Goal: Information Seeking & Learning: Learn about a topic

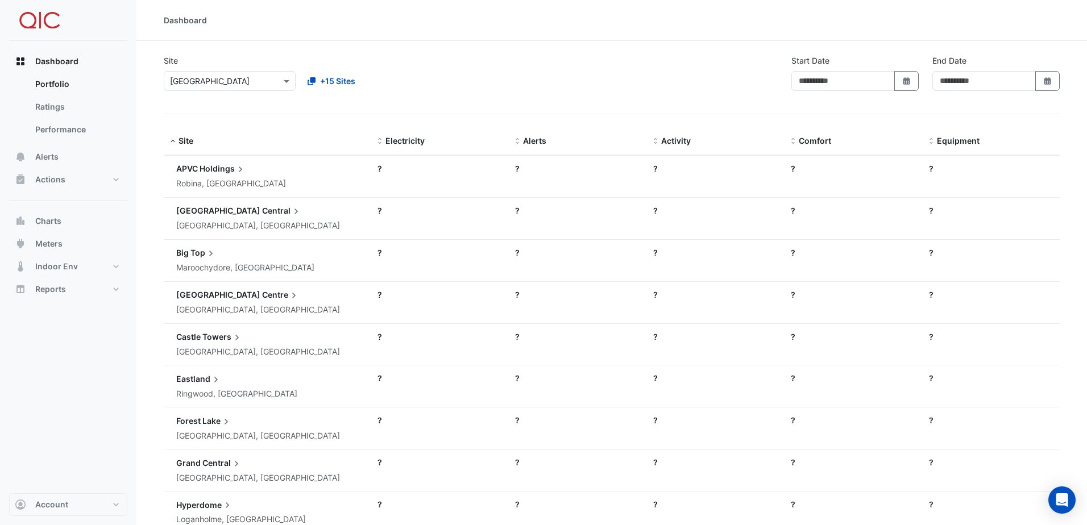
type input "**********"
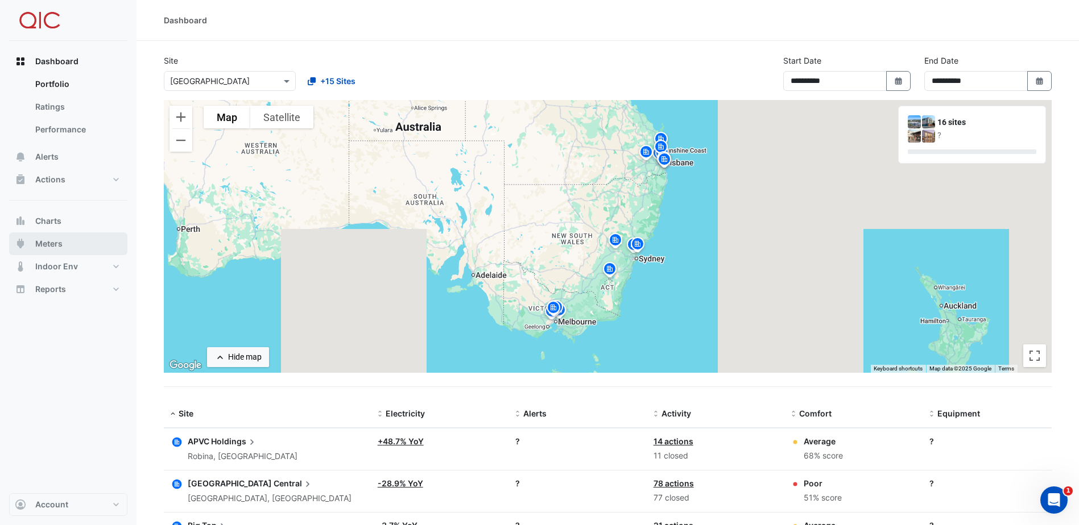
click at [49, 238] on button "Meters" at bounding box center [68, 244] width 118 height 23
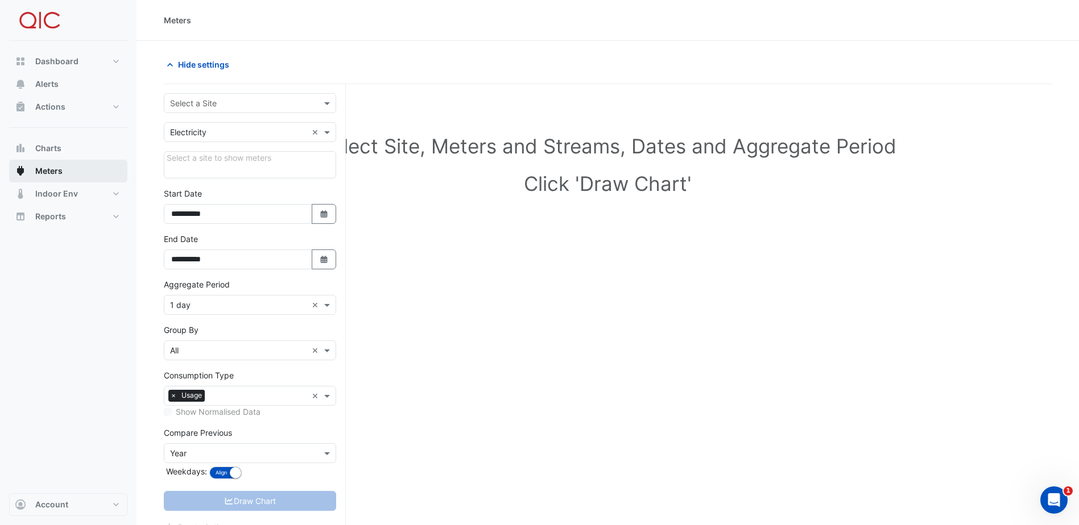
click at [52, 169] on span "Meters" at bounding box center [48, 170] width 27 height 11
click at [59, 77] on button "Alerts" at bounding box center [68, 84] width 118 height 23
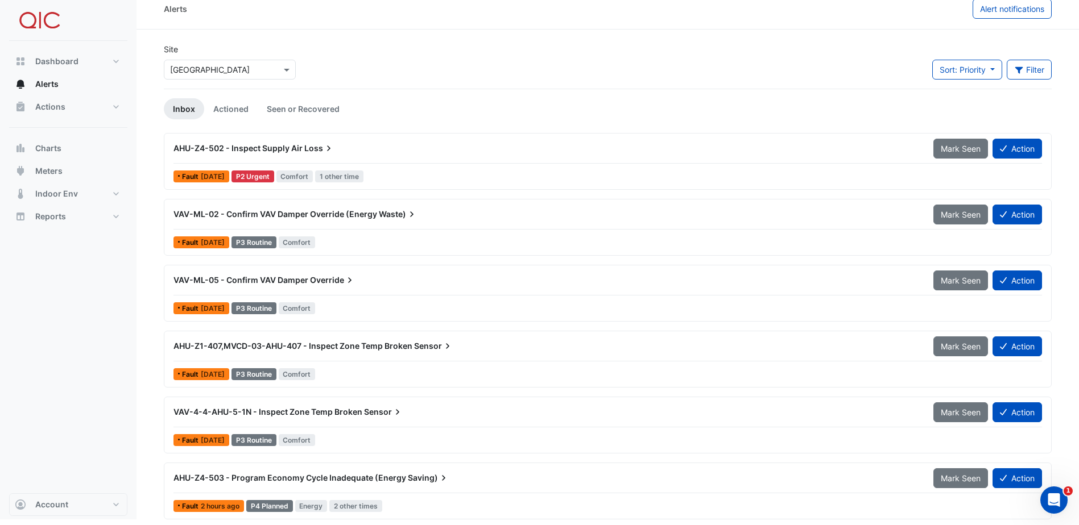
scroll to position [15, 0]
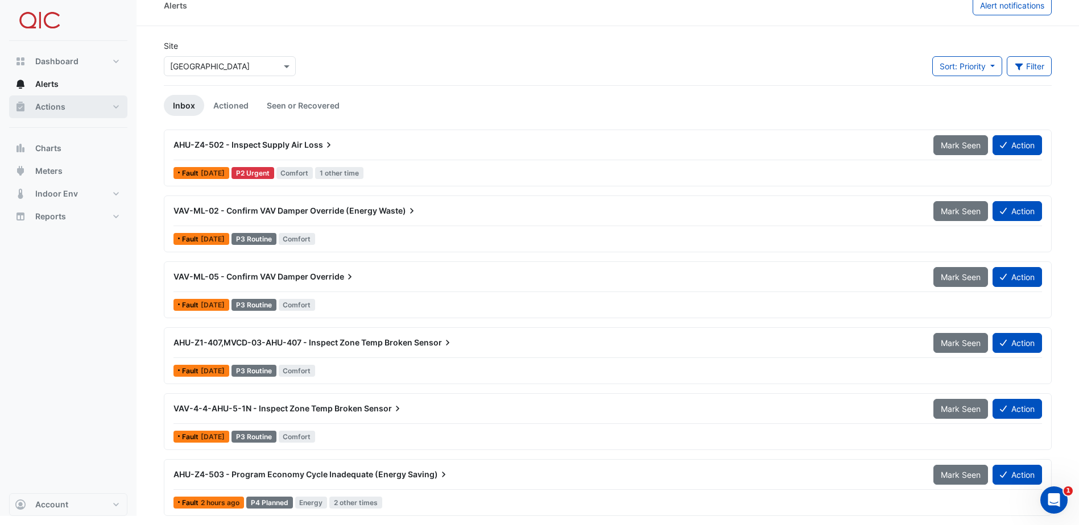
click at [52, 110] on span "Actions" at bounding box center [50, 106] width 30 height 11
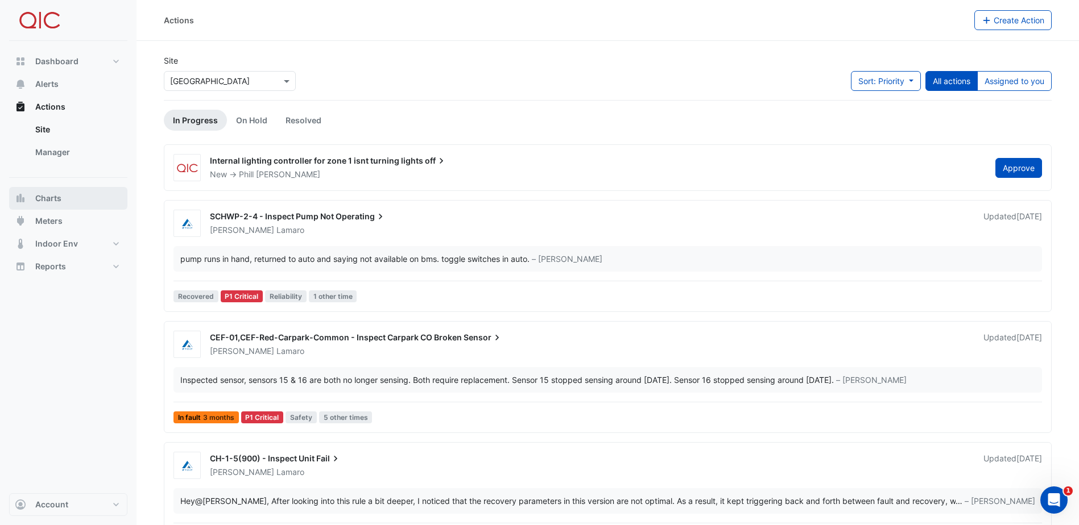
click at [48, 197] on span "Charts" at bounding box center [48, 198] width 26 height 11
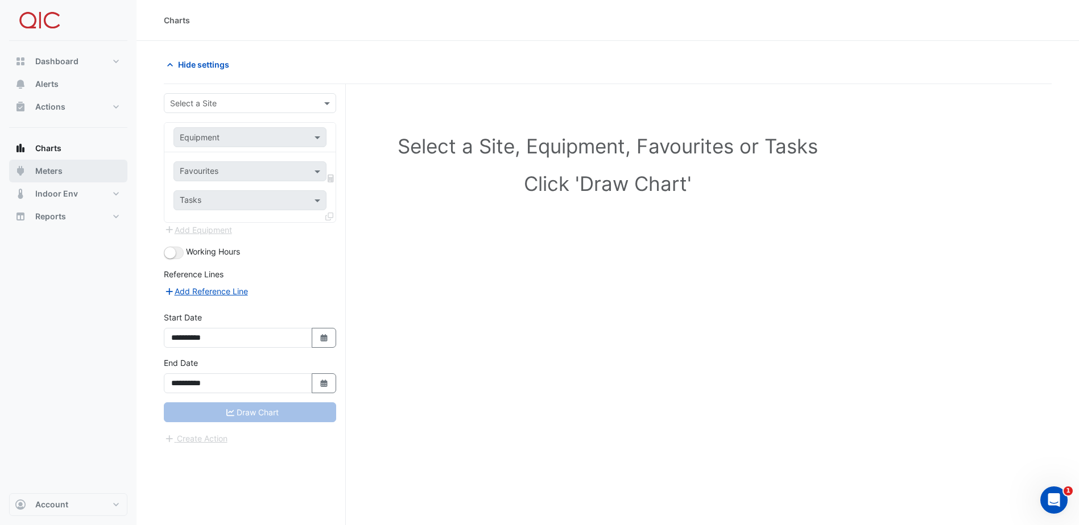
click at [47, 168] on span "Meters" at bounding box center [48, 170] width 27 height 11
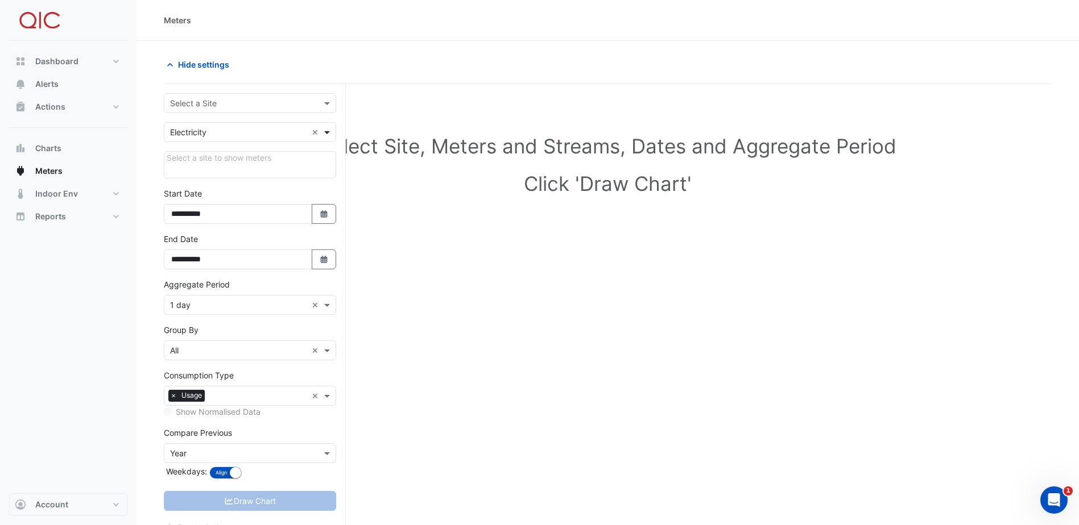
click at [328, 130] on span at bounding box center [328, 132] width 14 height 12
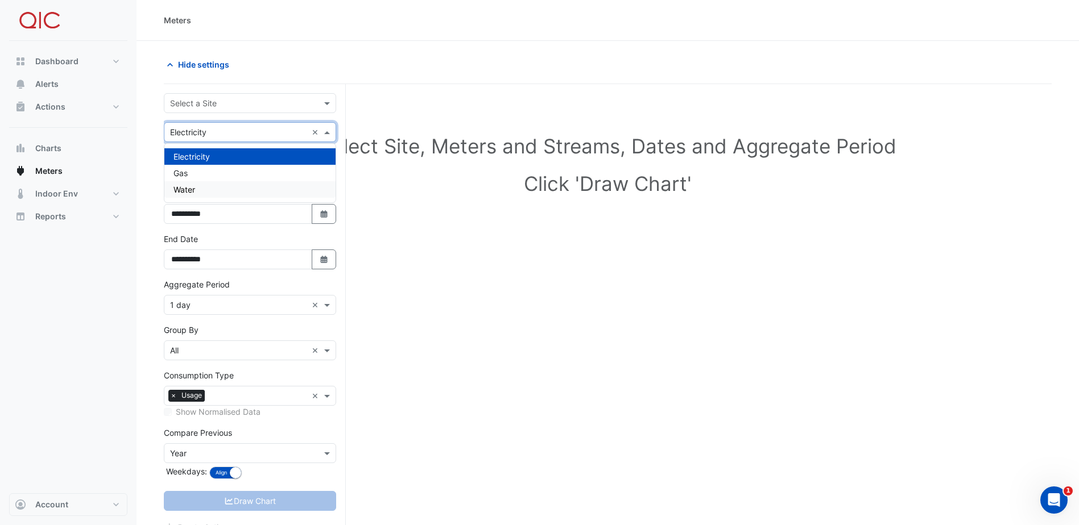
click at [200, 192] on div "Water" at bounding box center [249, 189] width 171 height 16
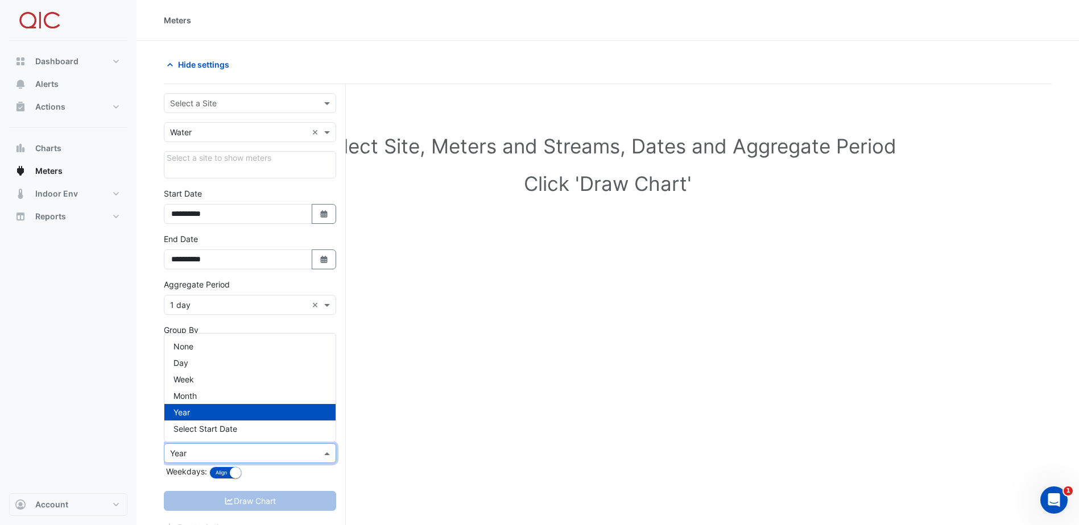
click at [327, 454] on span at bounding box center [328, 453] width 14 height 12
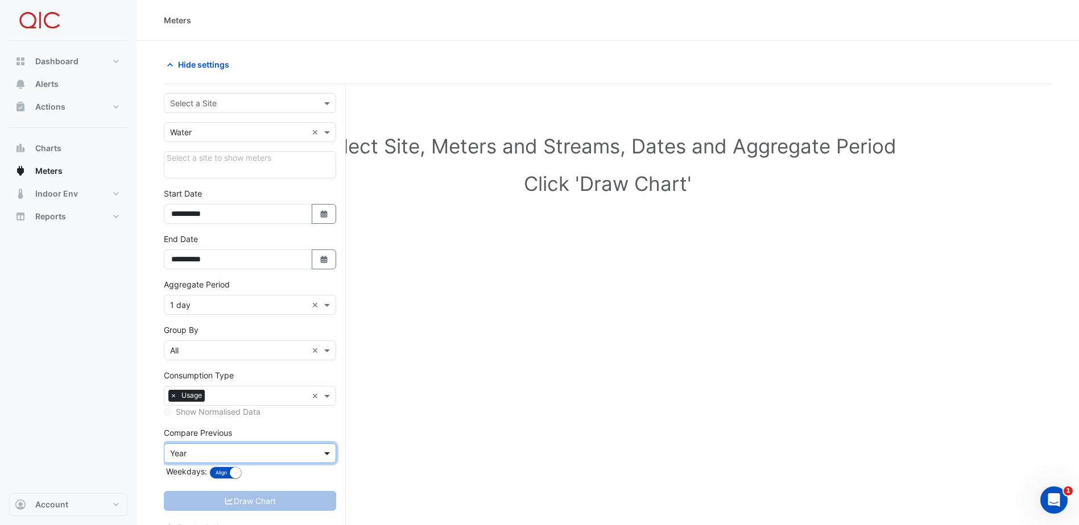
click at [327, 454] on span at bounding box center [328, 453] width 14 height 12
click at [324, 101] on span at bounding box center [328, 103] width 14 height 12
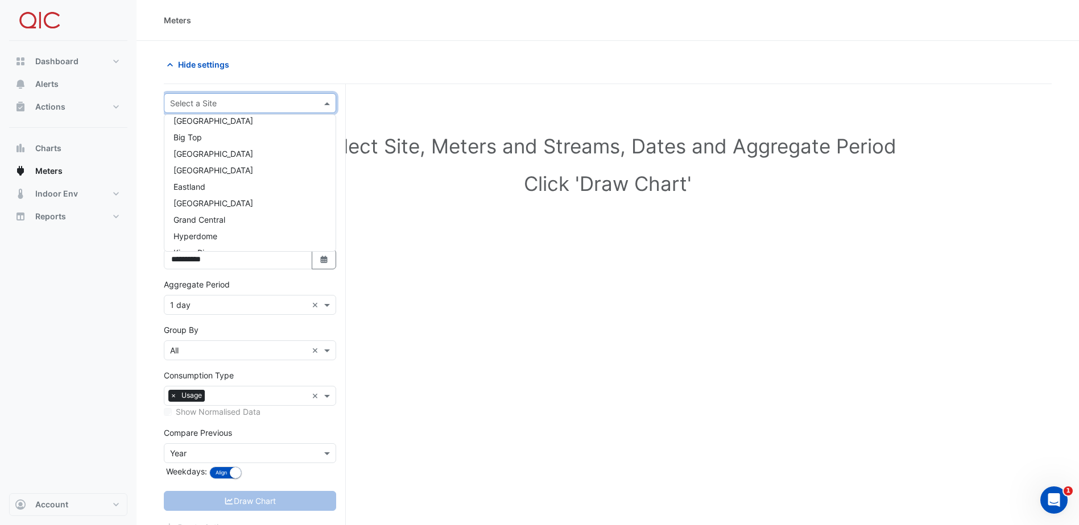
scroll to position [23, 0]
click at [252, 170] on div "[GEOGRAPHIC_DATA]" at bounding box center [249, 171] width 171 height 16
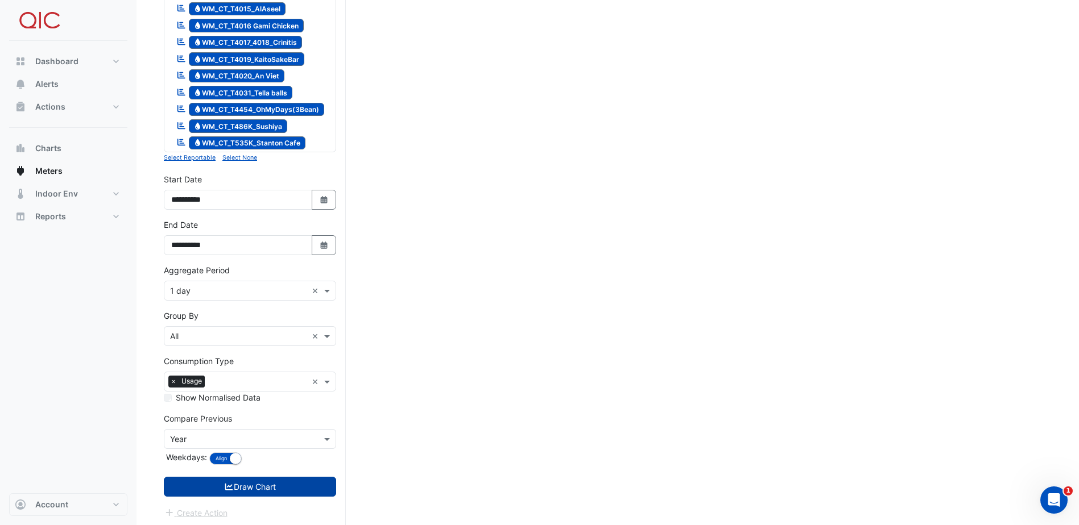
click at [263, 485] on button "Draw Chart" at bounding box center [250, 487] width 172 height 20
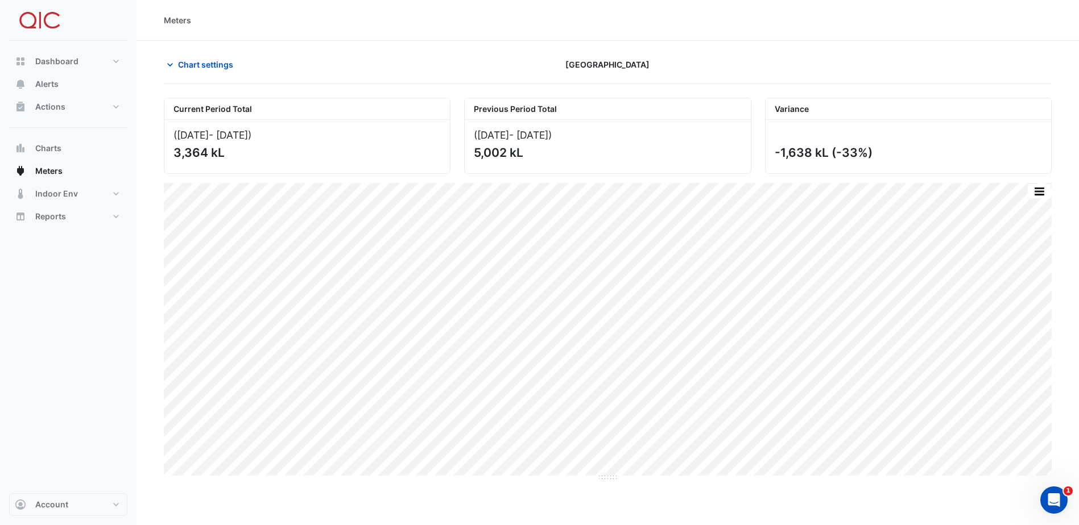
scroll to position [57, 0]
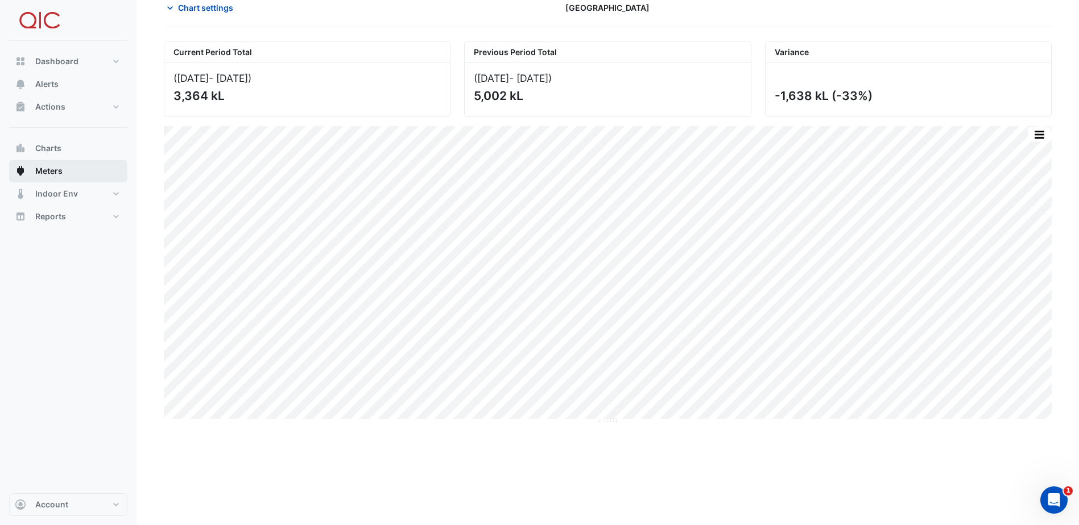
click at [60, 175] on span "Meters" at bounding box center [48, 170] width 27 height 11
click at [48, 152] on span "Charts" at bounding box center [48, 148] width 26 height 11
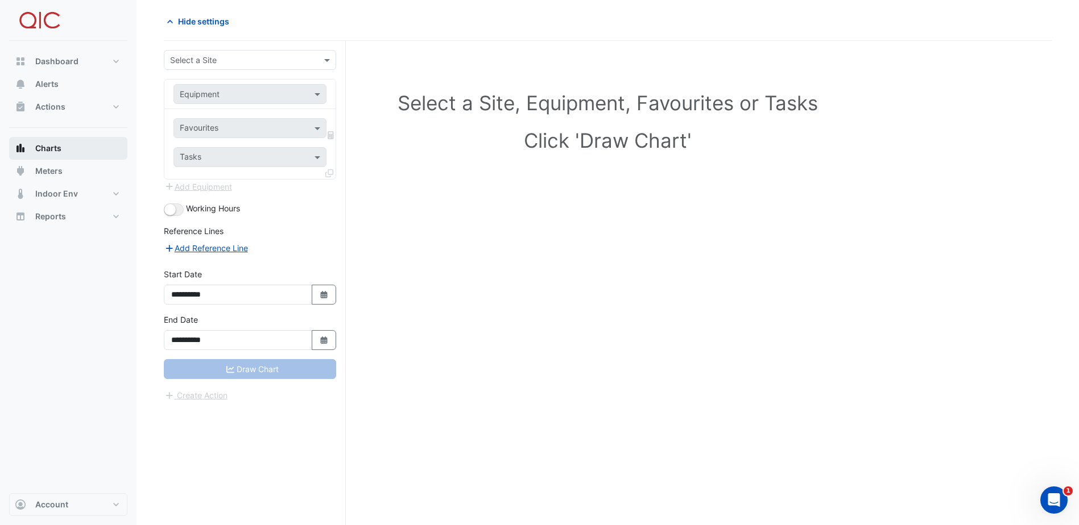
scroll to position [43, 0]
click at [320, 92] on span at bounding box center [319, 94] width 14 height 12
click at [327, 59] on span at bounding box center [328, 60] width 14 height 12
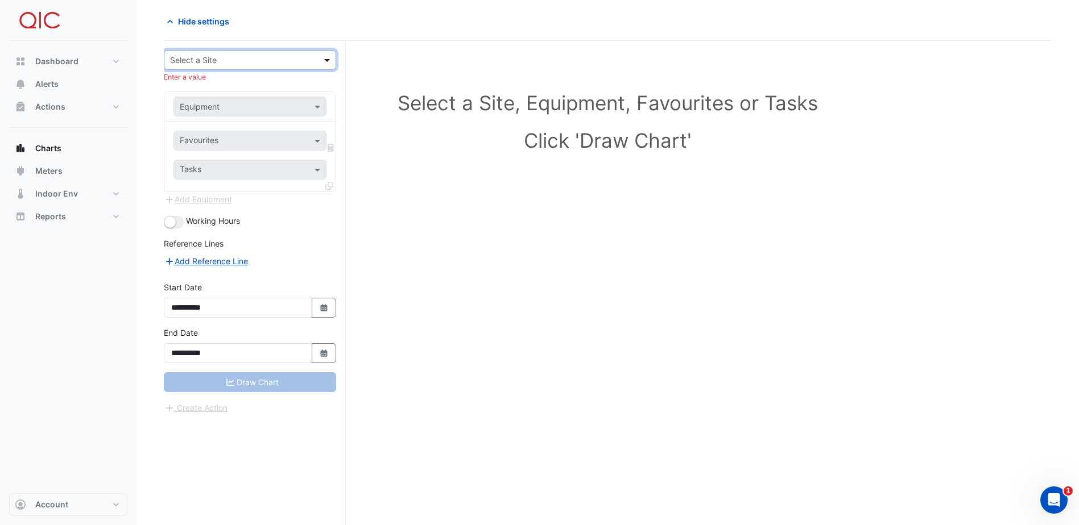
click at [327, 59] on span at bounding box center [328, 60] width 14 height 12
click at [307, 110] on div at bounding box center [250, 106] width 152 height 13
click at [318, 107] on span at bounding box center [319, 107] width 14 height 12
click at [333, 56] on span at bounding box center [328, 60] width 14 height 12
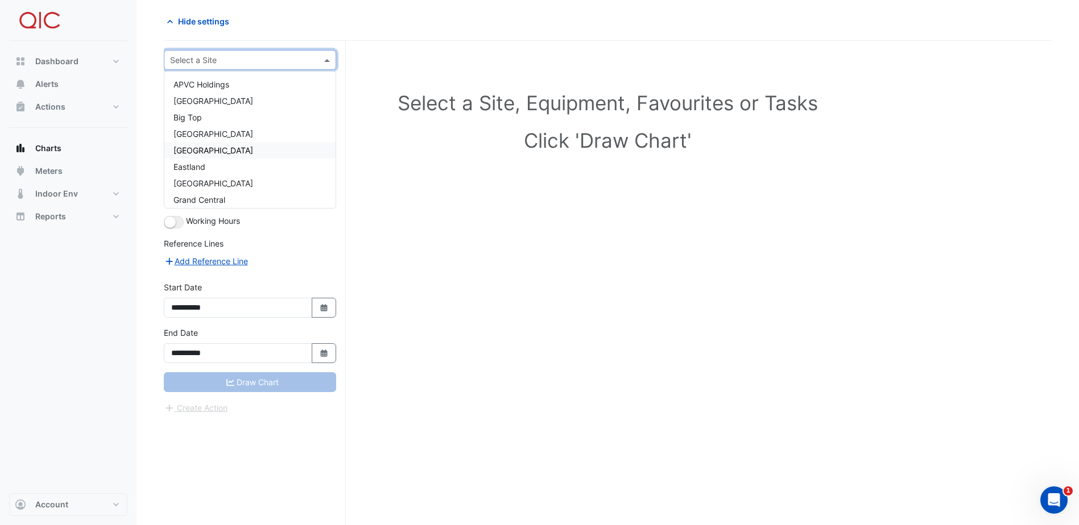
click at [235, 147] on div "[GEOGRAPHIC_DATA]" at bounding box center [249, 150] width 171 height 16
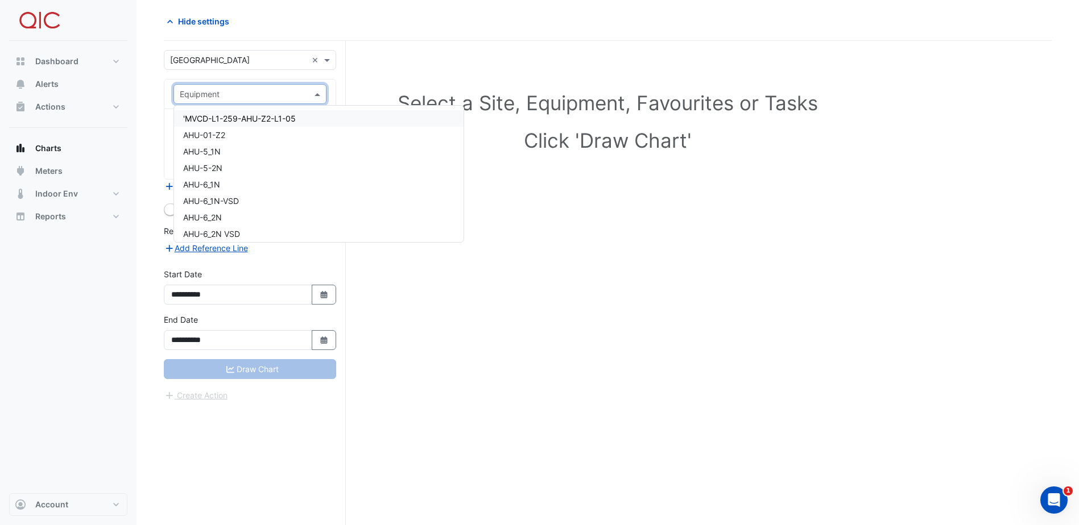
click at [316, 93] on span at bounding box center [319, 94] width 14 height 12
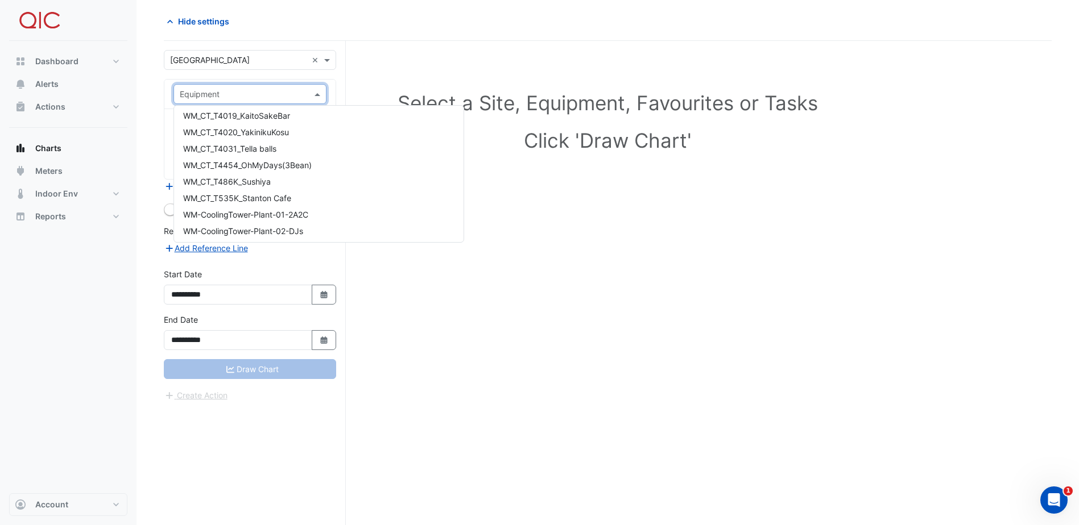
scroll to position [10705, 0]
click at [400, 284] on div "Select a Site, Equipment, Favourites or Tasks Click 'Draw Chart'" at bounding box center [607, 283] width 887 height 484
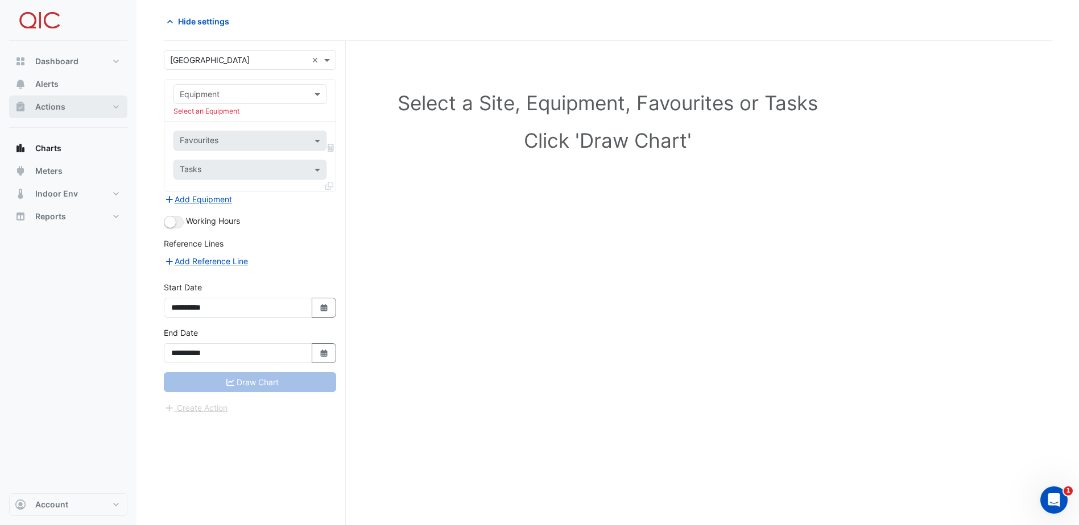
click at [41, 105] on span "Actions" at bounding box center [50, 106] width 30 height 11
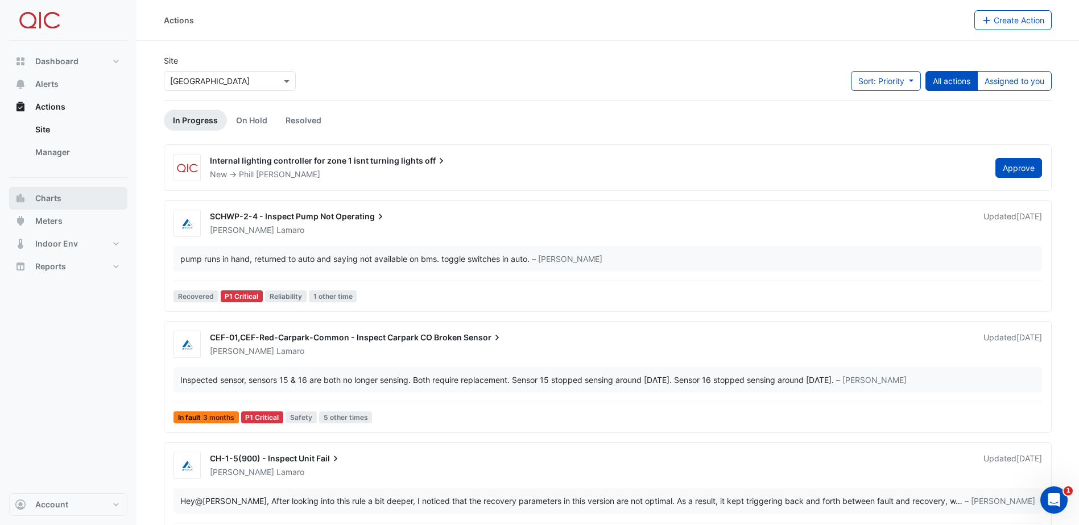
click at [53, 196] on span "Charts" at bounding box center [48, 198] width 26 height 11
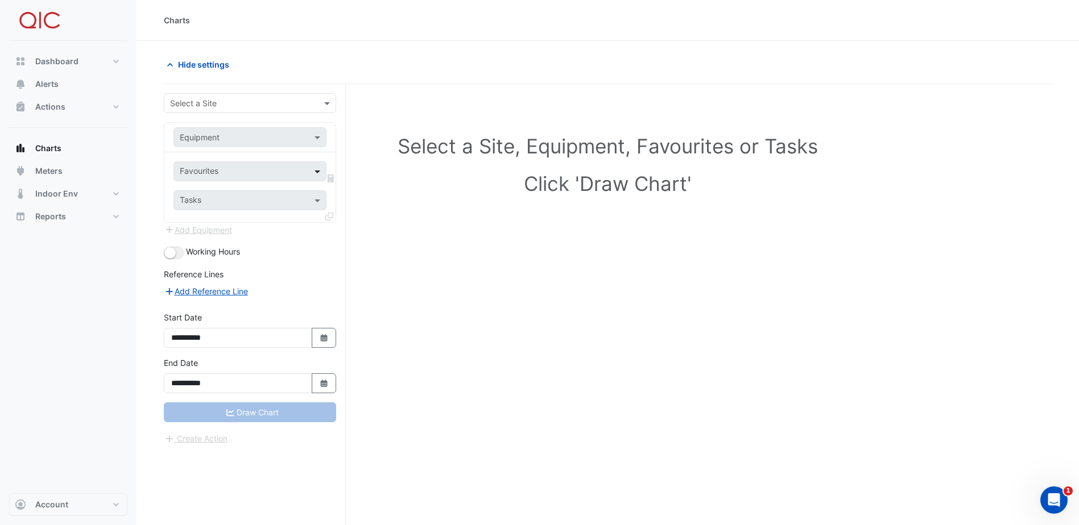
click at [319, 168] on span at bounding box center [319, 171] width 14 height 12
click at [319, 170] on span at bounding box center [319, 171] width 14 height 12
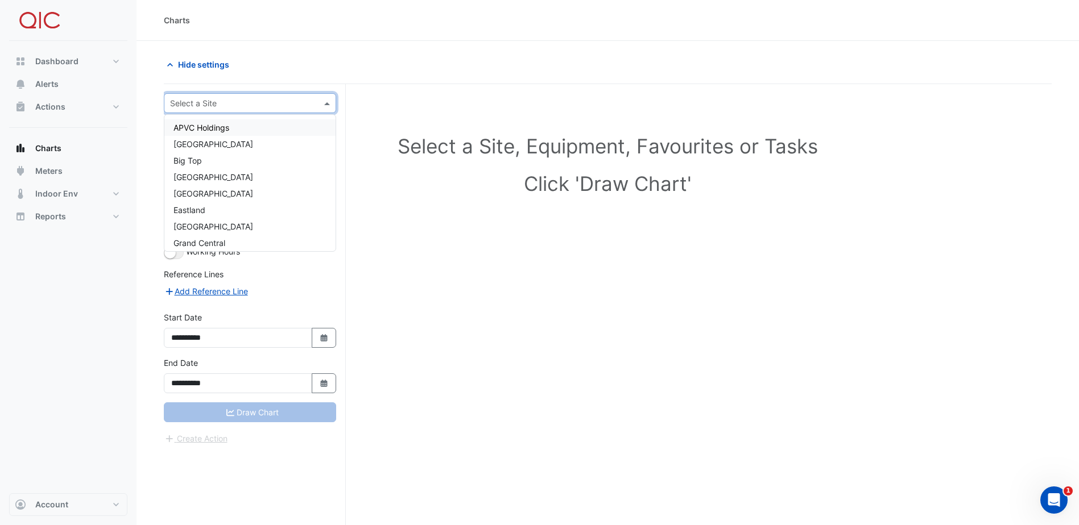
click at [325, 104] on span at bounding box center [328, 103] width 14 height 12
click at [225, 188] on div "[GEOGRAPHIC_DATA]" at bounding box center [249, 193] width 171 height 16
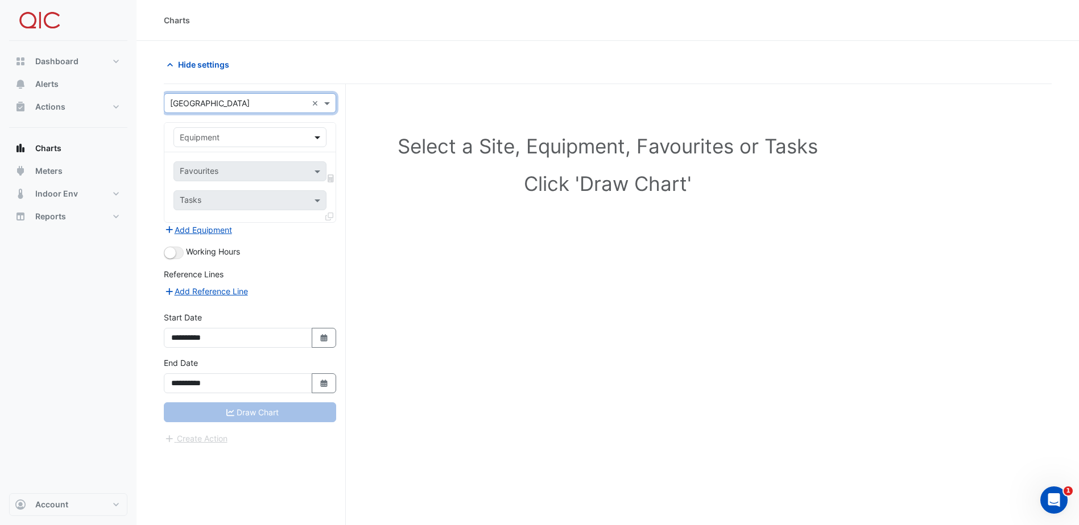
click at [318, 136] on span at bounding box center [319, 137] width 14 height 12
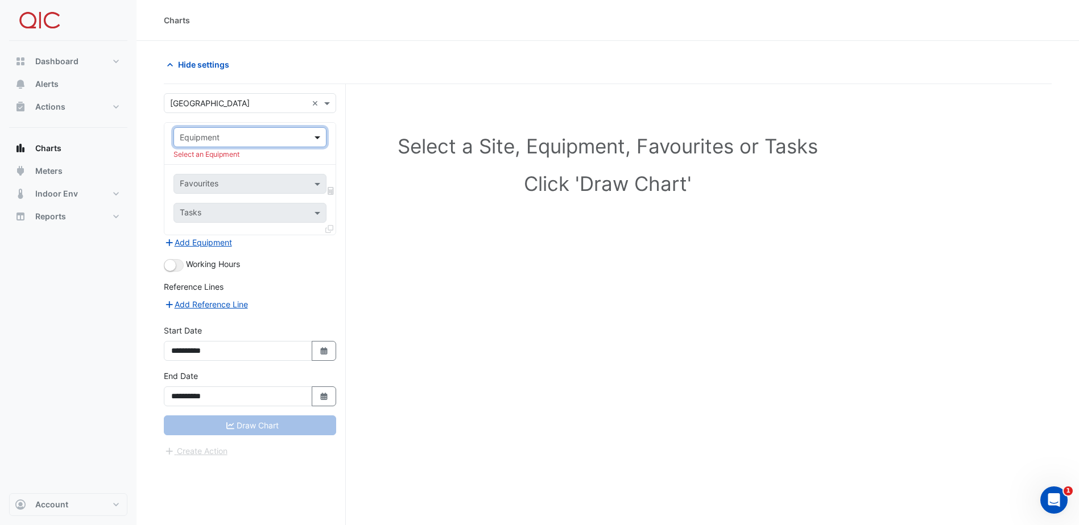
click at [318, 137] on span at bounding box center [319, 137] width 14 height 12
click at [318, 218] on span at bounding box center [319, 213] width 14 height 12
click at [317, 215] on span at bounding box center [319, 213] width 14 height 12
click at [77, 57] on span "Dashboard" at bounding box center [56, 61] width 43 height 11
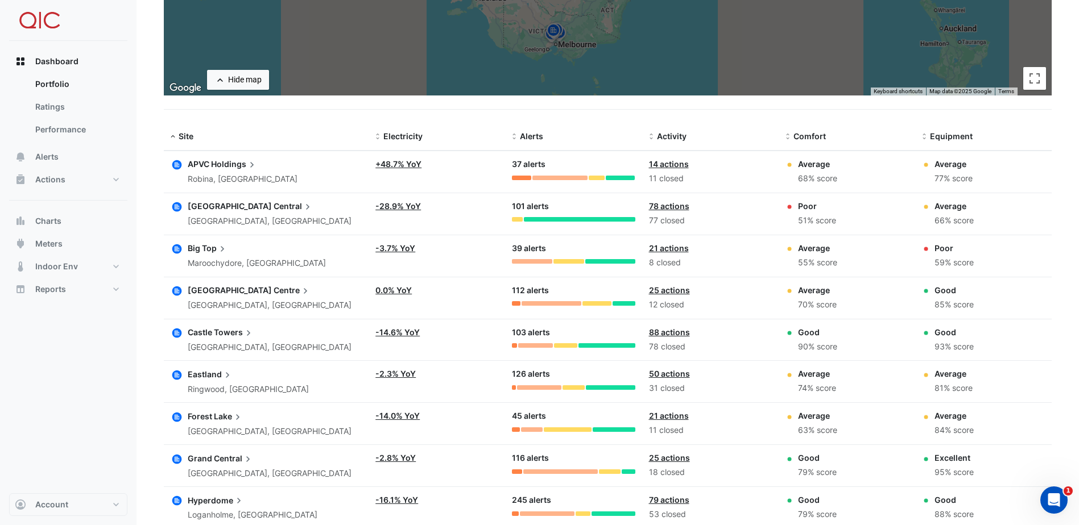
scroll to position [284, 0]
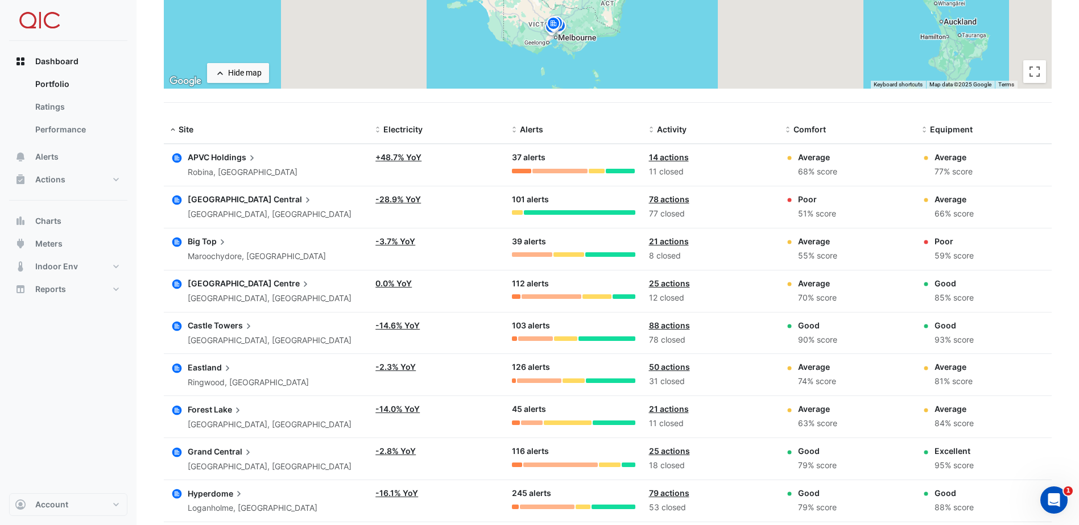
click at [233, 330] on span "Towers" at bounding box center [234, 326] width 40 height 13
click at [40, 150] on button "Alerts" at bounding box center [68, 157] width 118 height 23
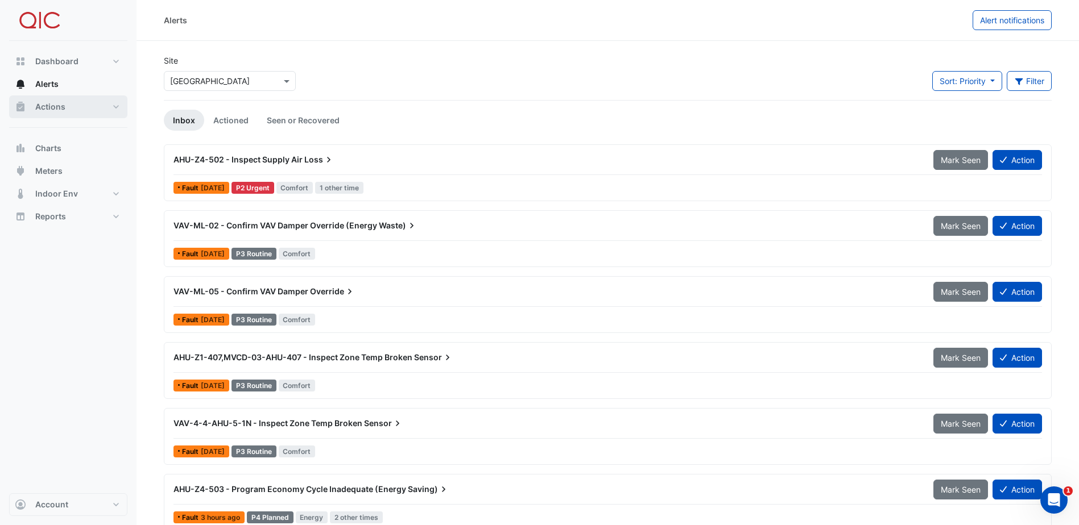
click at [53, 105] on span "Actions" at bounding box center [50, 106] width 30 height 11
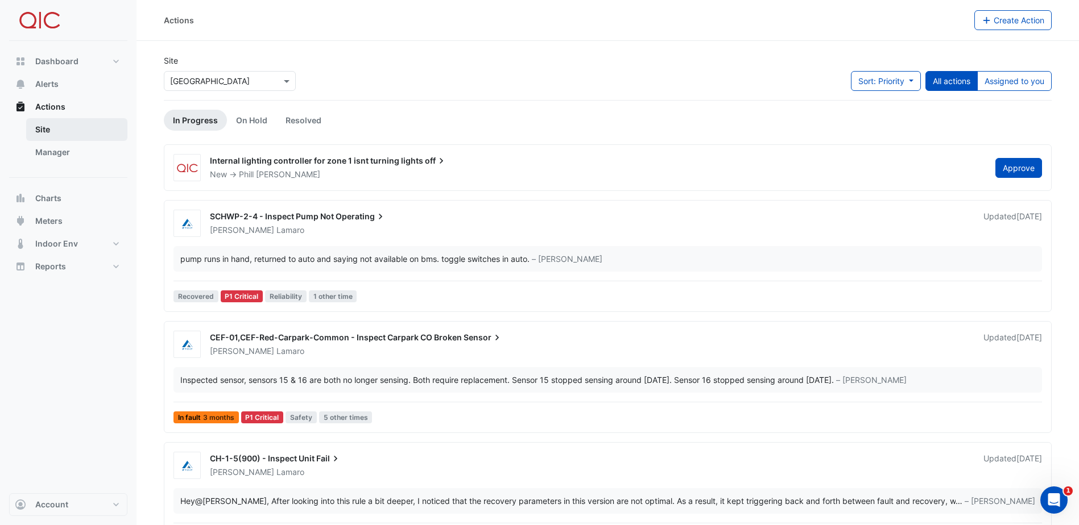
click at [46, 132] on link "Site" at bounding box center [76, 129] width 101 height 23
click at [52, 215] on span "Meters" at bounding box center [48, 220] width 27 height 11
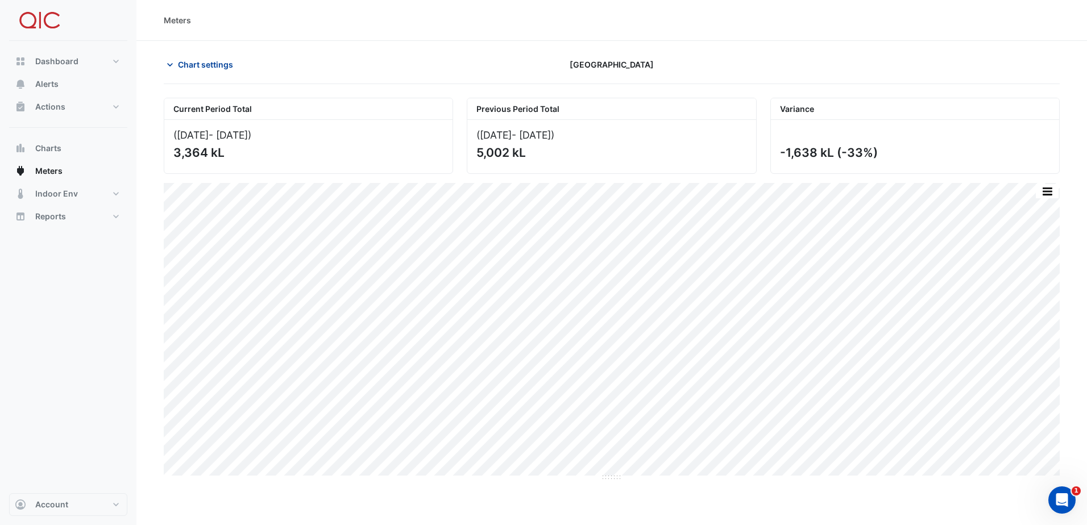
click at [189, 57] on button "Chart settings" at bounding box center [202, 65] width 77 height 20
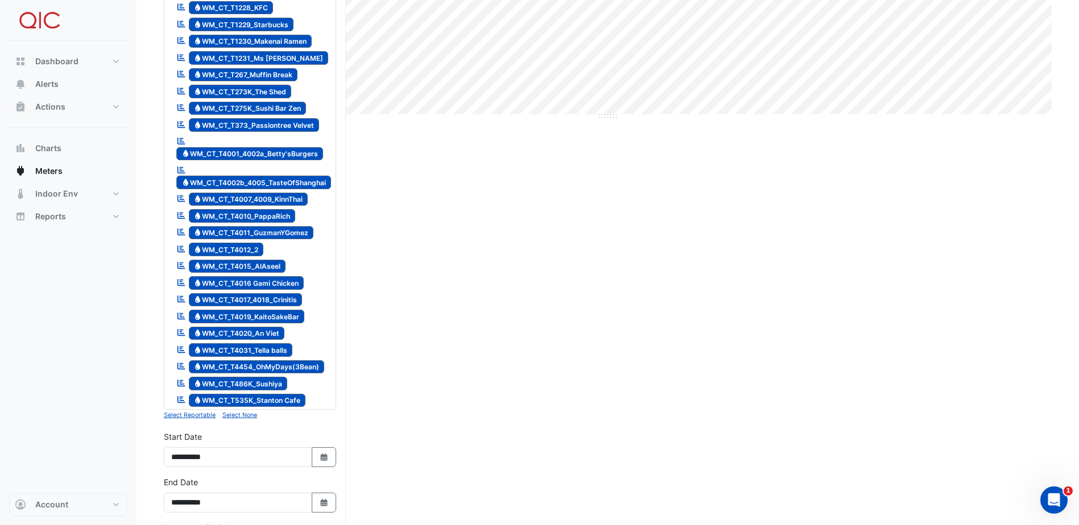
scroll to position [455, 0]
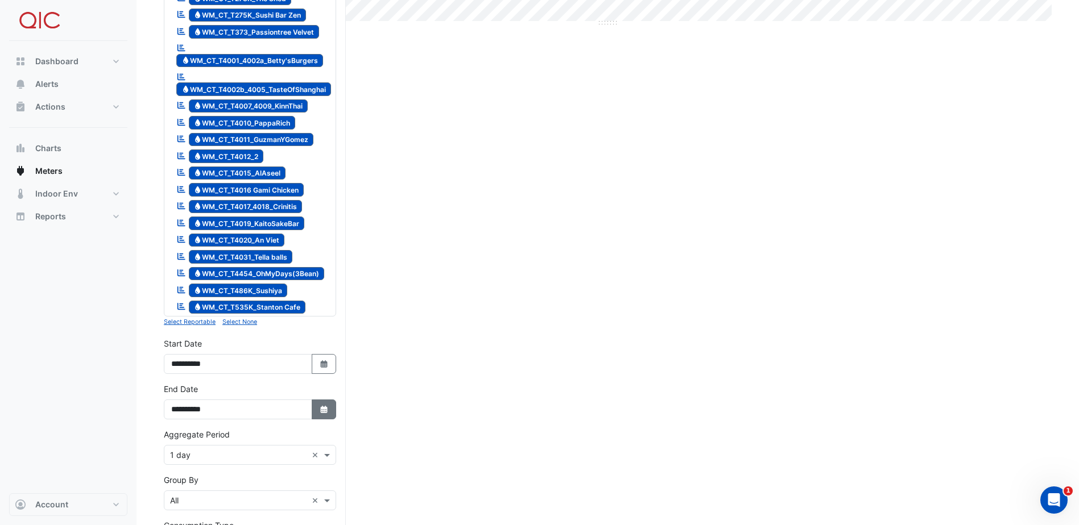
click at [321, 408] on icon "Select Date" at bounding box center [324, 410] width 10 height 8
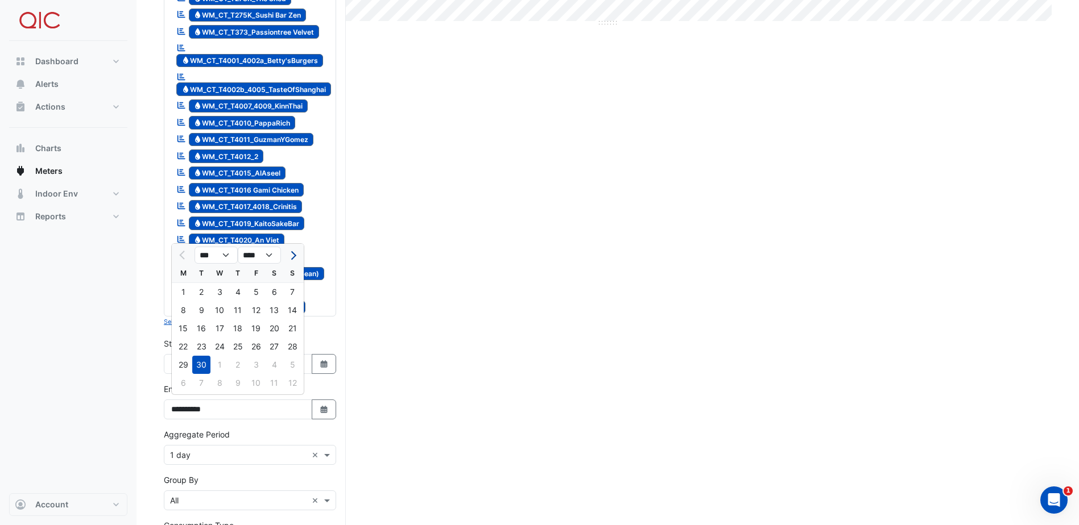
click at [293, 255] on span "Next month" at bounding box center [292, 255] width 9 height 9
select select "**"
click at [628, 316] on div "Current Period Total ([DATE] - [DATE] ) 3,364 kL Previous Period Total ([DATE] …" at bounding box center [607, 168] width 887 height 1050
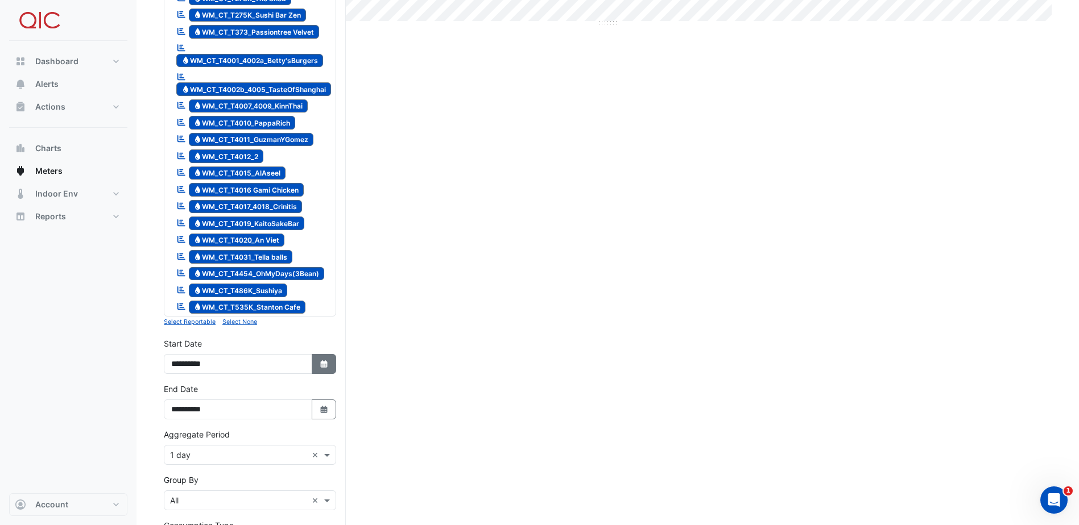
click at [326, 366] on button "Select Date" at bounding box center [324, 364] width 25 height 20
select select "*"
select select "****"
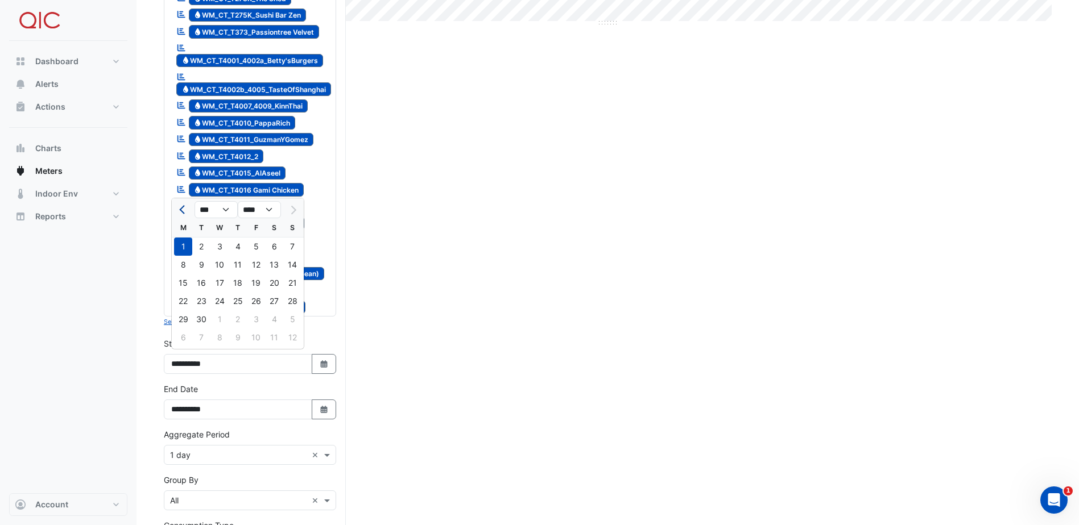
click at [179, 211] on button "Previous month" at bounding box center [183, 210] width 14 height 18
select select "*"
click at [252, 247] on div "1" at bounding box center [256, 247] width 18 height 18
type input "**********"
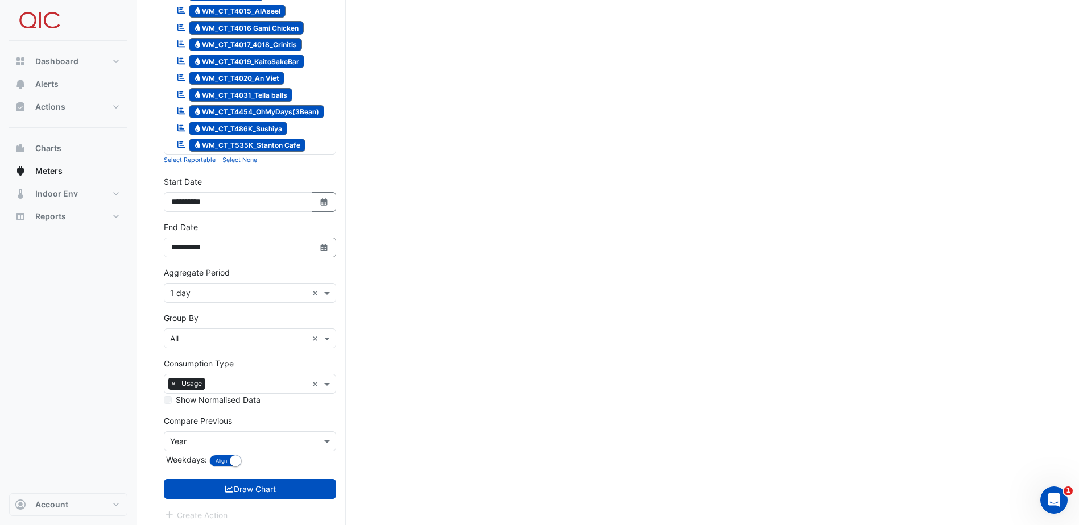
scroll to position [619, 0]
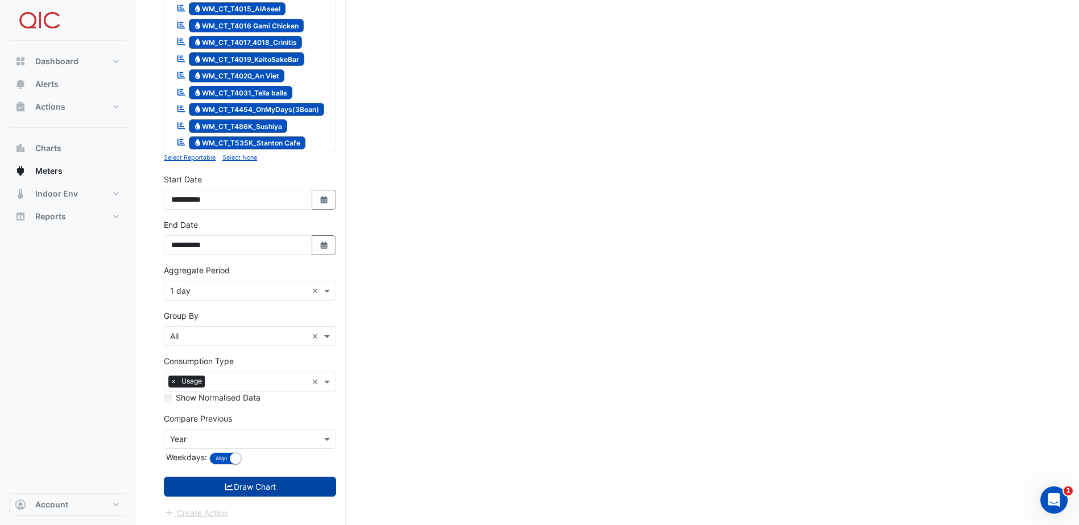
click at [284, 483] on button "Draw Chart" at bounding box center [250, 487] width 172 height 20
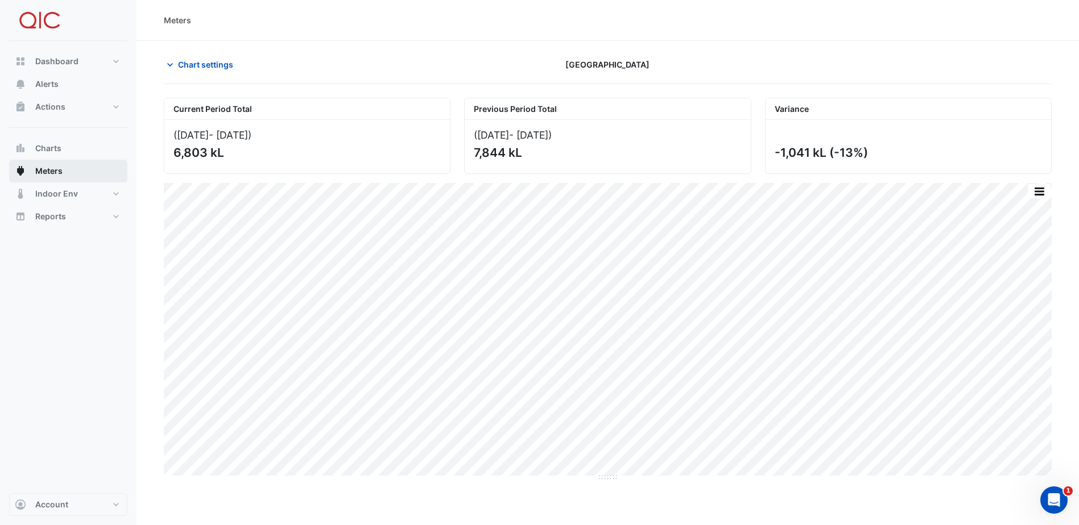
click at [48, 169] on span "Meters" at bounding box center [48, 170] width 27 height 11
click at [176, 64] on button "Chart settings" at bounding box center [202, 65] width 77 height 20
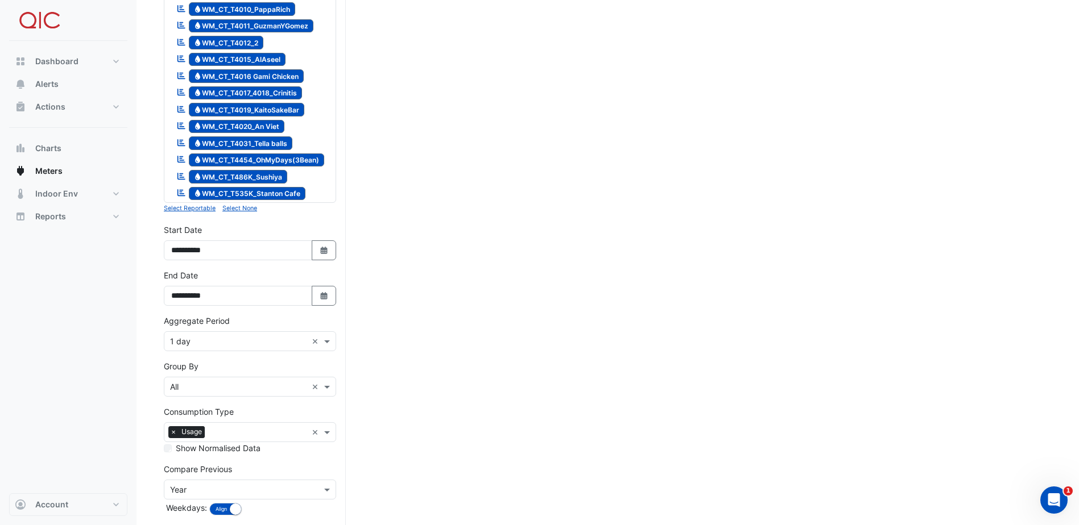
scroll to position [619, 0]
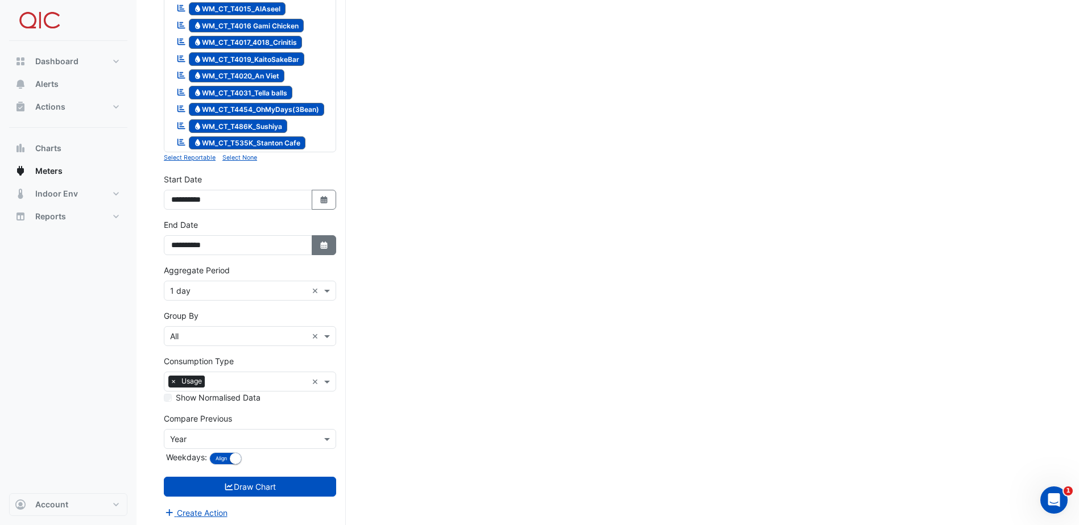
click at [323, 242] on icon "button" at bounding box center [323, 245] width 7 height 7
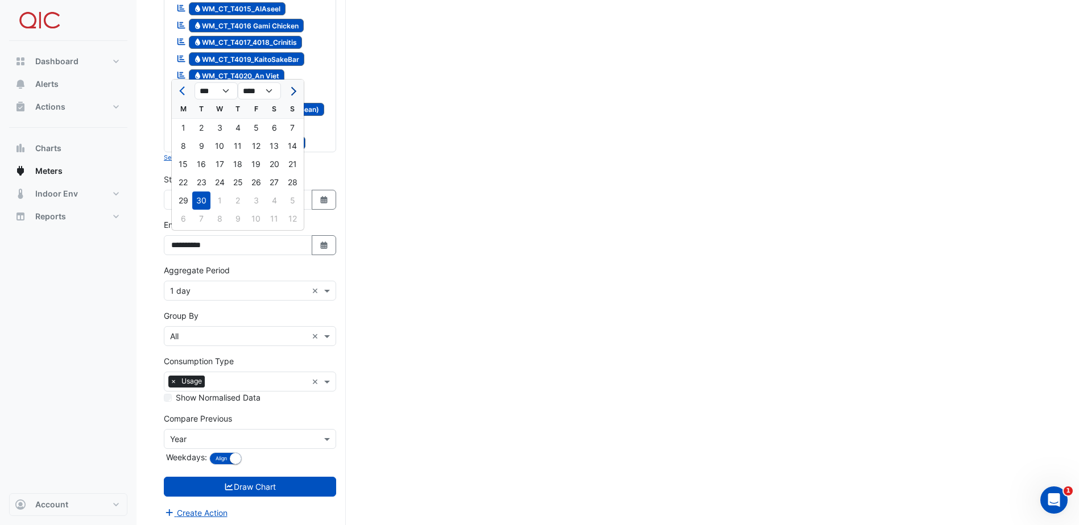
click at [293, 90] on span "Next month" at bounding box center [292, 91] width 9 height 9
select select "**"
click at [239, 164] on div "16" at bounding box center [238, 164] width 18 height 18
type input "**********"
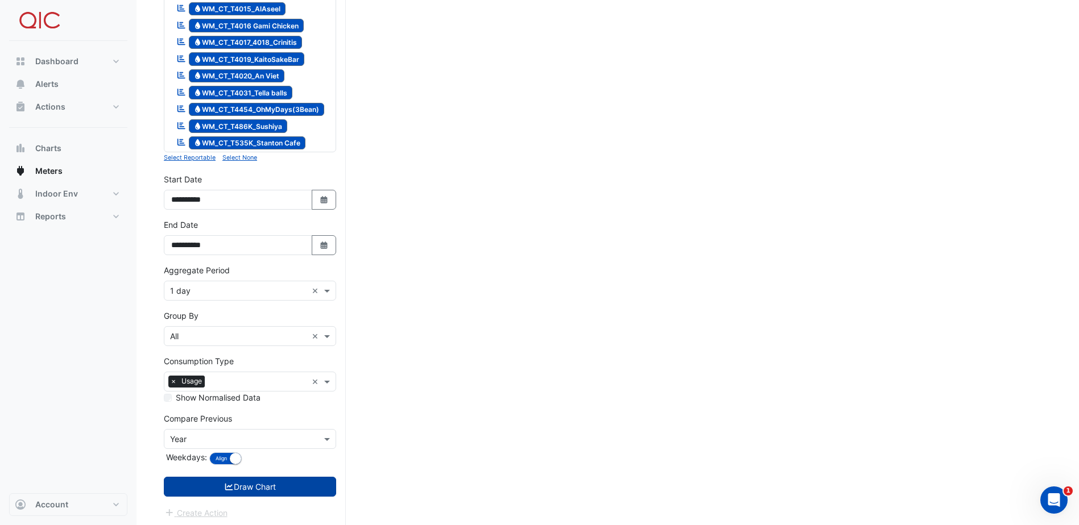
click at [256, 485] on button "Draw Chart" at bounding box center [250, 487] width 172 height 20
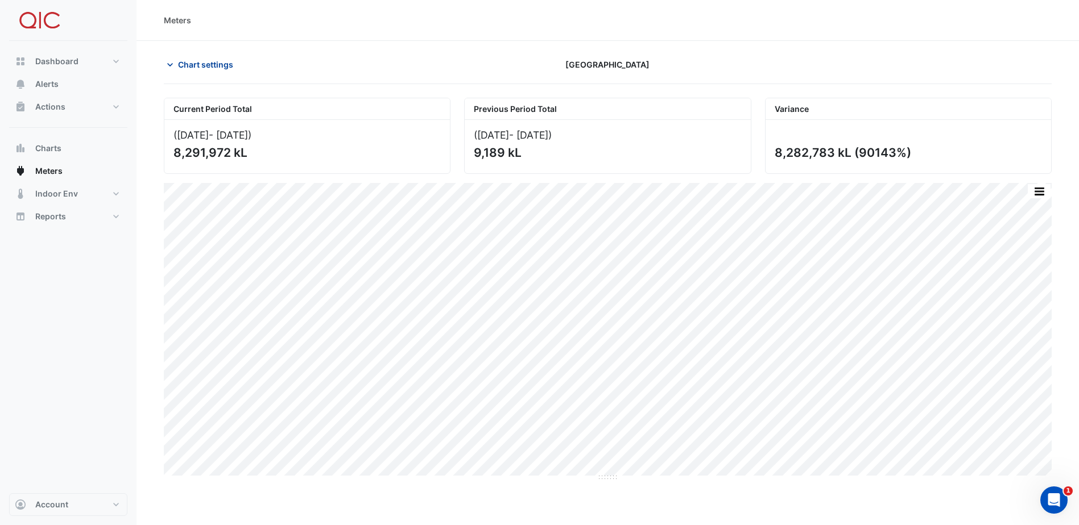
click at [201, 64] on span "Chart settings" at bounding box center [205, 65] width 55 height 12
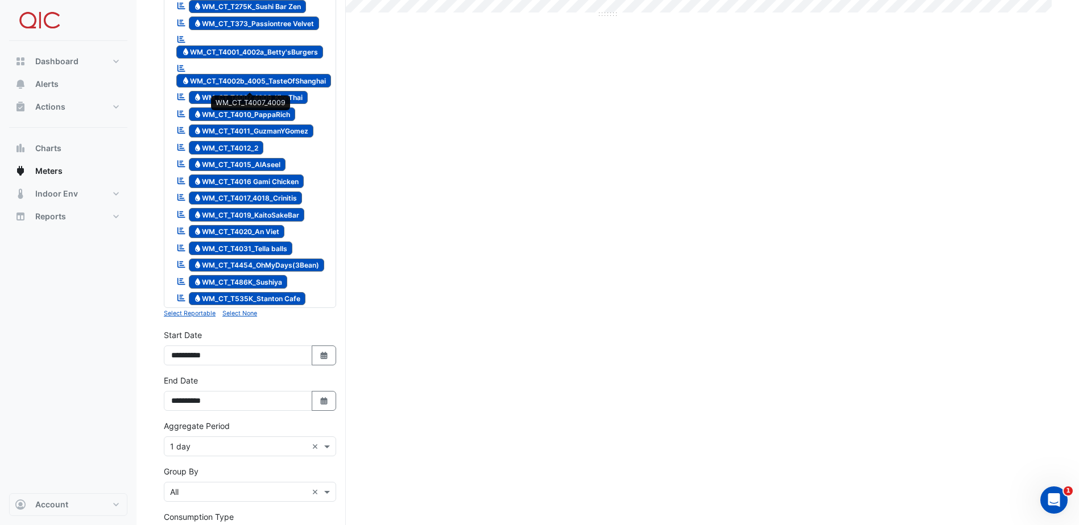
scroll to position [619, 0]
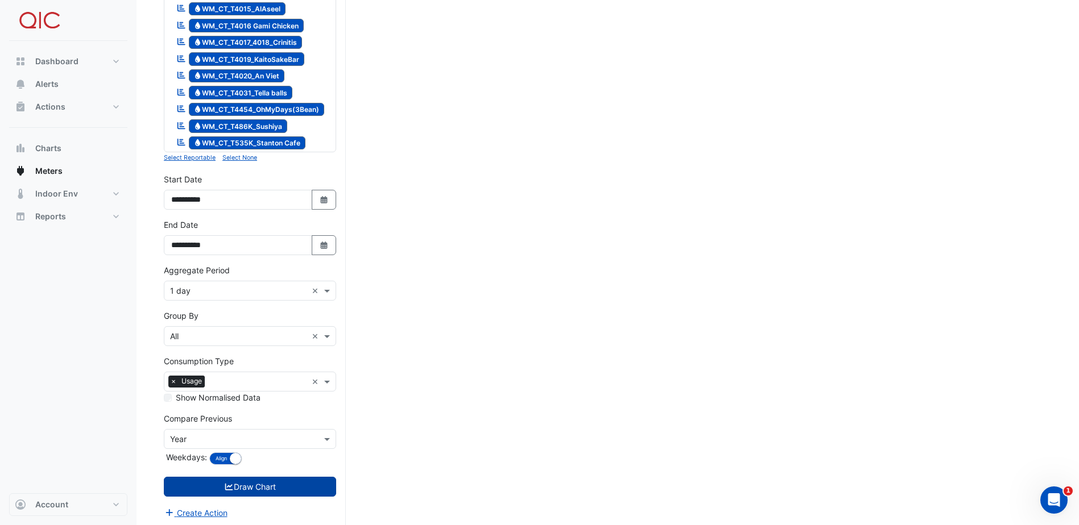
click at [261, 480] on button "Draw Chart" at bounding box center [250, 487] width 172 height 20
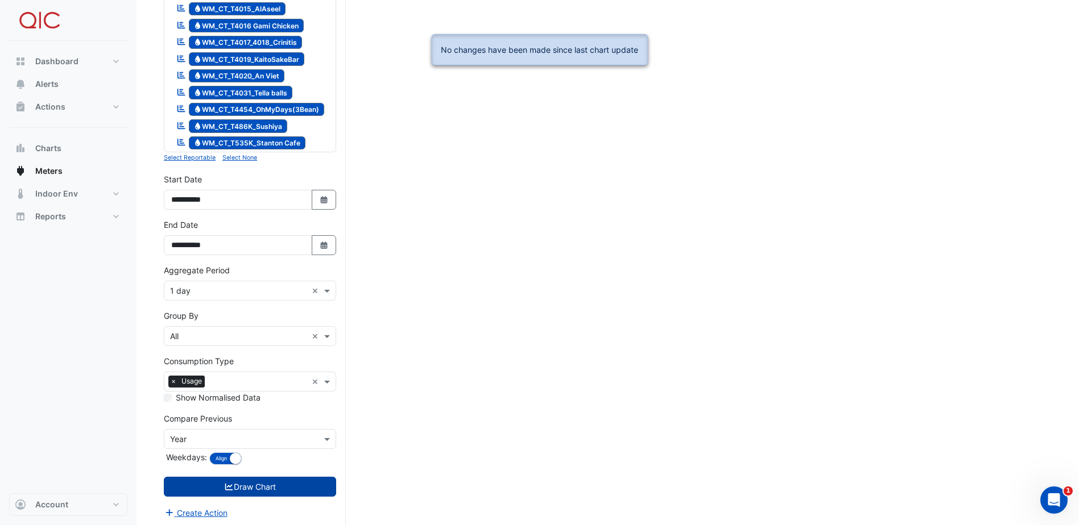
click at [230, 486] on icon "submit" at bounding box center [229, 487] width 10 height 8
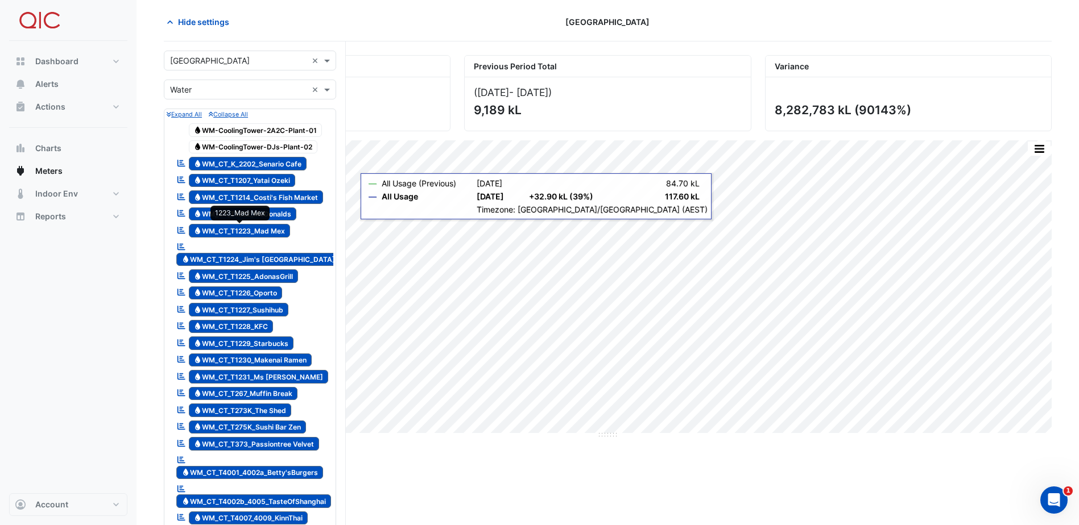
scroll to position [0, 0]
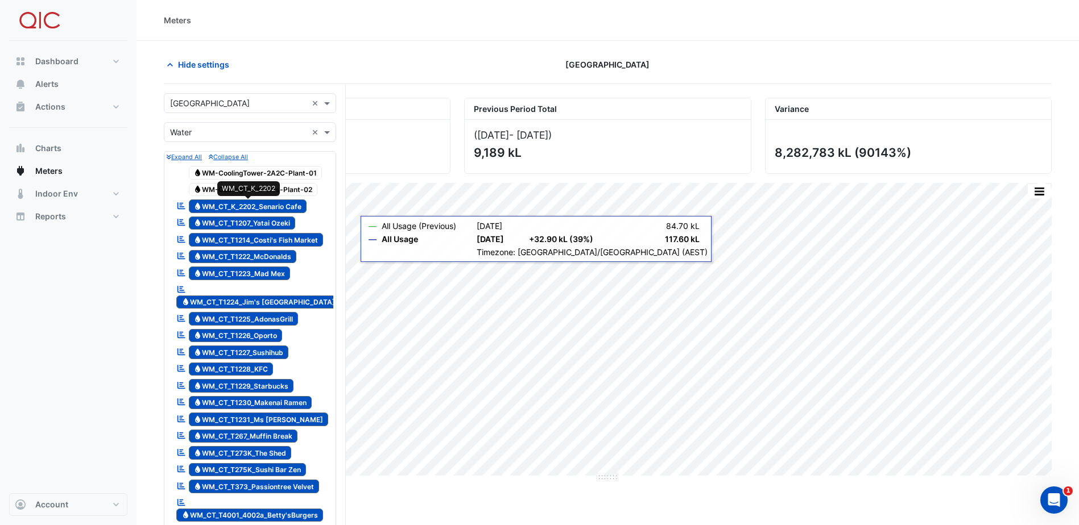
click at [276, 202] on span "Water WM_CT_K_2202_Senario Cafe" at bounding box center [248, 207] width 118 height 14
click at [275, 221] on span "Water WM_CT_T1207_Yatai Ozeki" at bounding box center [242, 224] width 107 height 14
click at [56, 169] on span "Meters" at bounding box center [48, 170] width 27 height 11
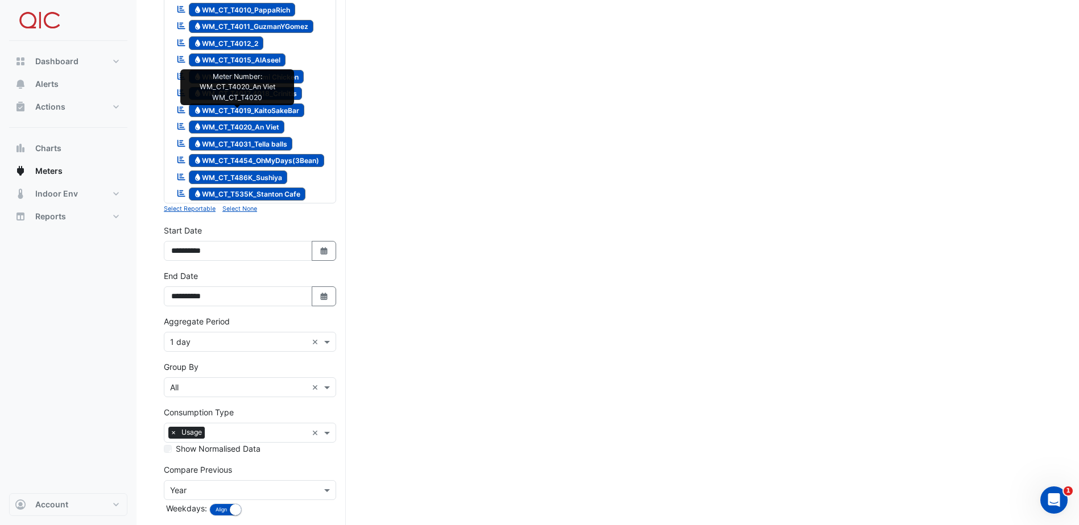
scroll to position [569, 0]
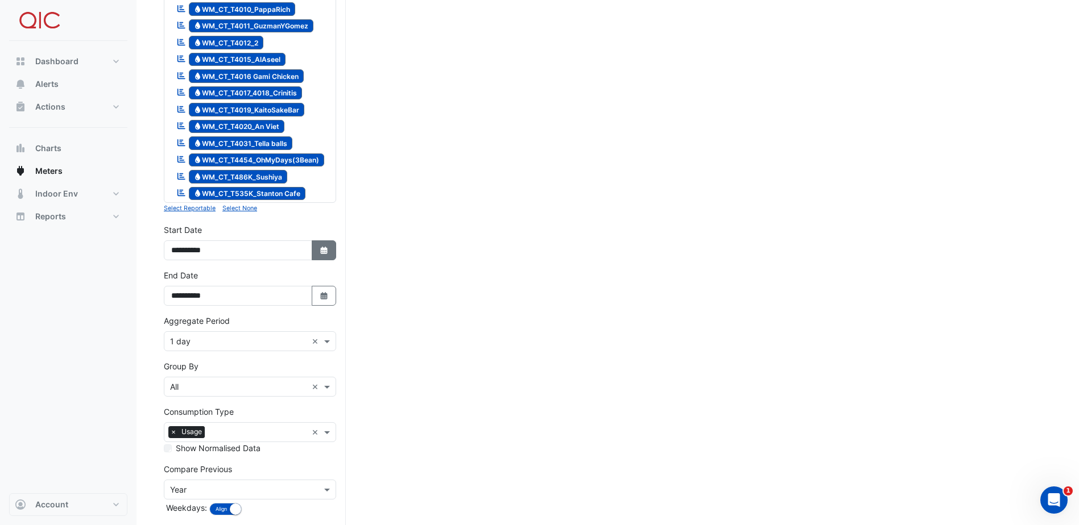
click at [323, 247] on icon "button" at bounding box center [323, 250] width 7 height 7
select select "*"
select select "****"
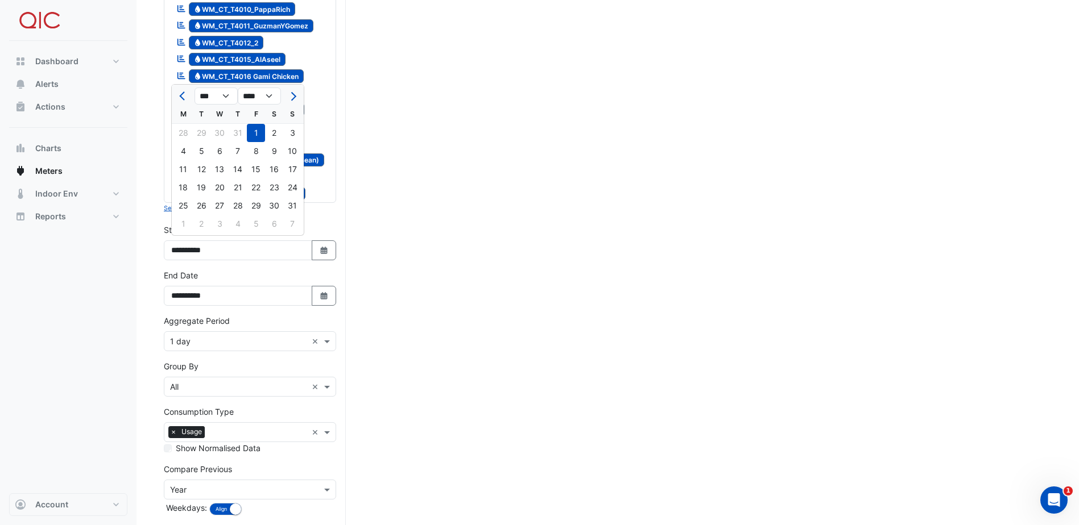
click at [255, 131] on div "1" at bounding box center [256, 133] width 18 height 18
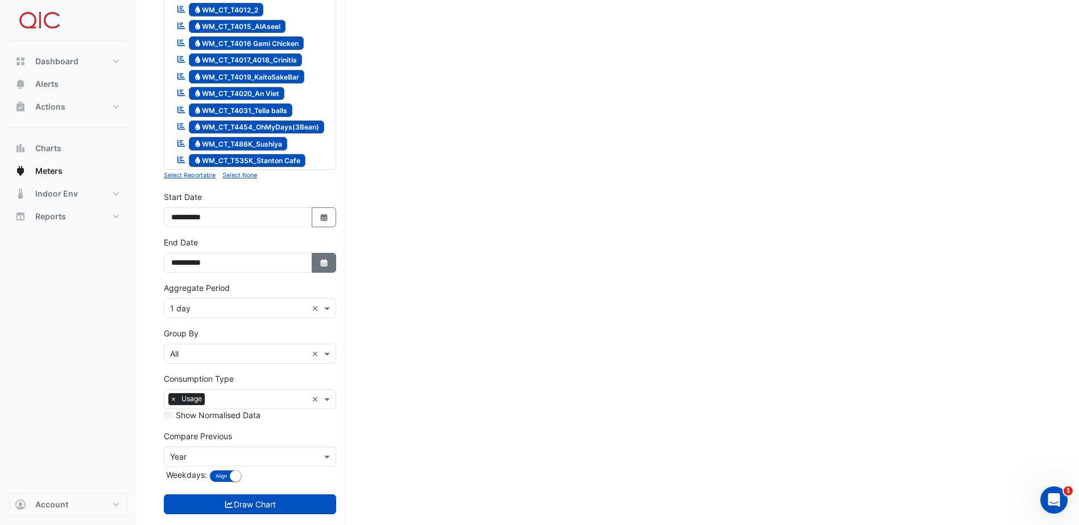
scroll to position [619, 0]
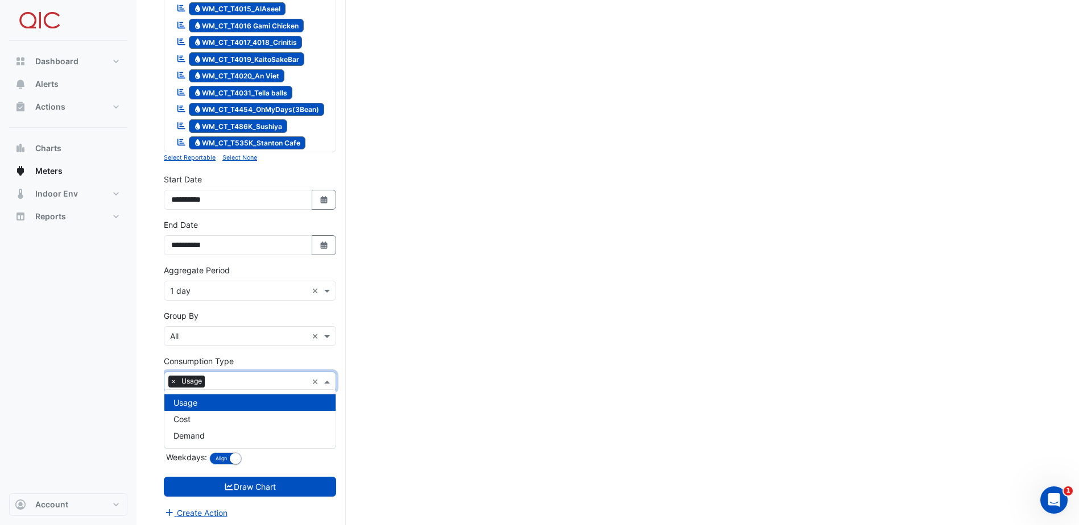
click at [327, 379] on span at bounding box center [328, 382] width 14 height 12
click at [238, 455] on small "button" at bounding box center [235, 458] width 11 height 11
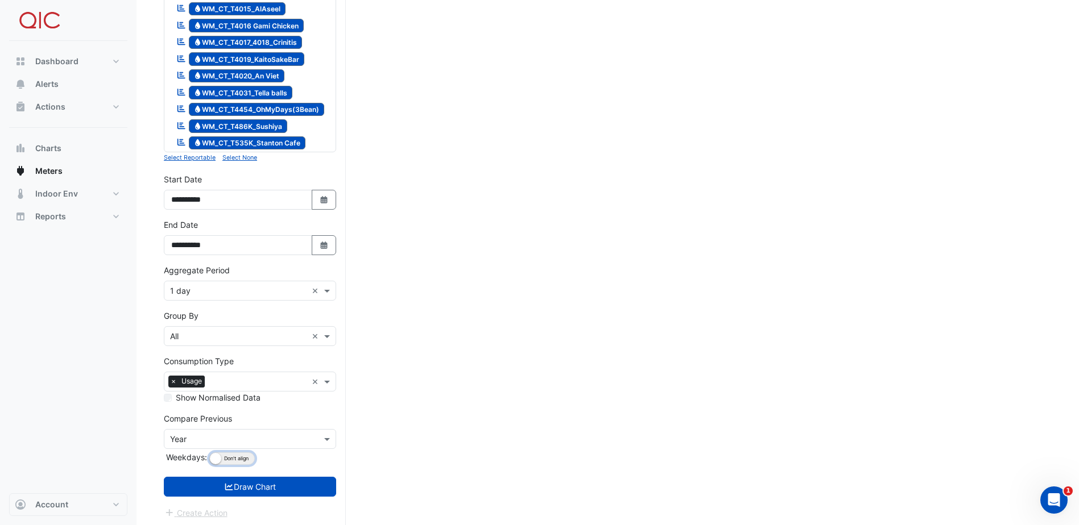
click at [214, 453] on small "button" at bounding box center [215, 458] width 11 height 11
click at [260, 489] on button "Draw Chart" at bounding box center [250, 487] width 172 height 20
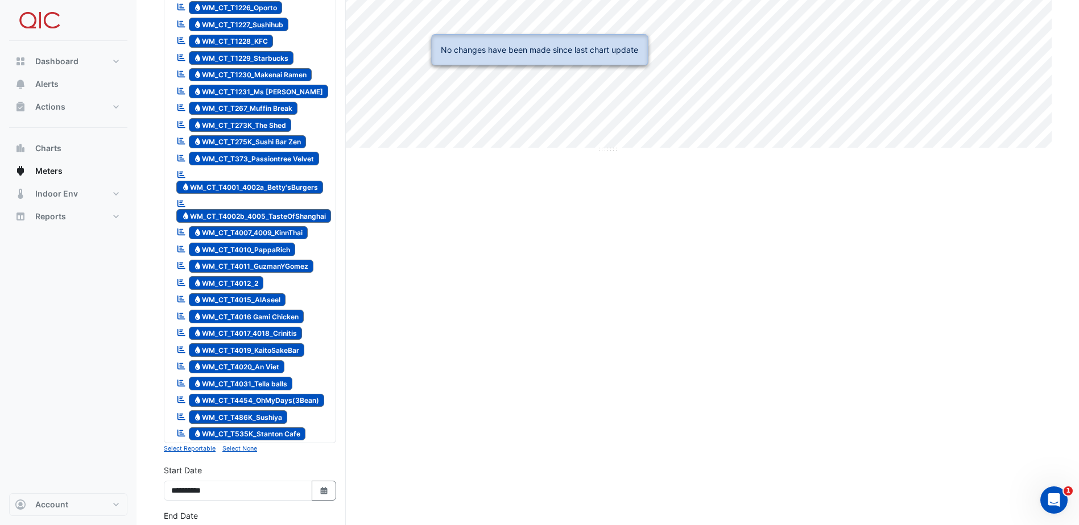
scroll to position [221, 0]
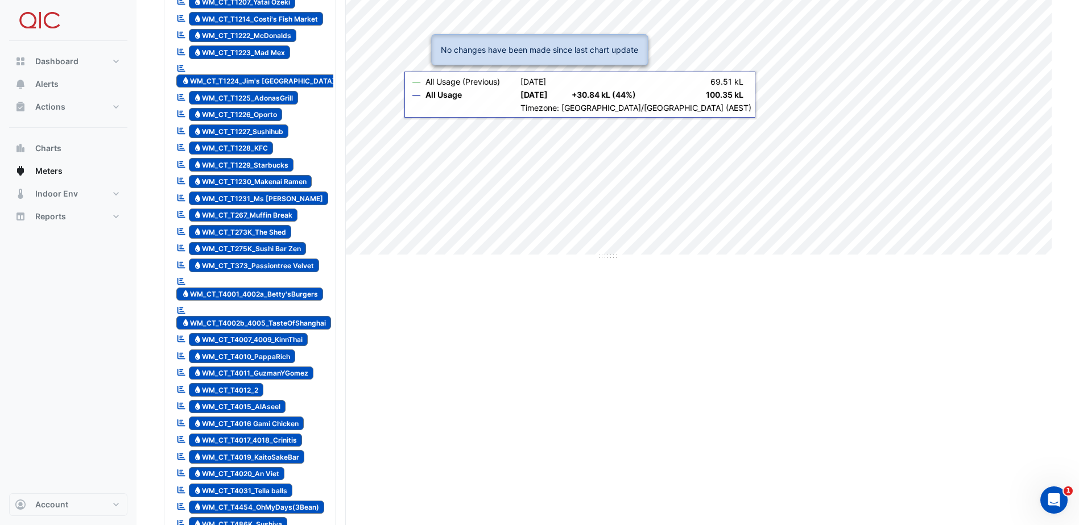
type input "**********"
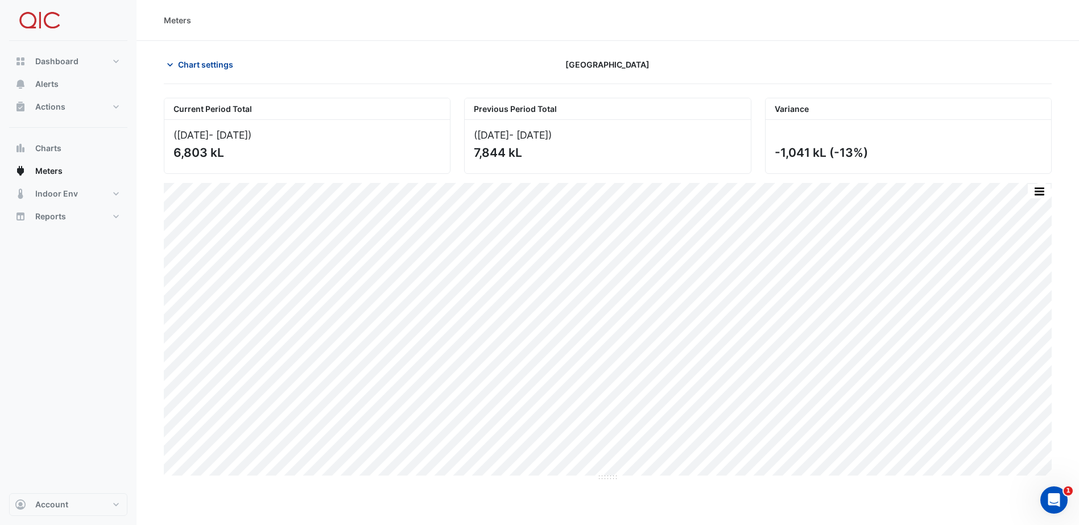
click at [201, 66] on span "Chart settings" at bounding box center [205, 65] width 55 height 12
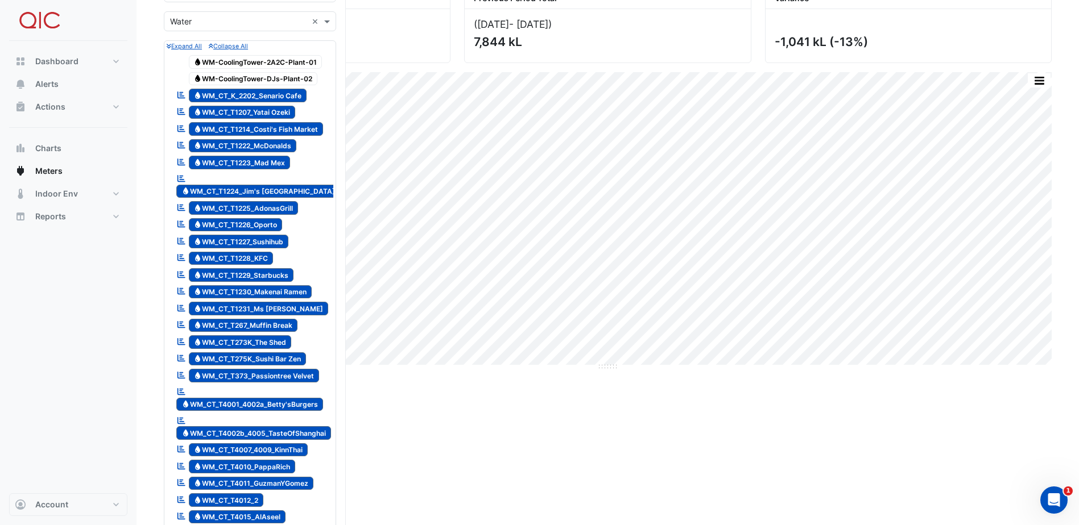
scroll to position [107, 0]
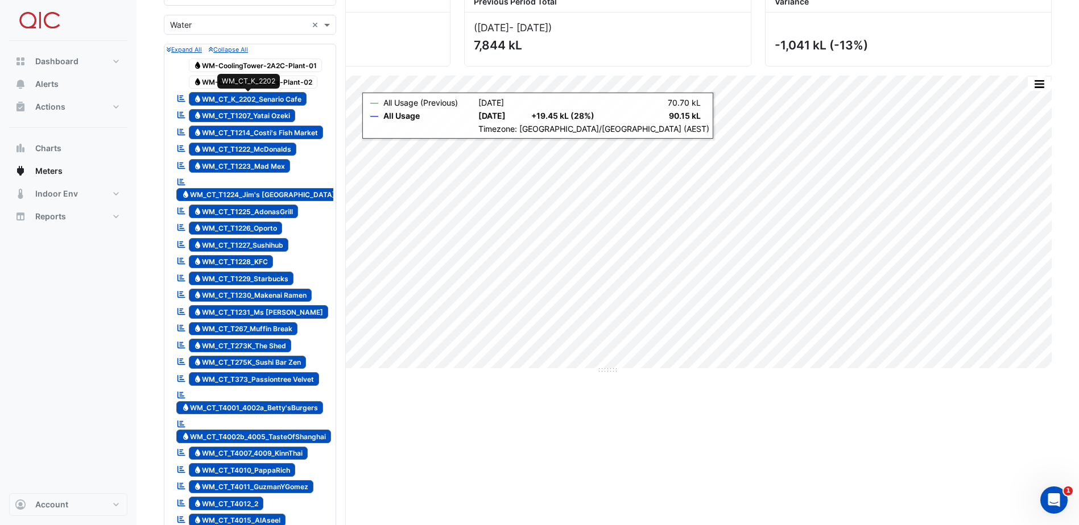
click at [252, 98] on span "Water WM_CT_K_2202_Senario Cafe" at bounding box center [248, 99] width 118 height 14
click at [265, 115] on span "Water WM_CT_T1207_Yatai Ozeki" at bounding box center [242, 116] width 107 height 14
click at [262, 129] on span "Water WM_CT_T1214_Costi's Fish Market" at bounding box center [256, 133] width 135 height 14
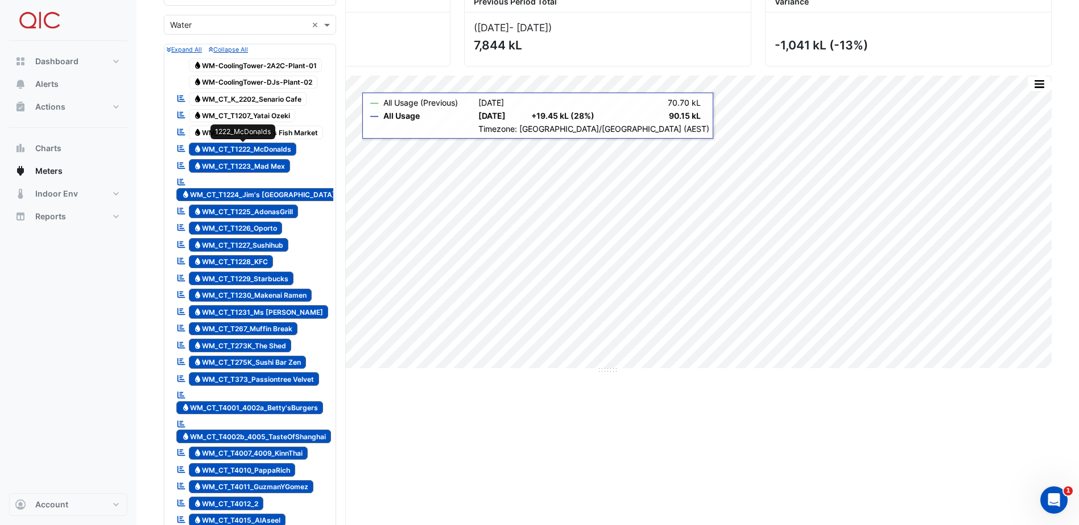
click at [263, 146] on span "Water WM_CT_T1222_McDonalds" at bounding box center [243, 150] width 108 height 14
click at [268, 160] on span "Water WM_CT_T1223_Mad Mex" at bounding box center [240, 166] width 102 height 14
click at [277, 188] on span "Water WM_CT_T1224_Jim's [GEOGRAPHIC_DATA]" at bounding box center [258, 195] width 164 height 14
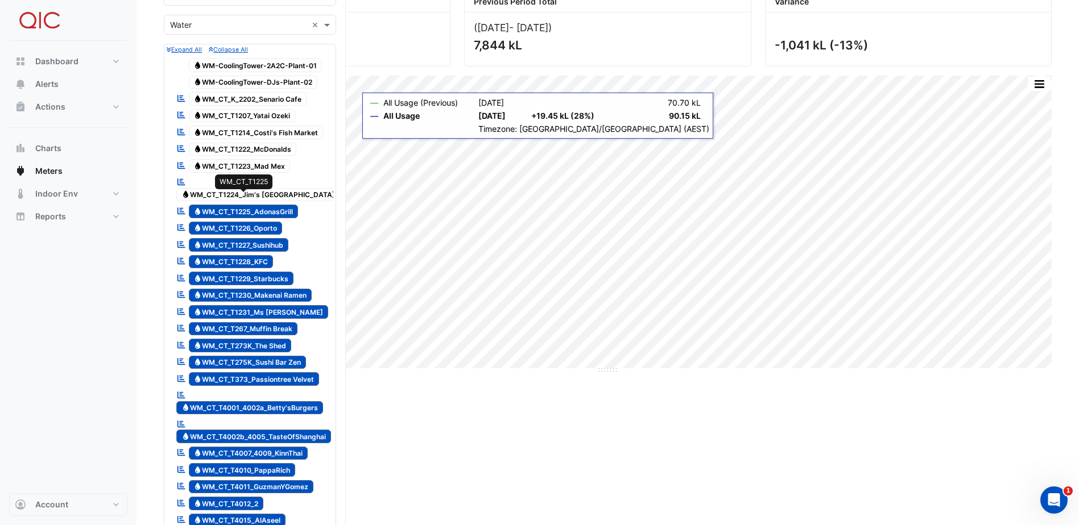
click at [277, 205] on span "Water WM_CT_T1225_AdonasGrill" at bounding box center [244, 212] width 110 height 14
click at [275, 222] on span "Water WM_CT_T1226_Oporto" at bounding box center [236, 229] width 94 height 14
click at [271, 236] on div at bounding box center [250, 236] width 167 height 1
click at [272, 238] on span "Water WM_CT_T1227_Sushihub" at bounding box center [239, 245] width 100 height 14
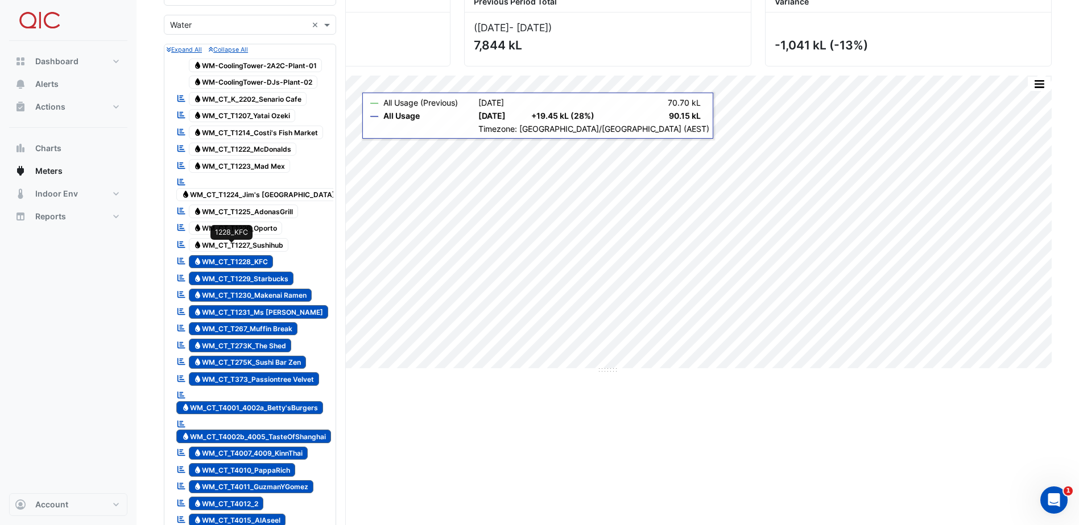
click at [267, 255] on span "Water WM_CT_T1228_KFC" at bounding box center [231, 262] width 85 height 14
click at [263, 272] on span "Water WM_CT_T1229_Starbucks" at bounding box center [241, 279] width 105 height 14
click at [272, 289] on span "Water WM_CT_T1230_Makenai Ramen" at bounding box center [250, 296] width 123 height 14
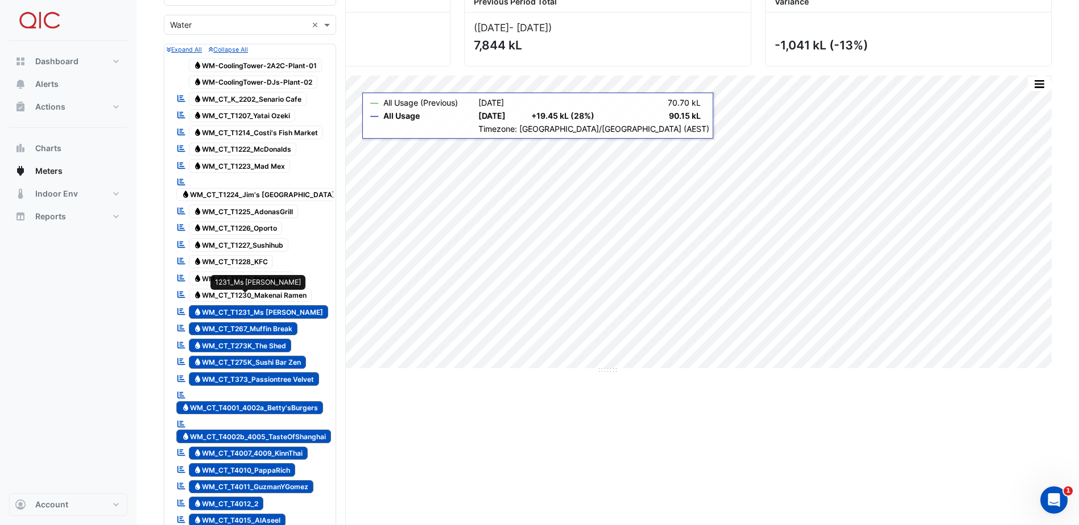
click at [270, 305] on span "Water WM_CT_T1231_Ms [PERSON_NAME]" at bounding box center [259, 312] width 140 height 14
click at [274, 322] on span "Water WM_CT_T267_Muffin Break" at bounding box center [243, 329] width 109 height 14
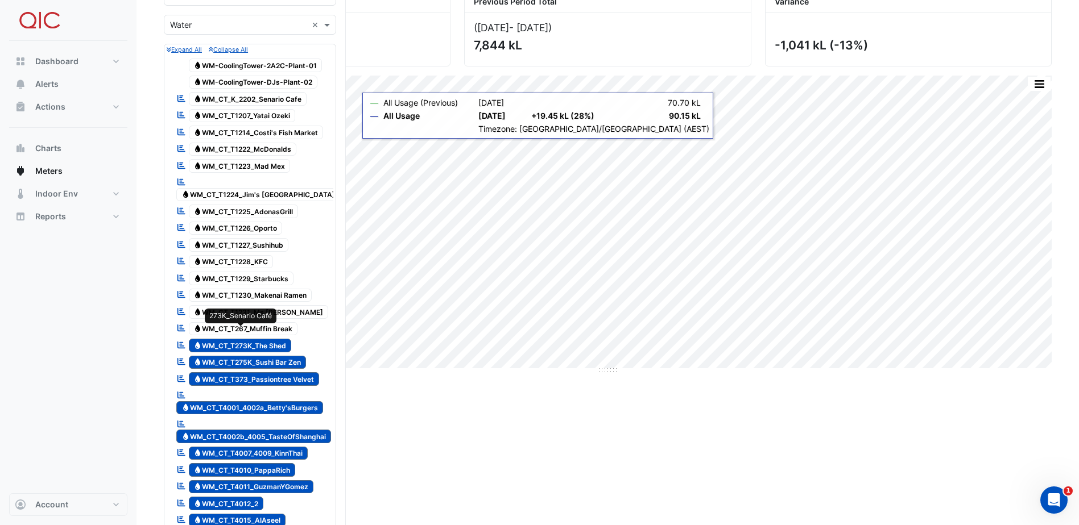
click at [281, 339] on span "Water WM_CT_T273K_The Shed" at bounding box center [240, 346] width 103 height 14
click at [279, 356] on span "Water WM_CT_T275K_Sushi Bar Zen" at bounding box center [248, 363] width 118 height 14
click at [280, 372] on span "Water WM_CT_T373_Passiontree Velvet" at bounding box center [254, 379] width 131 height 14
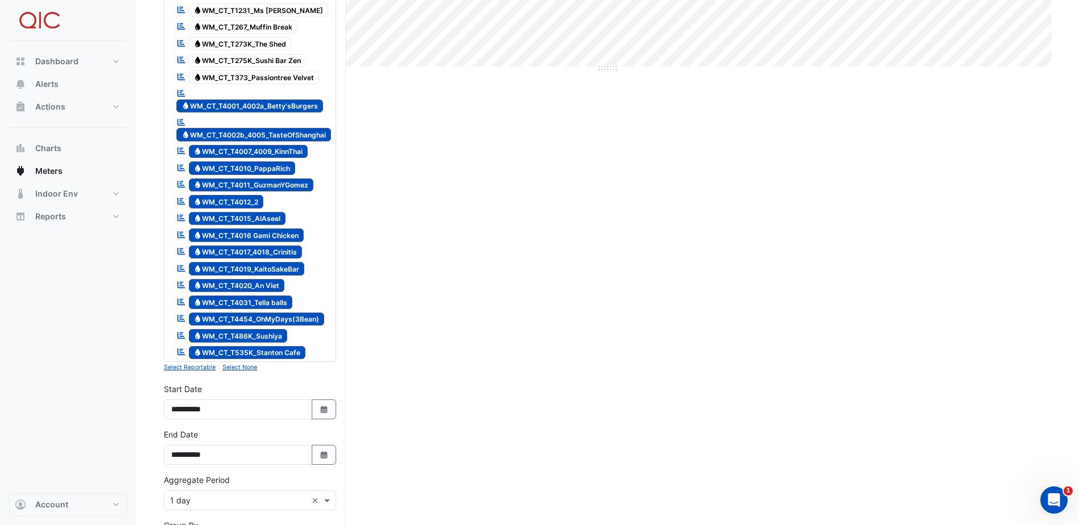
scroll to position [449, 0]
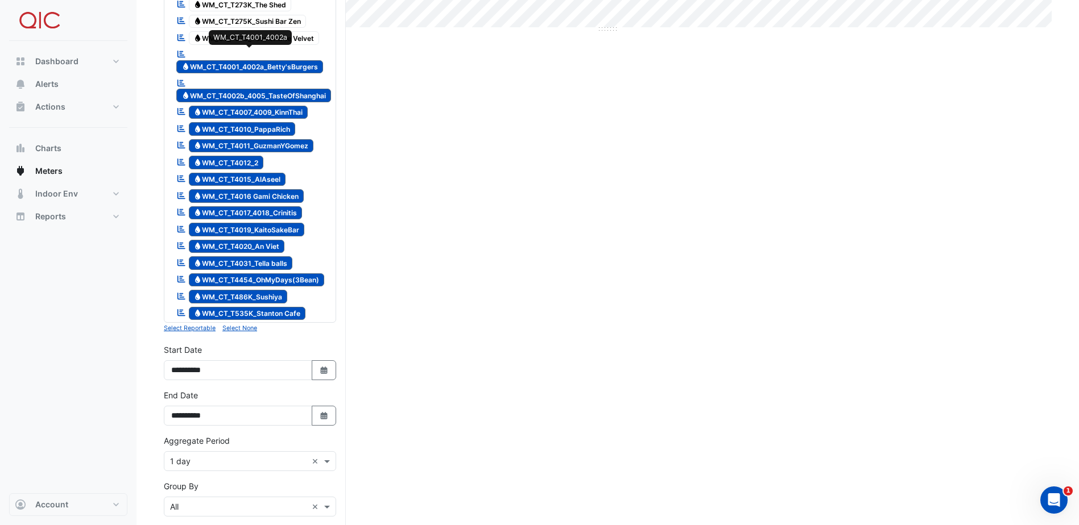
click at [267, 60] on span "Water WM_CT_T4001_4002a_Betty'sBurgers" at bounding box center [249, 67] width 147 height 14
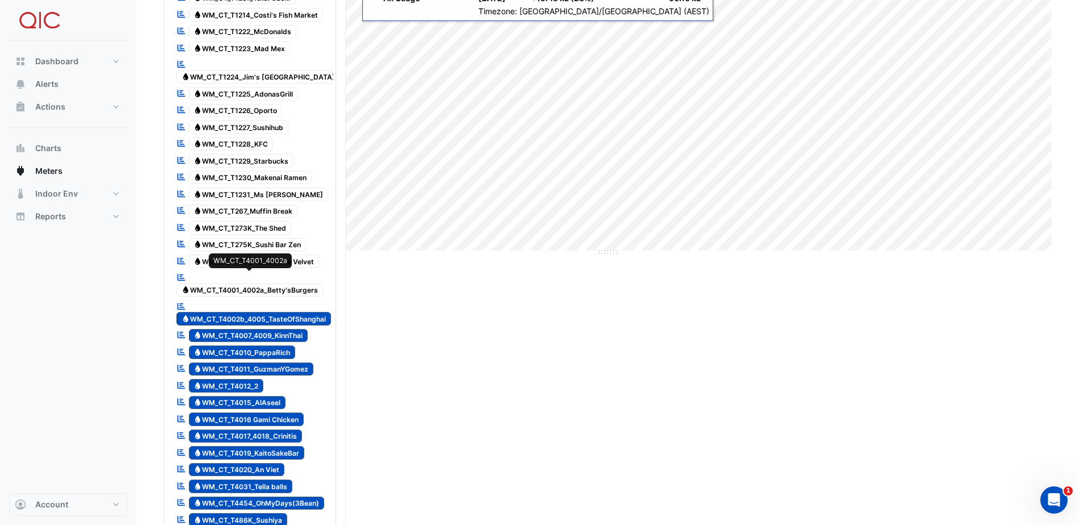
scroll to position [221, 0]
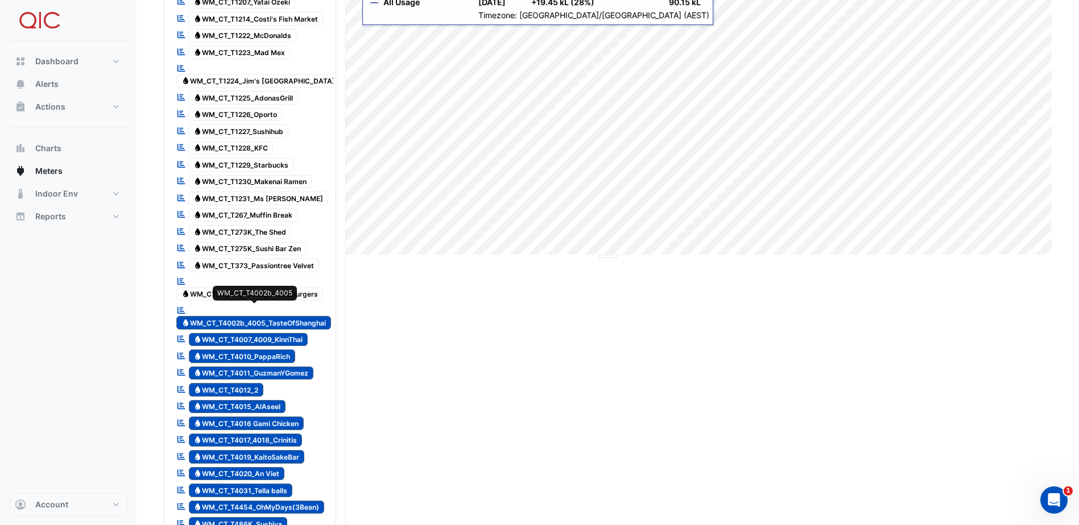
click at [301, 316] on span "Water WM_CT_T4002b_4005_TasteOfShanghai" at bounding box center [253, 323] width 155 height 14
click at [283, 333] on span "Water WM_CT_T4007_4009_KinnThai" at bounding box center [248, 340] width 119 height 14
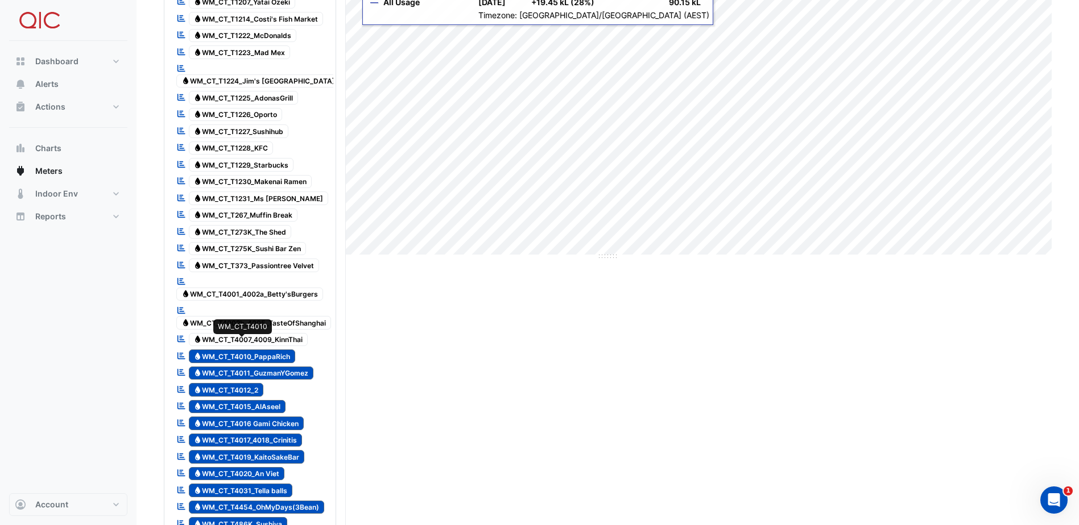
click at [281, 350] on span "Water WM_CT_T4010_PappaRich" at bounding box center [242, 357] width 107 height 14
click at [286, 367] on span "Water WM_CT_T4011_GuzmanYGomez" at bounding box center [251, 374] width 125 height 14
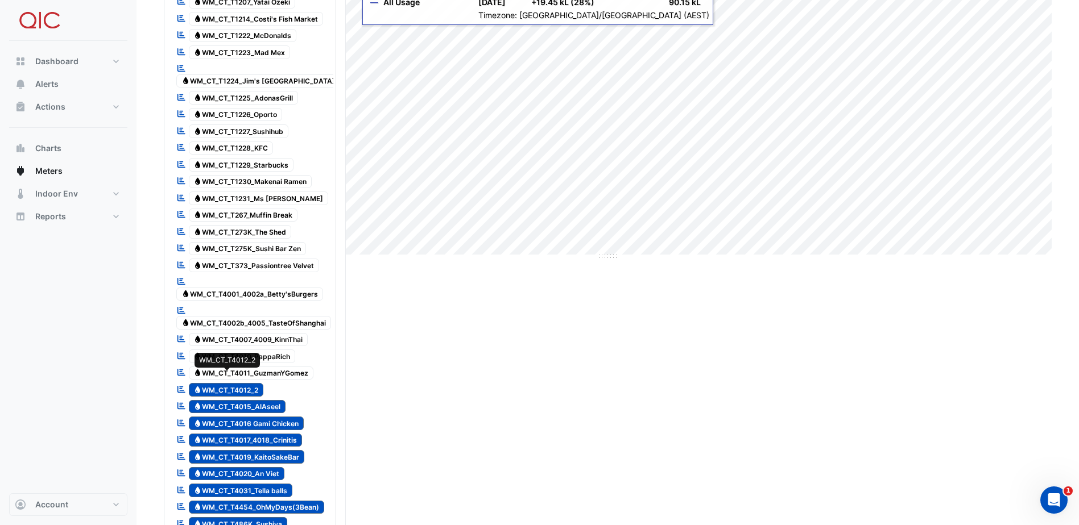
click at [250, 383] on span "Water WM_CT_T4012_2" at bounding box center [226, 390] width 75 height 14
click at [251, 400] on span "Water WM_CT_T4015_AlAseel" at bounding box center [237, 407] width 97 height 14
click at [257, 417] on span "Water WM_CT_T4016 Gami Chicken" at bounding box center [246, 424] width 115 height 14
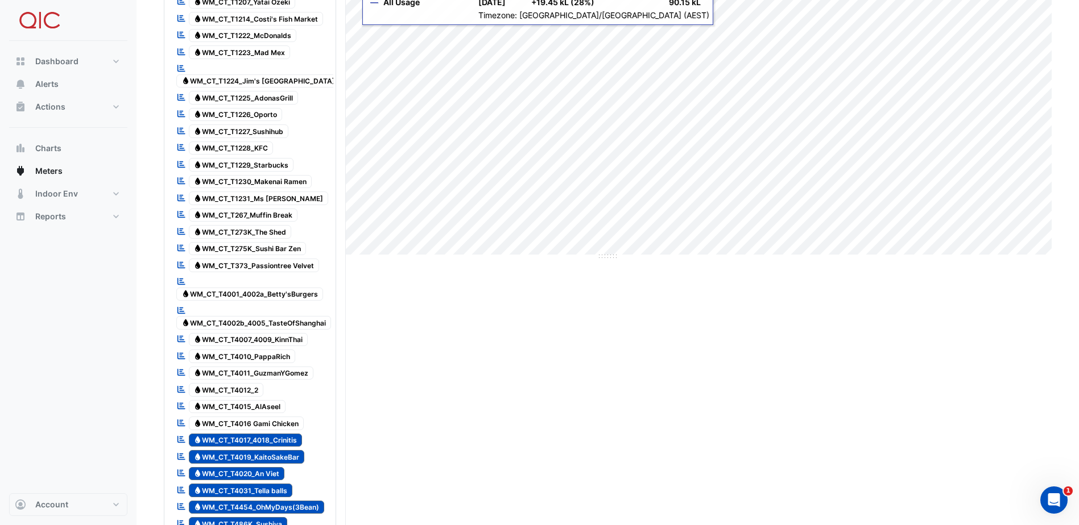
click at [256, 434] on span "Water WM_CT_T4017_4018_Crinitis" at bounding box center [246, 441] width 114 height 14
click at [255, 450] on span "Water WM_CT_T4019_KaitoSakeBar" at bounding box center [247, 457] width 116 height 14
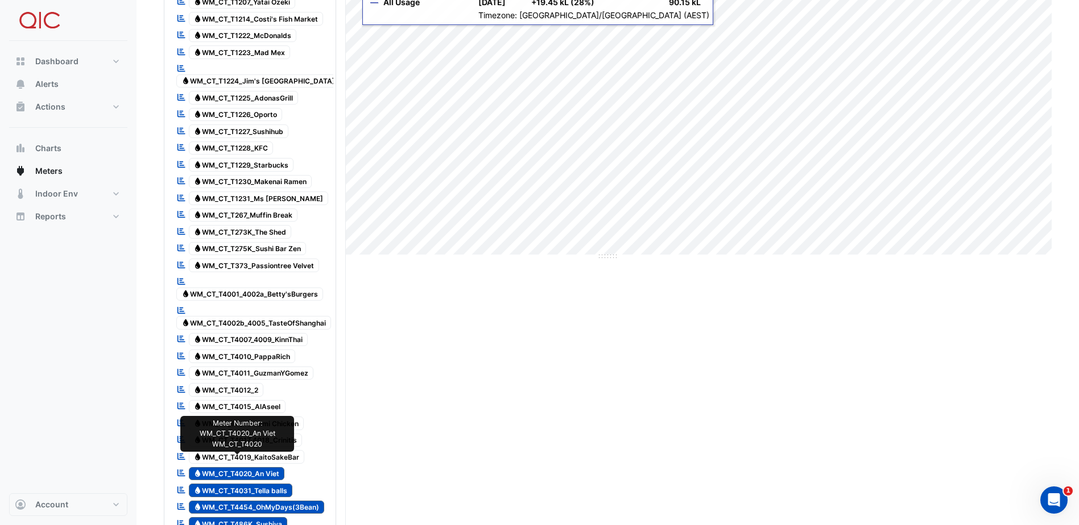
click at [255, 467] on span "Water WM_CT_T4020_An Viet" at bounding box center [237, 474] width 96 height 14
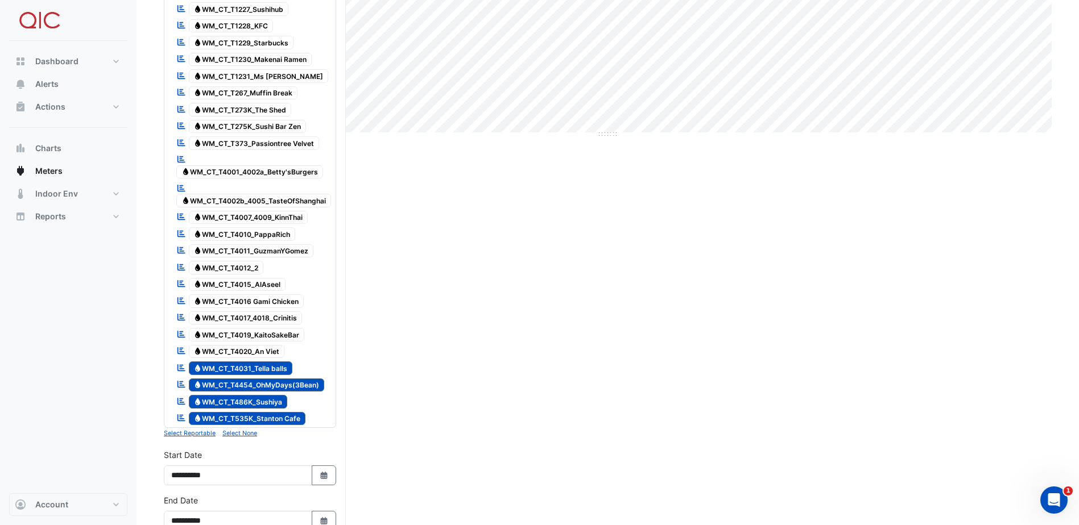
scroll to position [392, 0]
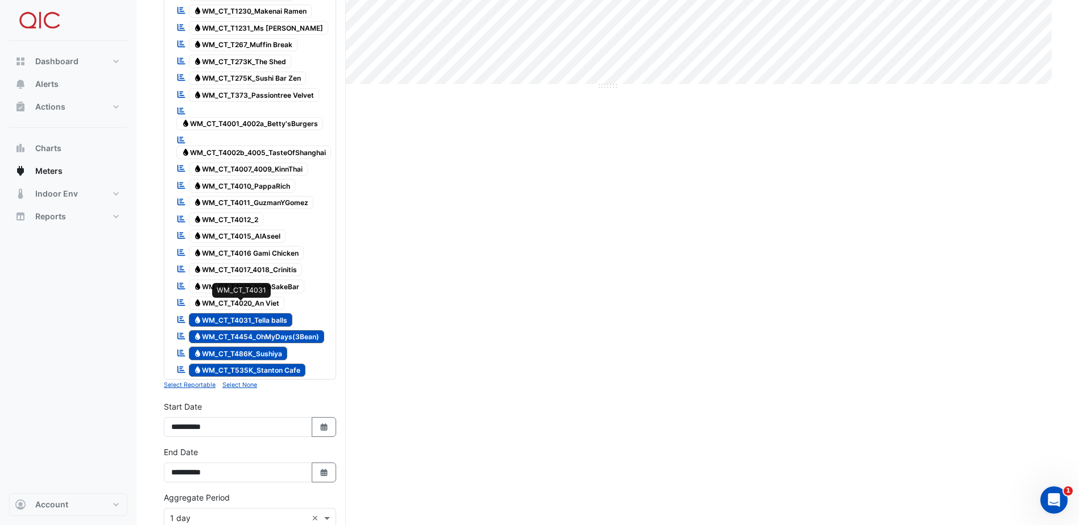
click at [273, 313] on span "Water WM_CT_T4031_Tella balls" at bounding box center [241, 320] width 104 height 14
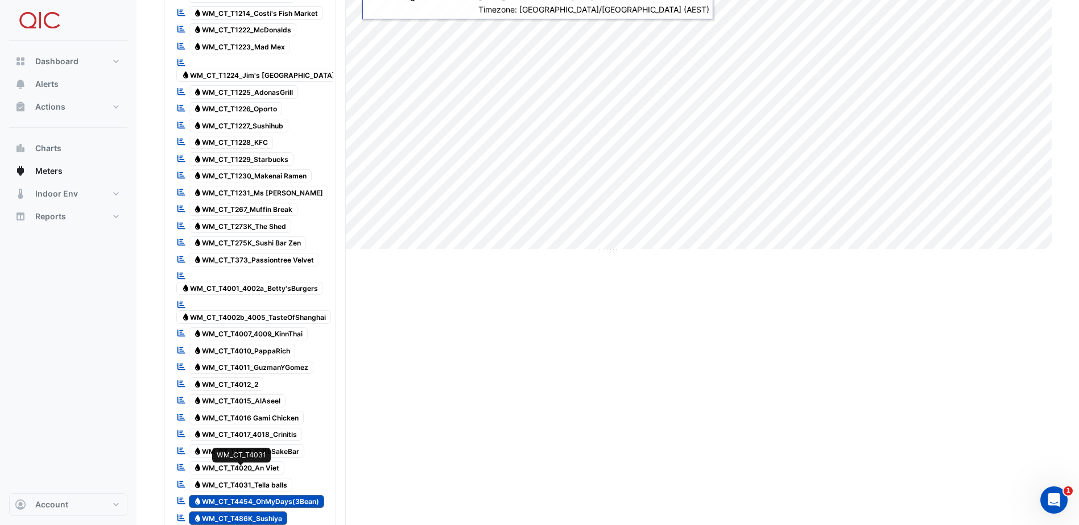
scroll to position [221, 0]
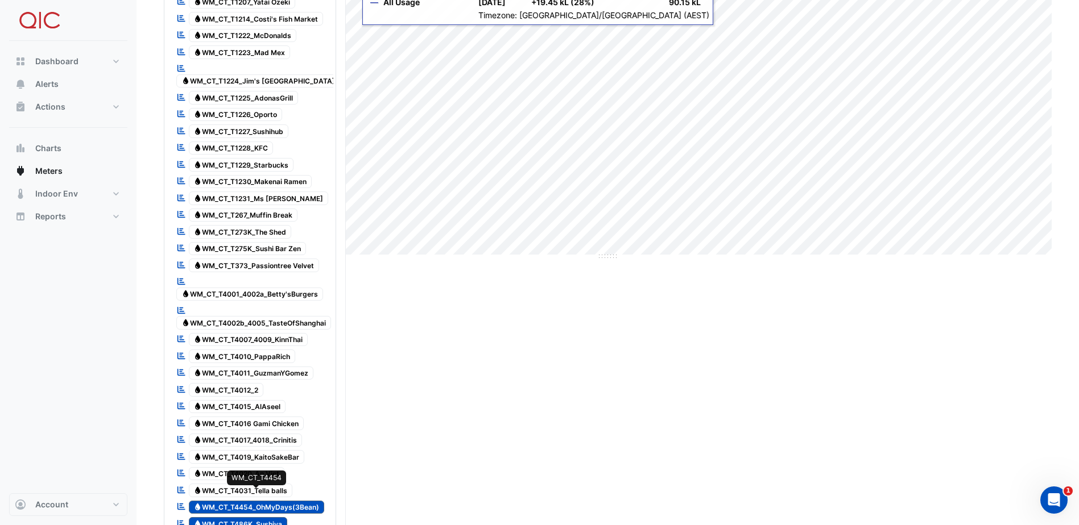
click at [264, 501] on span "Water WM_CT_T4454_OhMyDays(3Bean)" at bounding box center [257, 508] width 136 height 14
click at [268, 517] on span "Water WM_CT_T486K_Sushiya" at bounding box center [238, 524] width 99 height 14
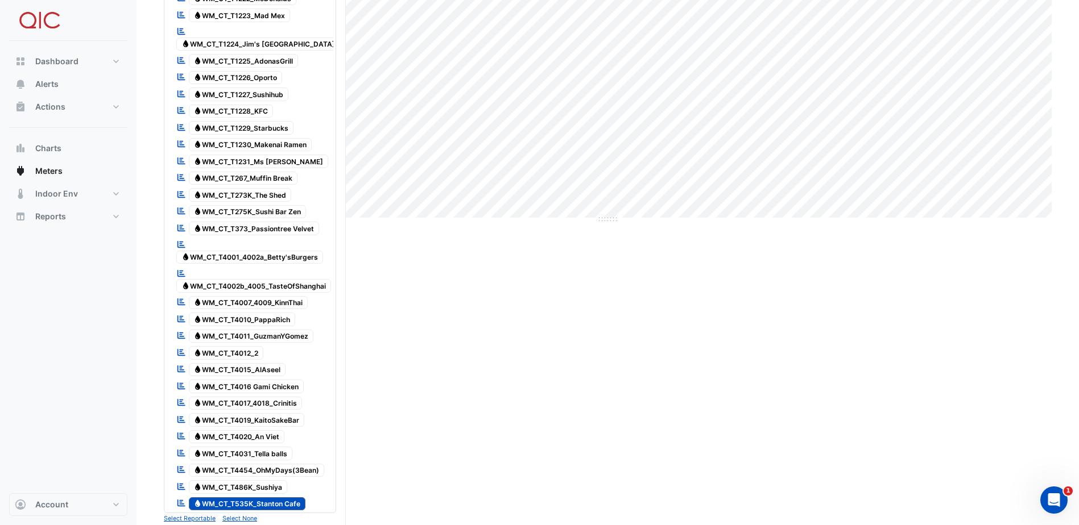
scroll to position [278, 0]
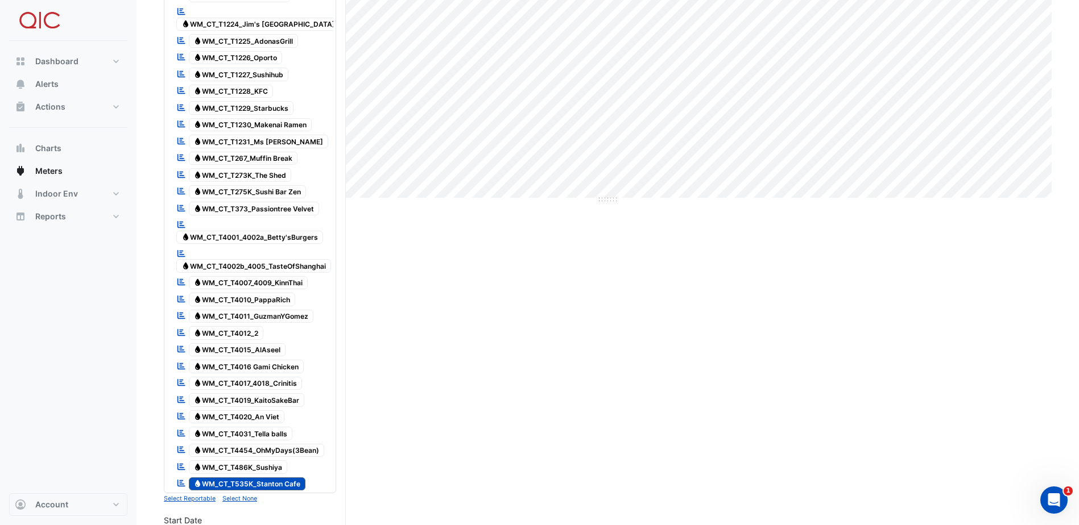
click at [260, 478] on span "Water WM_CT_T535K_Stanton Cafe" at bounding box center [247, 485] width 117 height 14
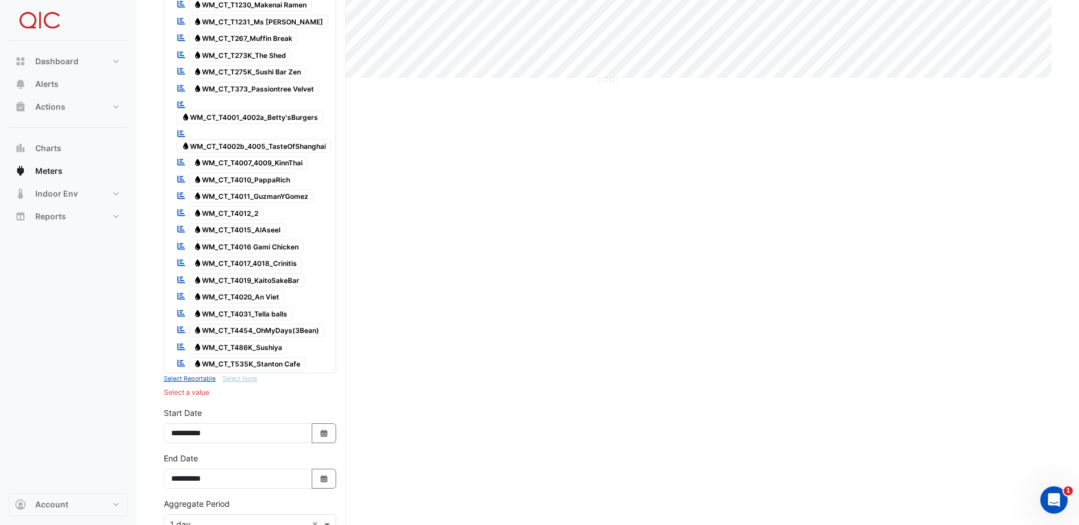
scroll to position [341, 0]
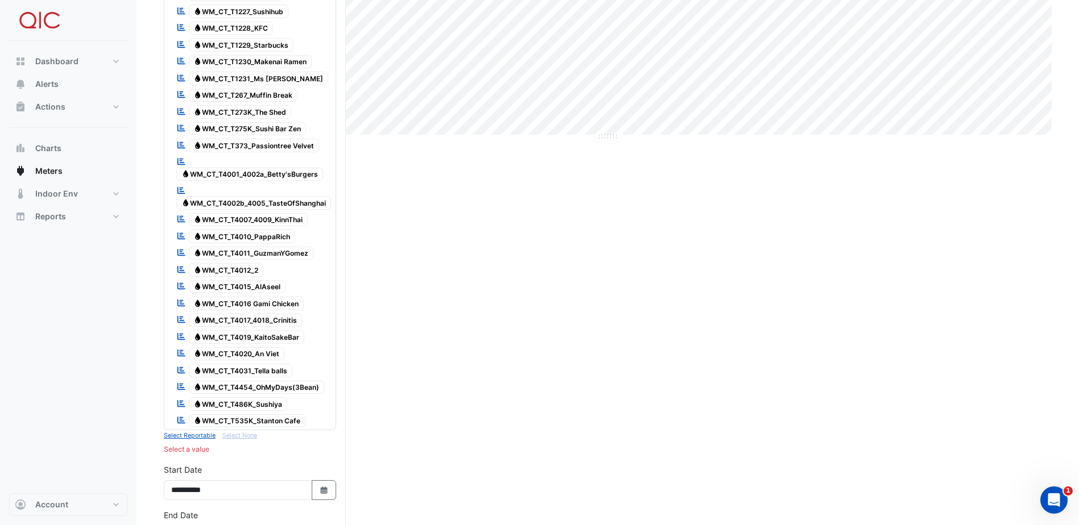
click at [198, 436] on small "Select Reportable" at bounding box center [190, 435] width 52 height 7
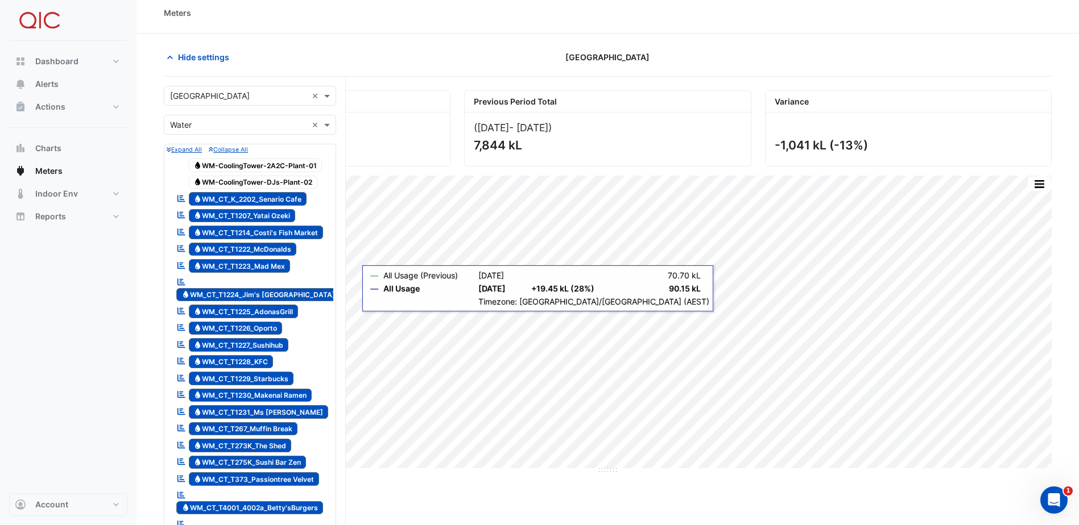
scroll to position [0, 0]
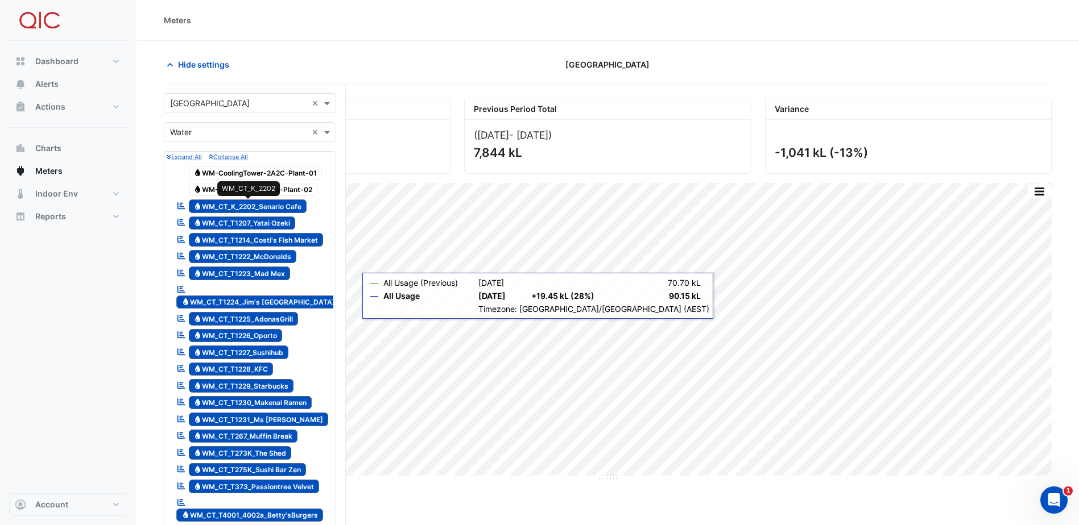
click at [264, 208] on span "Water WM_CT_K_2202_Senario Cafe" at bounding box center [248, 207] width 118 height 14
click at [260, 172] on span "Water WM-CoolingTower-2A2C-Plant-01" at bounding box center [256, 173] width 134 height 14
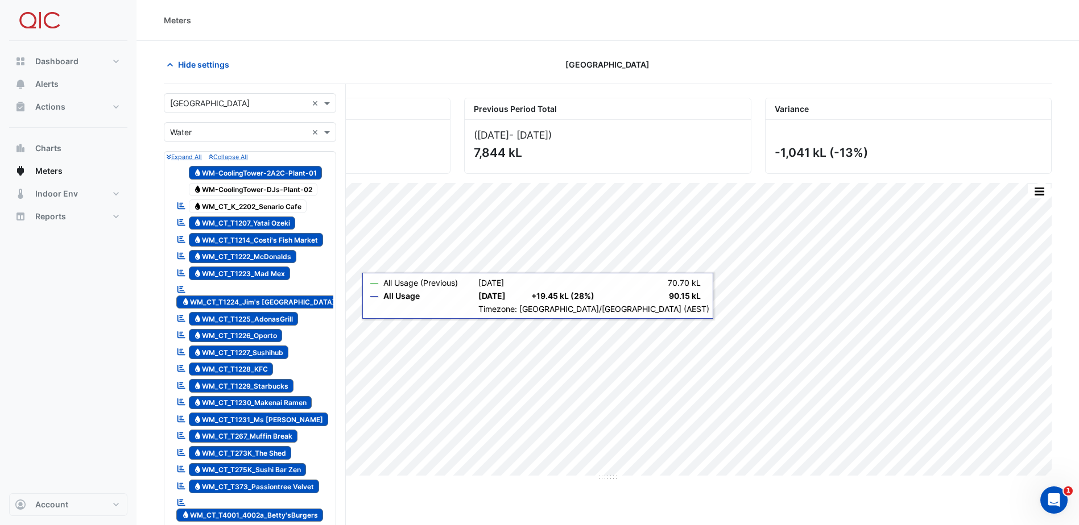
click at [270, 190] on span "Water WM-CoolingTower-DJs-Plant-02" at bounding box center [253, 190] width 129 height 14
click at [268, 205] on span "Water WM_CT_K_2202_Senario Cafe" at bounding box center [248, 207] width 118 height 14
click at [267, 167] on span "Water WM-CoolingTower-2A2C-Plant-01" at bounding box center [256, 173] width 134 height 14
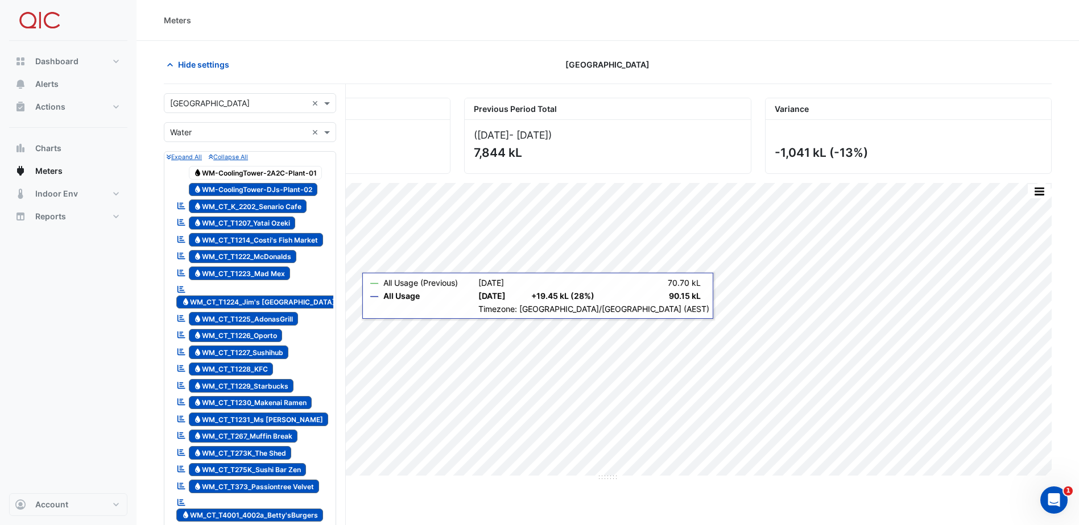
click at [179, 206] on icon "Reportable" at bounding box center [181, 206] width 10 height 8
click at [179, 208] on icon "Reportable" at bounding box center [181, 206] width 10 height 8
click at [200, 217] on span "Water WM_CT_T1207_Yatai Ozeki" at bounding box center [242, 224] width 107 height 14
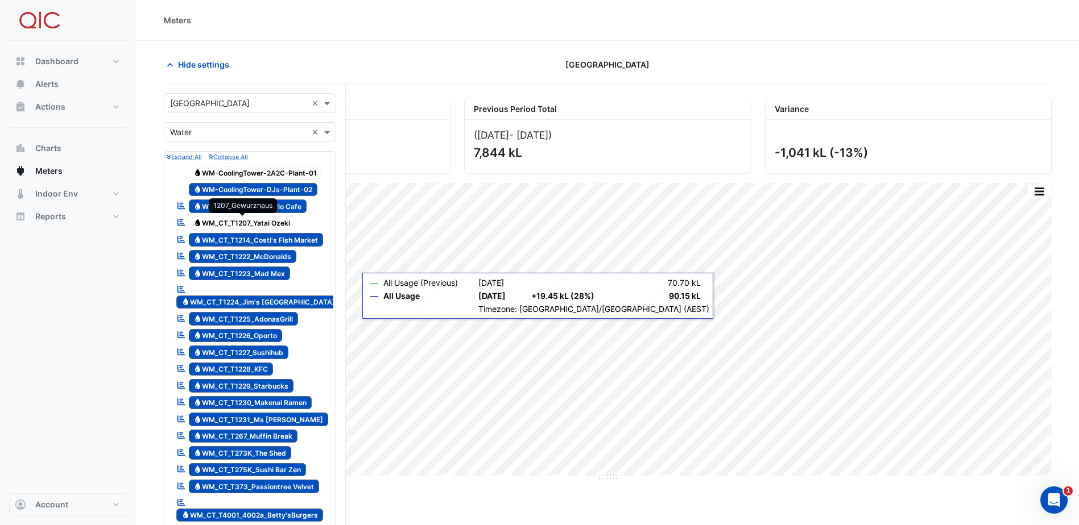
click at [200, 217] on span "Water WM_CT_T1207_Yatai Ozeki" at bounding box center [242, 224] width 107 height 14
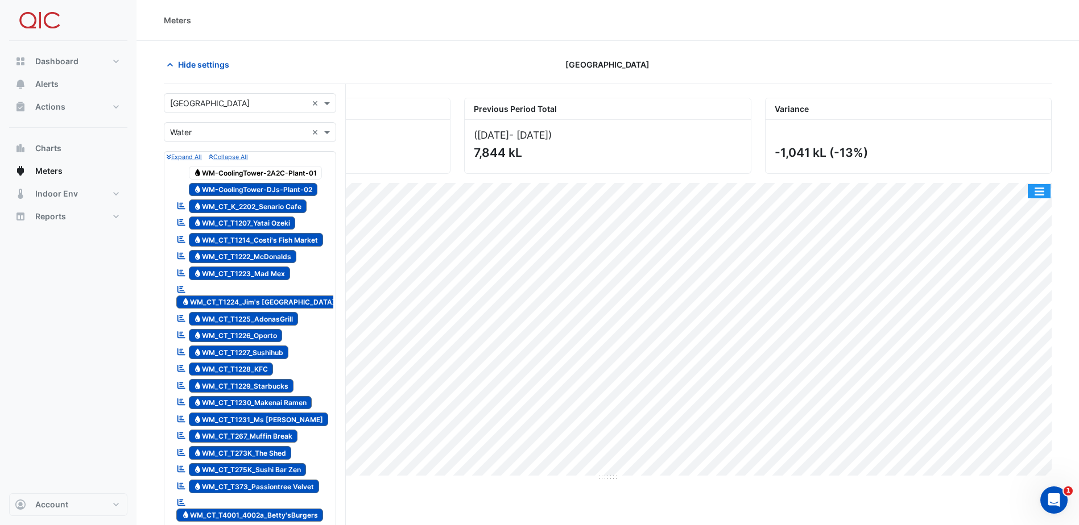
click at [1037, 193] on button "button" at bounding box center [1038, 191] width 23 height 14
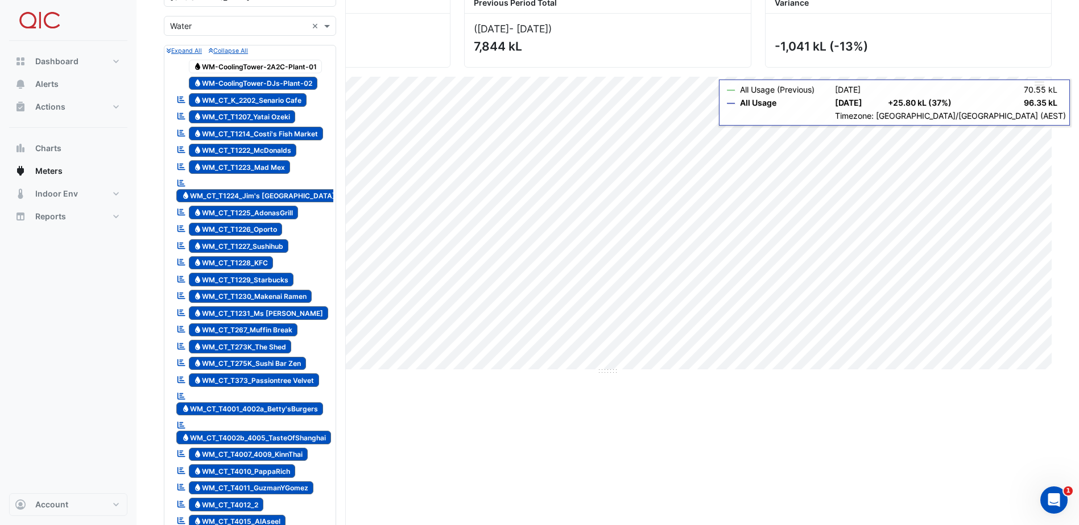
scroll to position [114, 0]
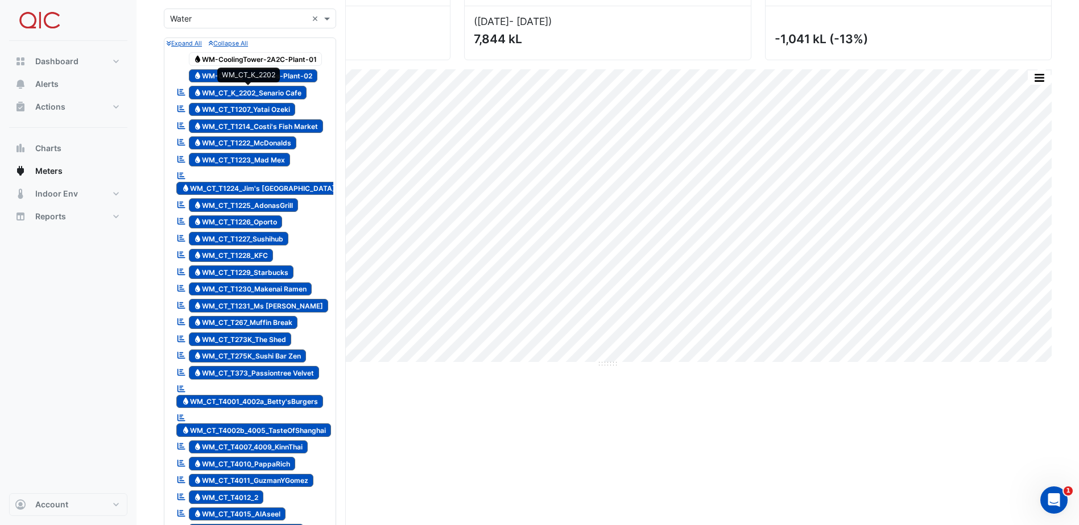
click at [248, 88] on span "Water WM_CT_K_2202_Senario Cafe" at bounding box center [248, 93] width 118 height 14
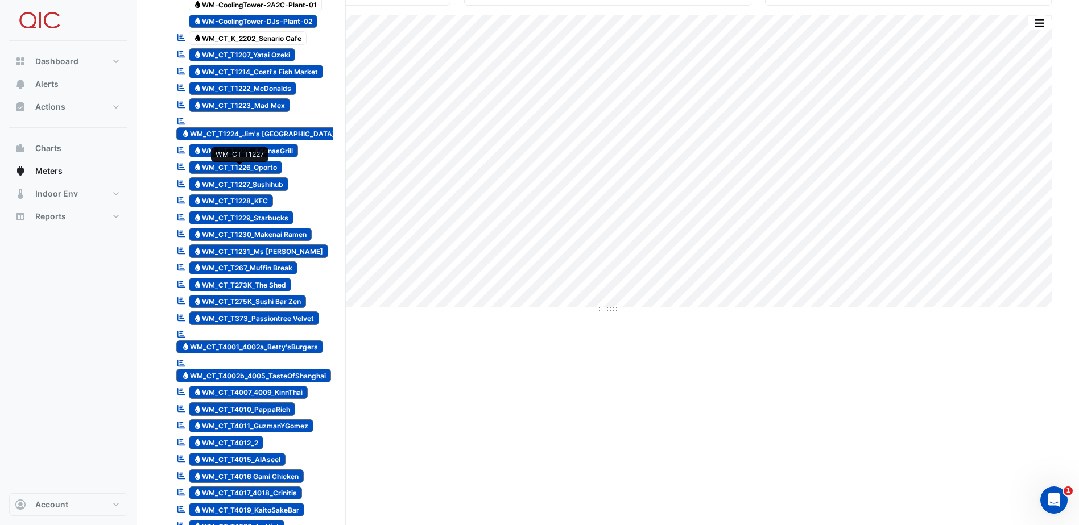
scroll to position [341, 0]
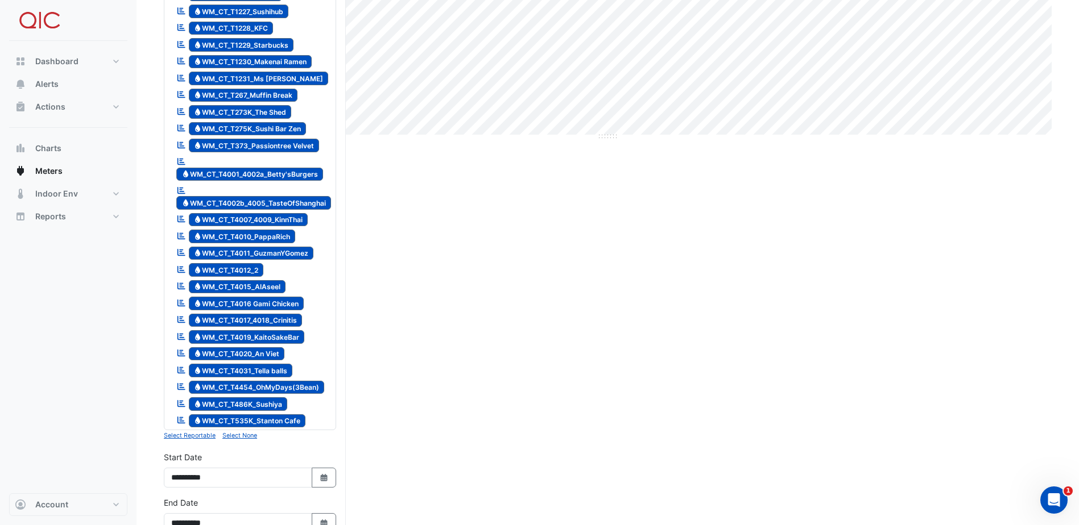
click at [235, 432] on small "Select None" at bounding box center [239, 435] width 35 height 7
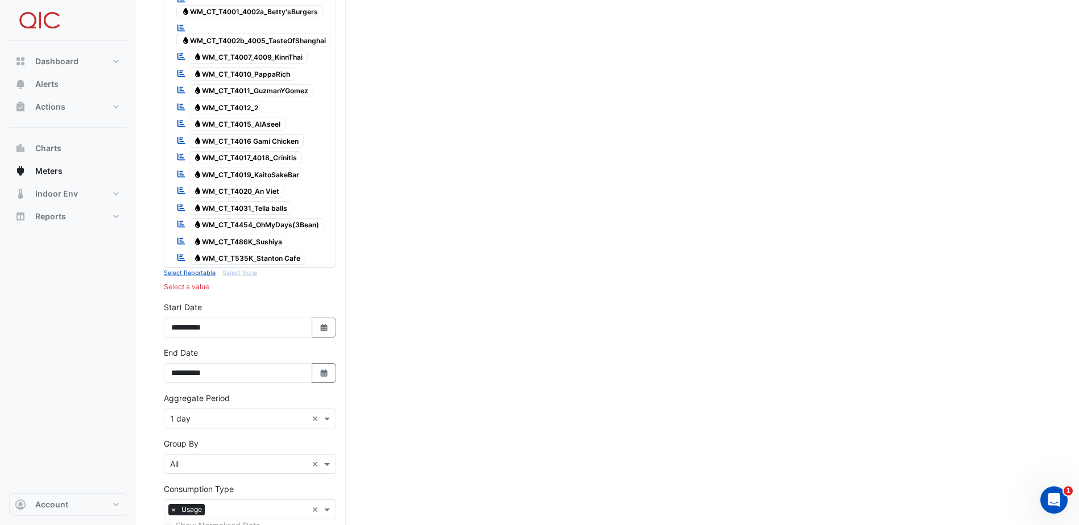
scroll to position [512, 0]
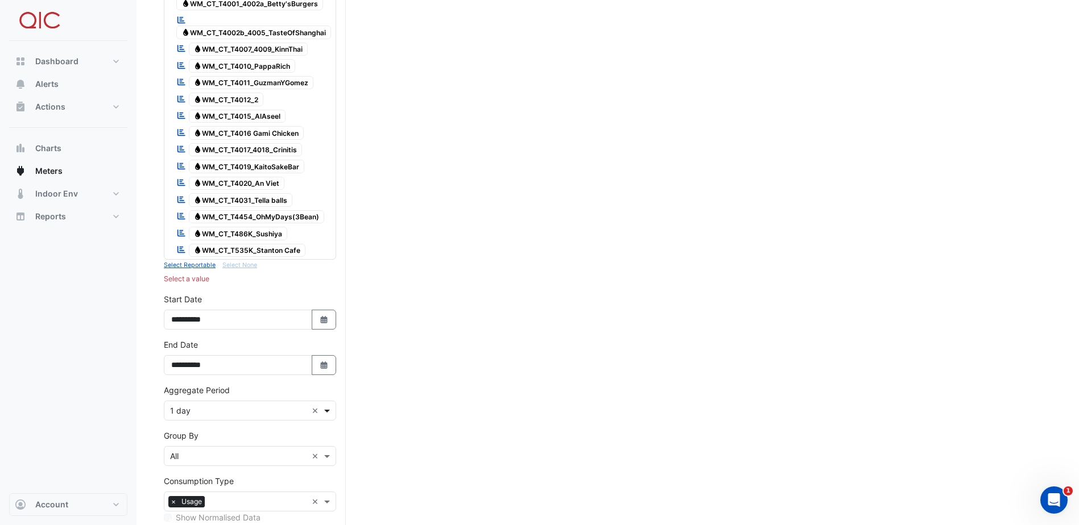
click at [326, 407] on span at bounding box center [328, 411] width 14 height 12
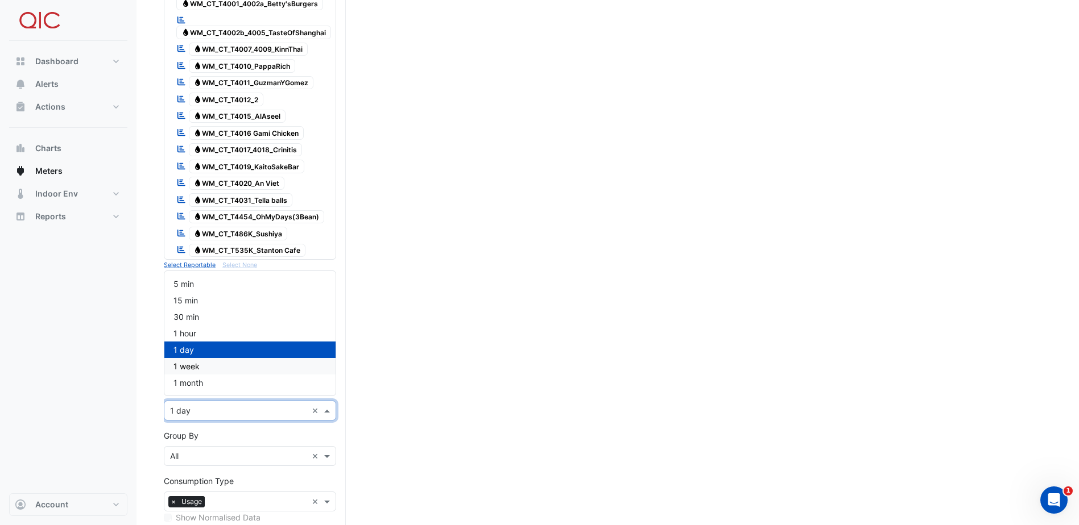
click at [205, 370] on div "1 week" at bounding box center [249, 366] width 171 height 16
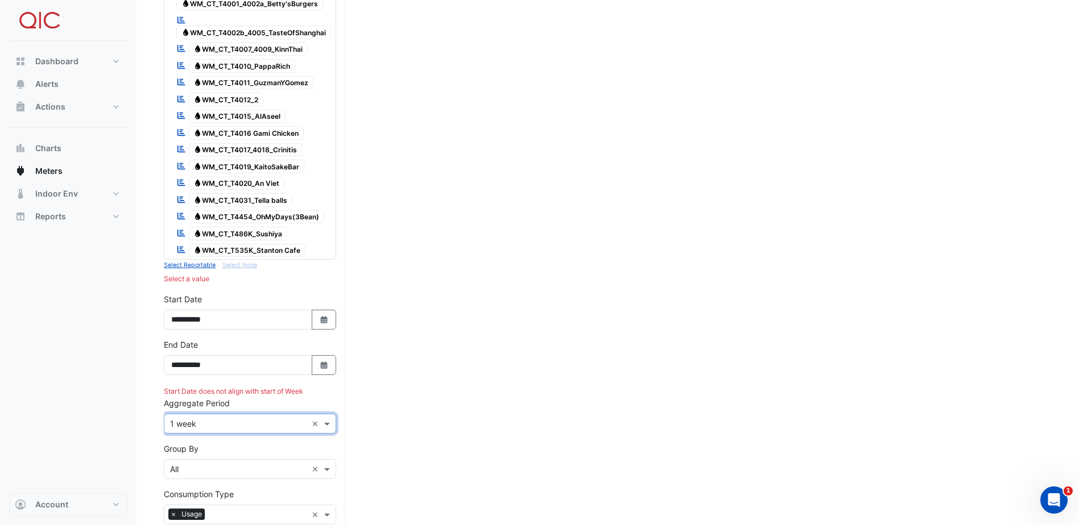
scroll to position [455, 0]
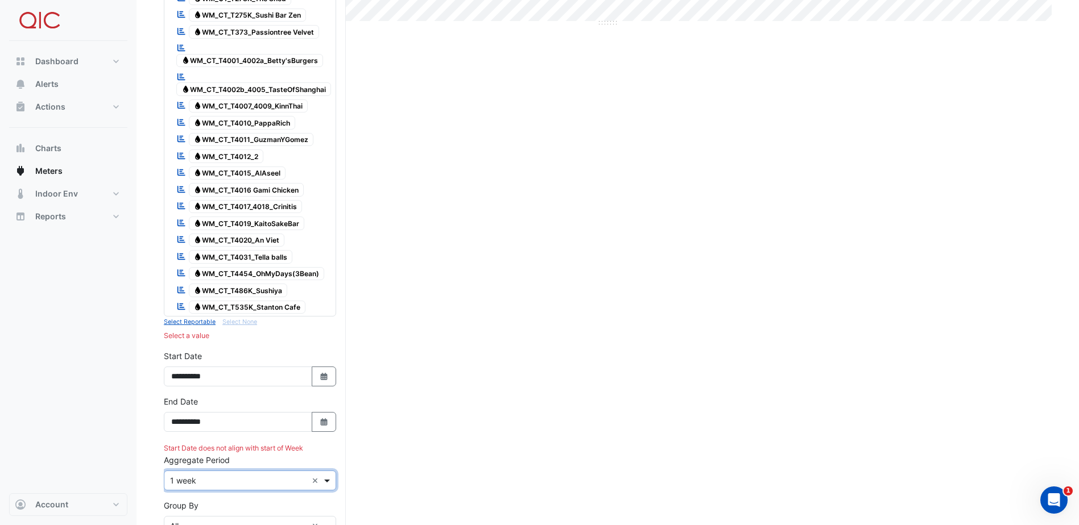
click at [325, 478] on span at bounding box center [328, 481] width 14 height 12
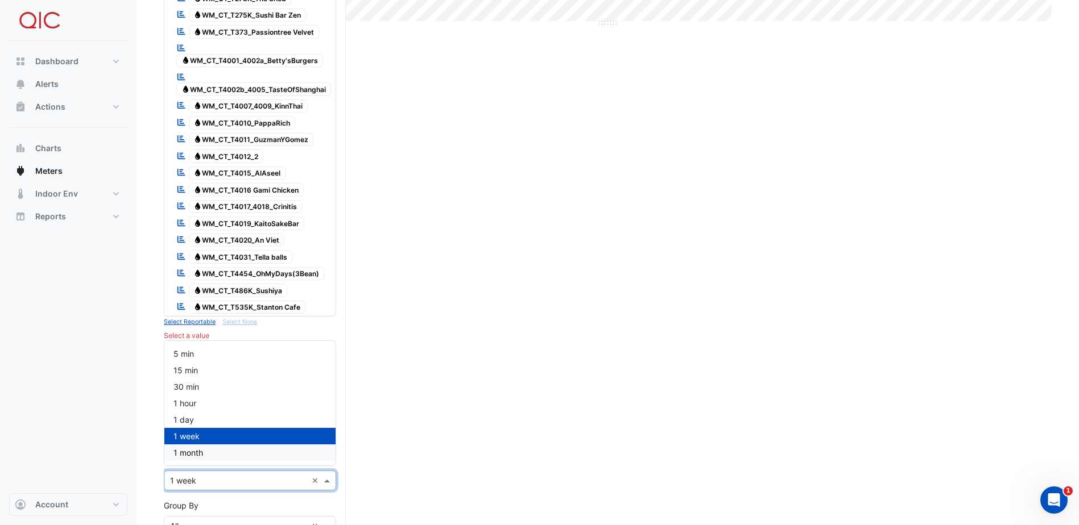
click at [213, 455] on div "1 month" at bounding box center [249, 453] width 171 height 16
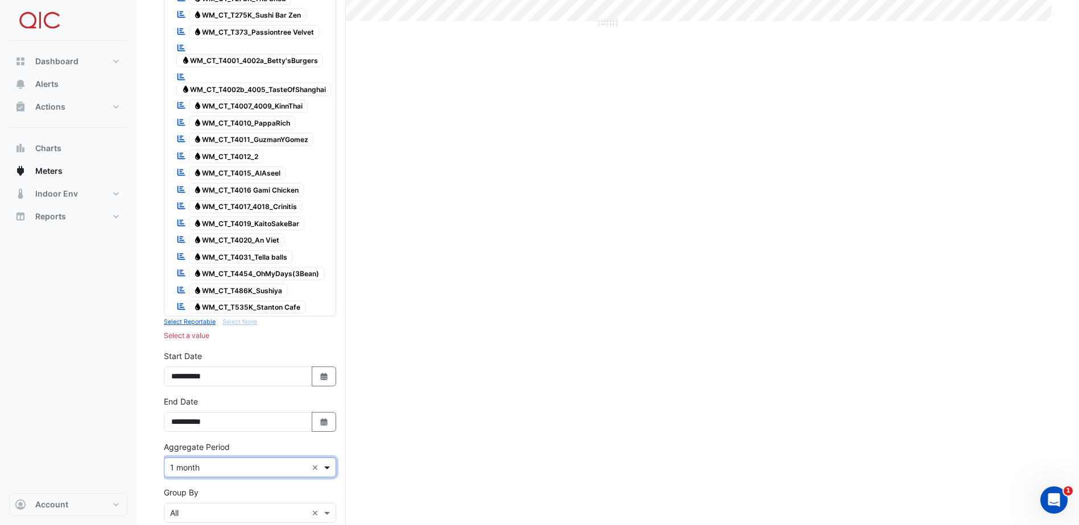
click at [326, 466] on span at bounding box center [328, 468] width 14 height 12
click at [201, 405] on div "1 day" at bounding box center [249, 407] width 171 height 16
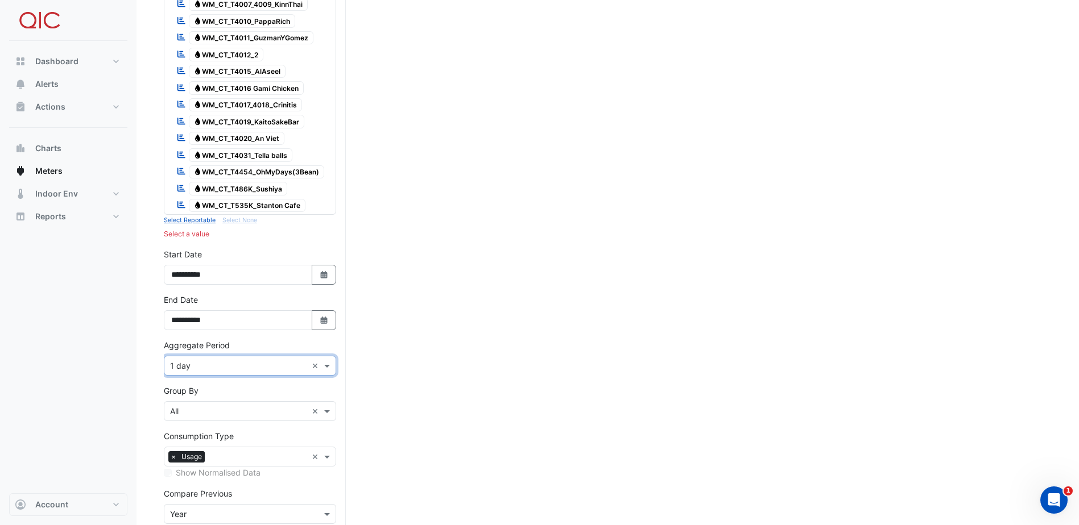
scroll to position [569, 0]
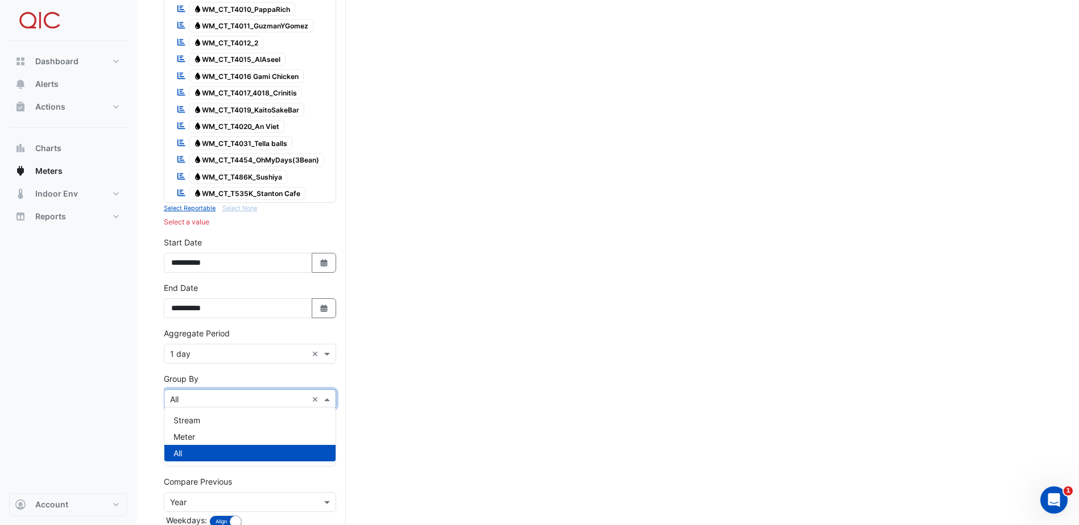
click at [207, 394] on input "text" at bounding box center [238, 400] width 137 height 12
click at [201, 438] on div "Meter" at bounding box center [249, 437] width 171 height 16
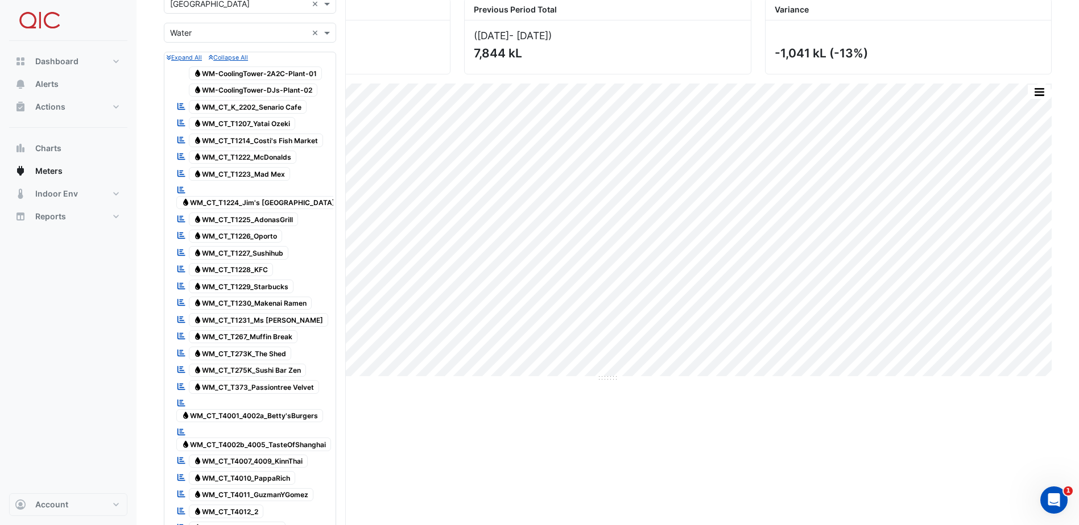
scroll to position [57, 0]
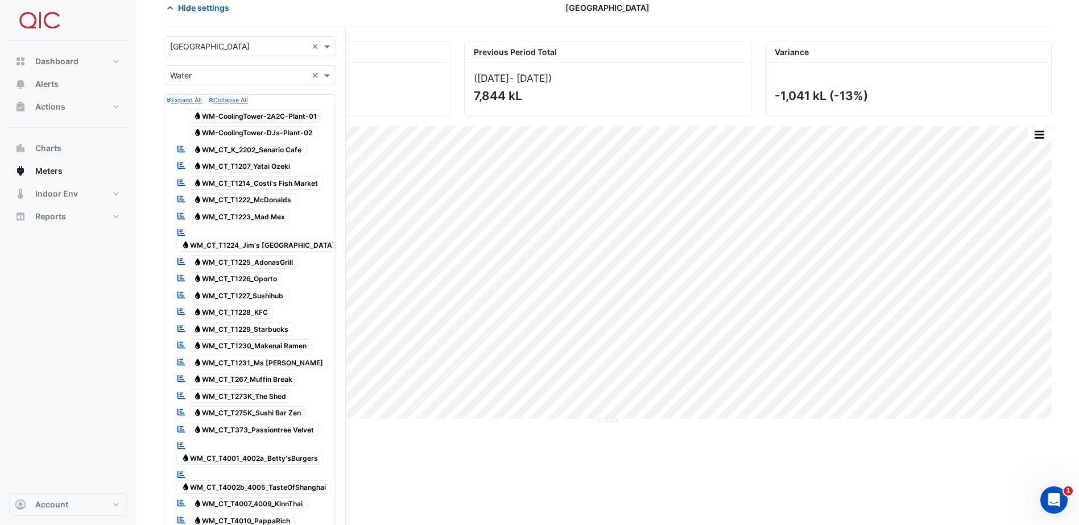
click at [192, 99] on small "Expand All" at bounding box center [184, 100] width 35 height 7
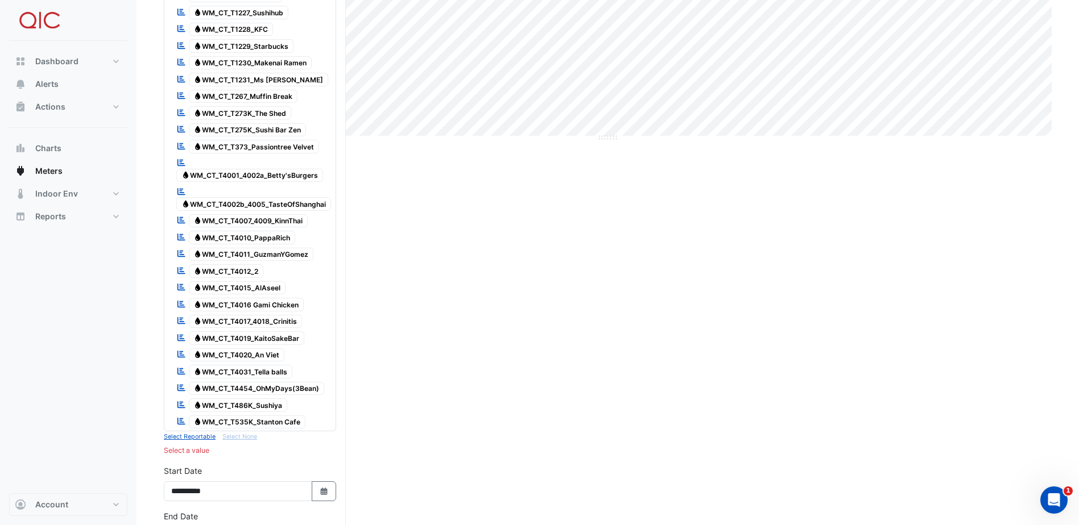
scroll to position [341, 0]
click at [190, 434] on small "Select Reportable" at bounding box center [190, 435] width 52 height 7
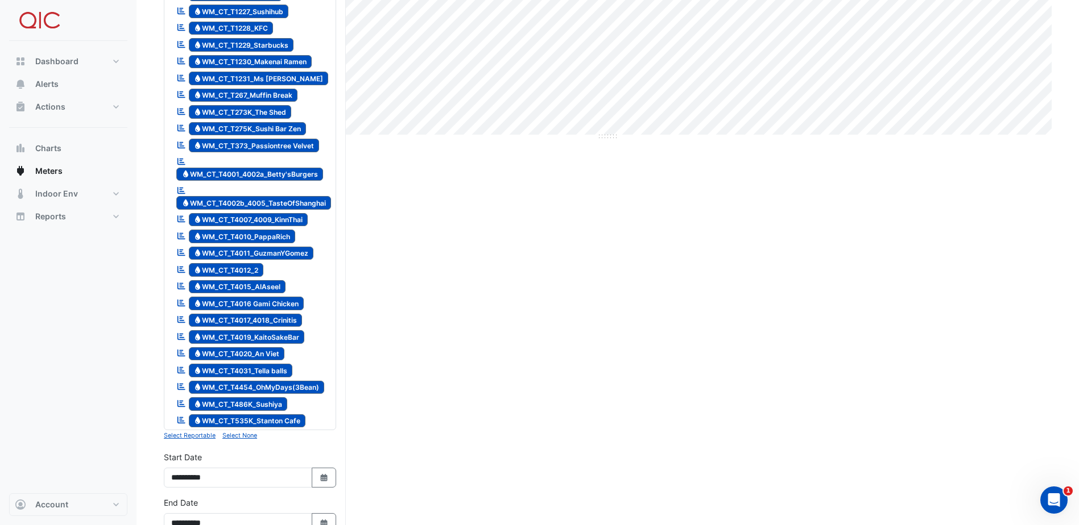
click at [223, 414] on span "Water WM_CT_T535K_Stanton Cafe" at bounding box center [247, 421] width 117 height 14
click at [225, 397] on span "Water WM_CT_T486K_Sushiya" at bounding box center [238, 404] width 99 height 14
click at [228, 381] on span "Water WM_CT_T4454_OhMyDays(3Bean)" at bounding box center [257, 388] width 136 height 14
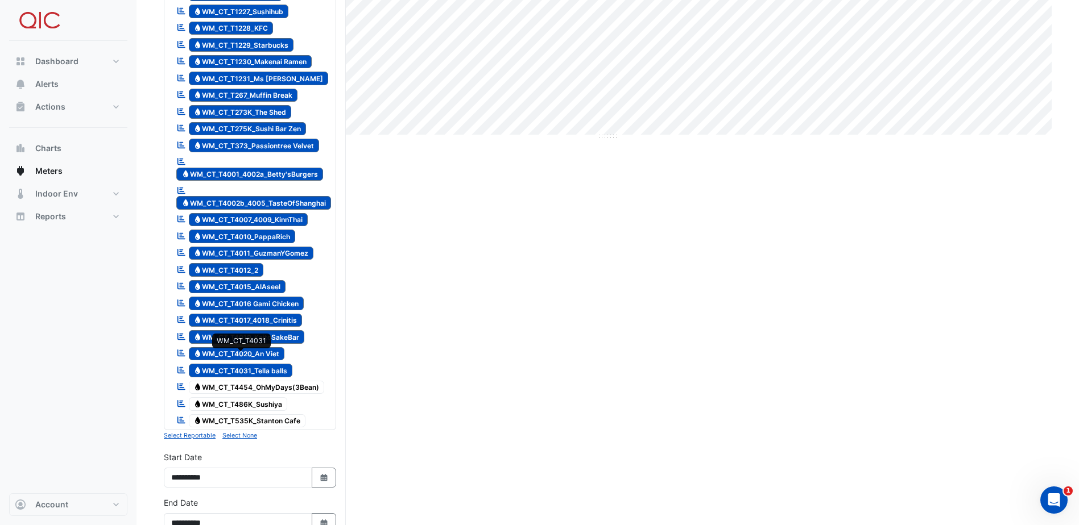
click at [232, 364] on span "Water WM_CT_T4031_Tella balls" at bounding box center [241, 371] width 104 height 14
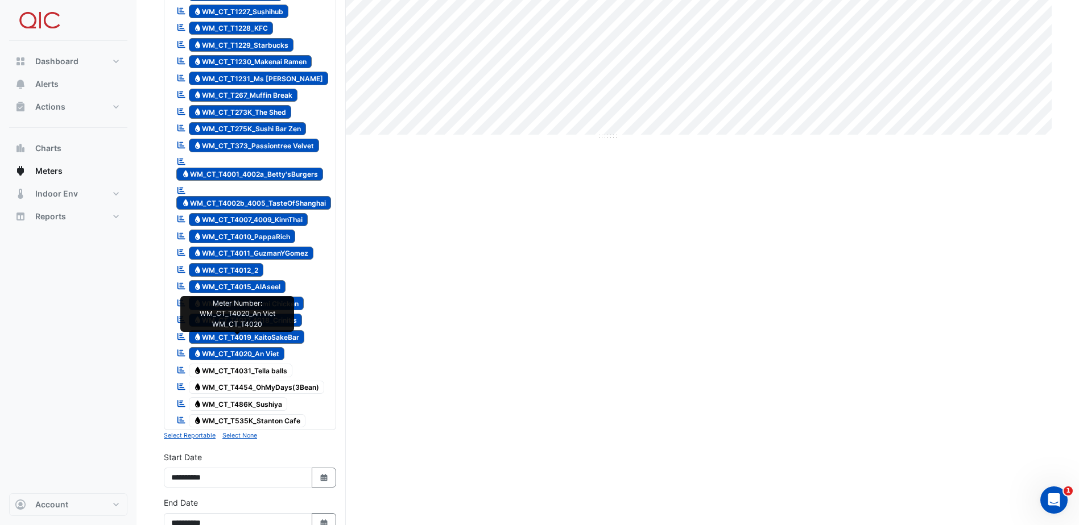
click at [234, 347] on span "Water WM_CT_T4020_An Viet" at bounding box center [237, 354] width 96 height 14
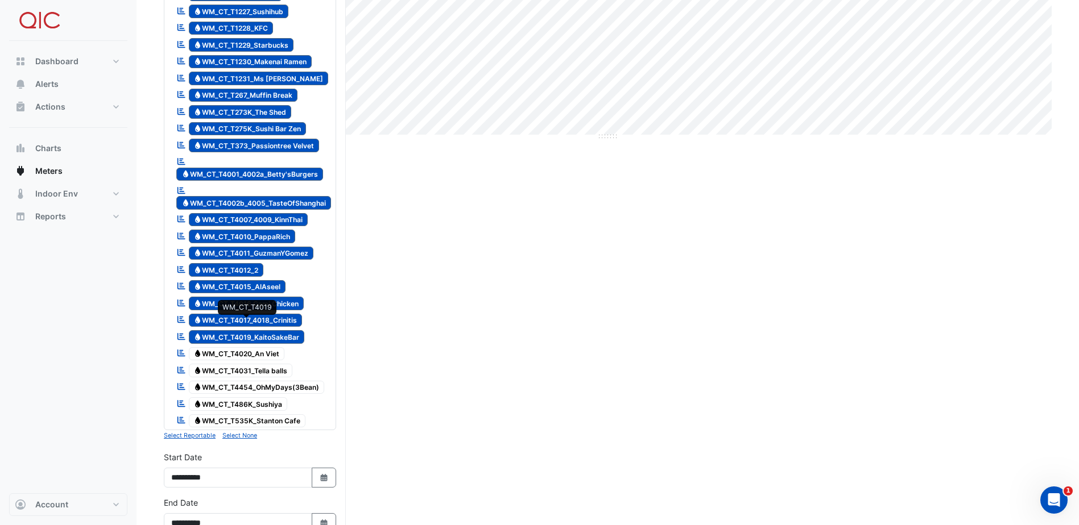
click at [251, 330] on span "Water WM_CT_T4019_KaitoSakeBar" at bounding box center [247, 337] width 116 height 14
click at [262, 314] on span "Water WM_CT_T4017_4018_Crinitis" at bounding box center [246, 321] width 114 height 14
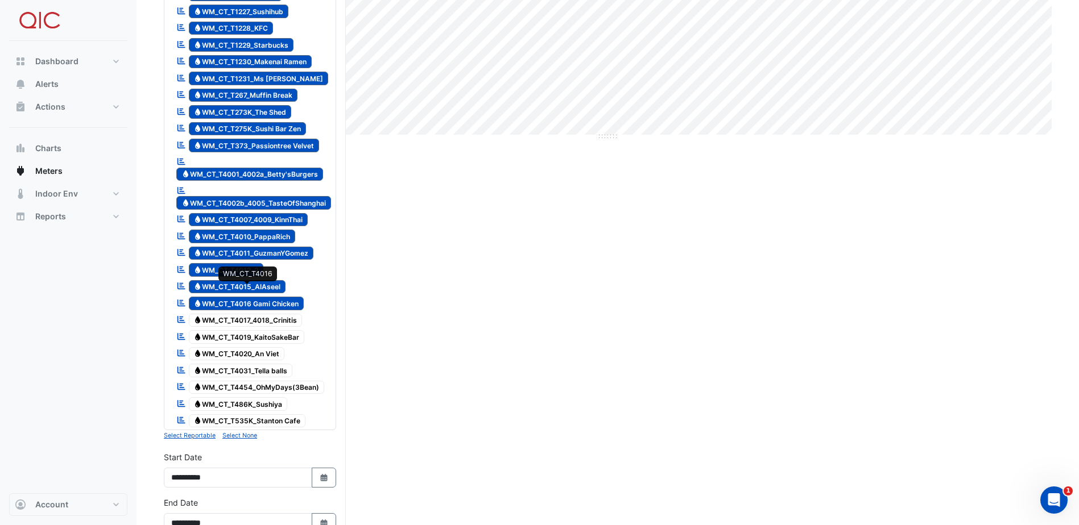
click at [268, 297] on span "Water WM_CT_T4016 Gami Chicken" at bounding box center [246, 304] width 115 height 14
click at [257, 280] on span "Water WM_CT_T4015_AlAseel" at bounding box center [237, 287] width 97 height 14
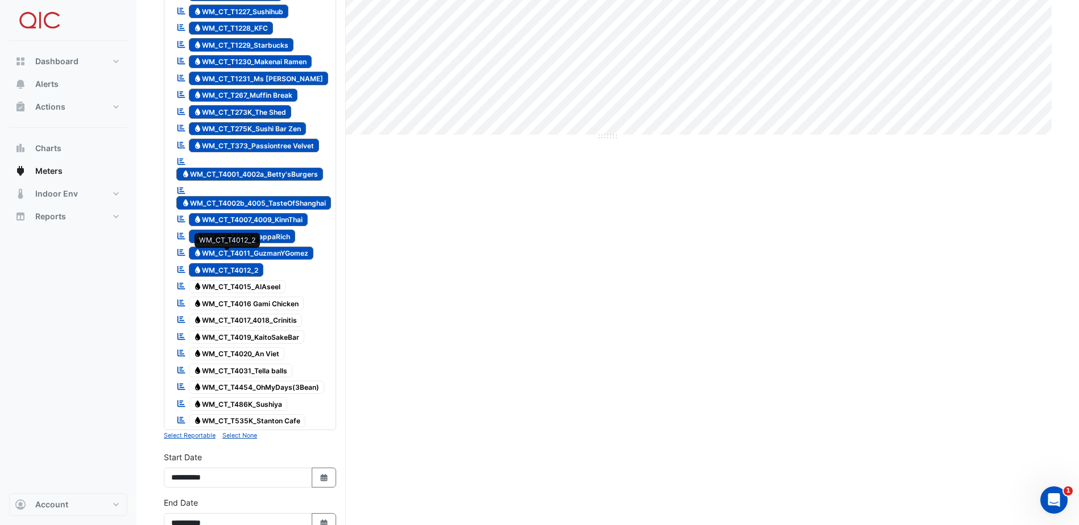
click at [227, 263] on span "Water WM_CT_T4012_2" at bounding box center [226, 270] width 75 height 14
click at [292, 247] on span "Water WM_CT_T4011_GuzmanYGomez" at bounding box center [251, 254] width 125 height 14
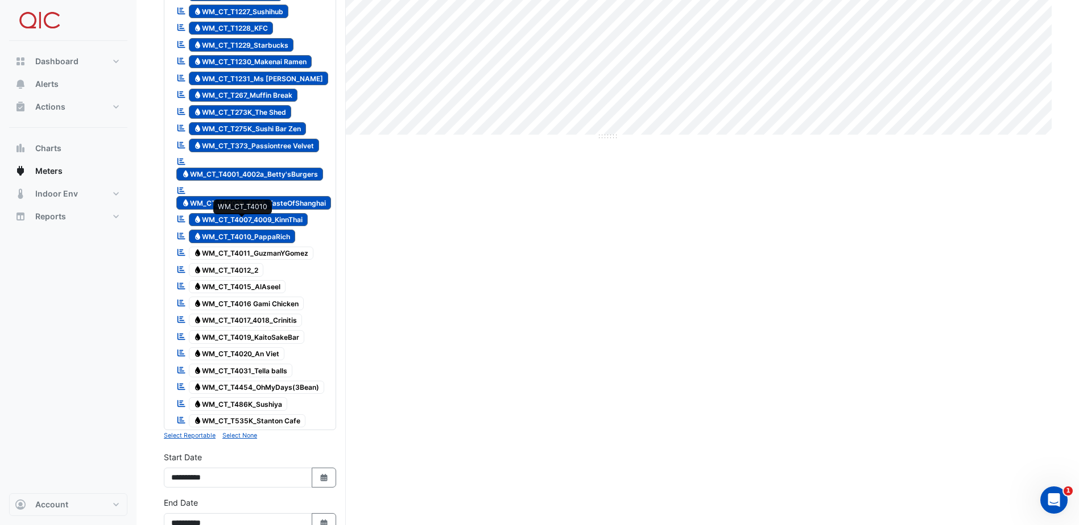
click at [283, 230] on span "Water WM_CT_T4010_PappaRich" at bounding box center [242, 237] width 107 height 14
click at [287, 213] on span "Water WM_CT_T4007_4009_KinnThai" at bounding box center [248, 220] width 119 height 14
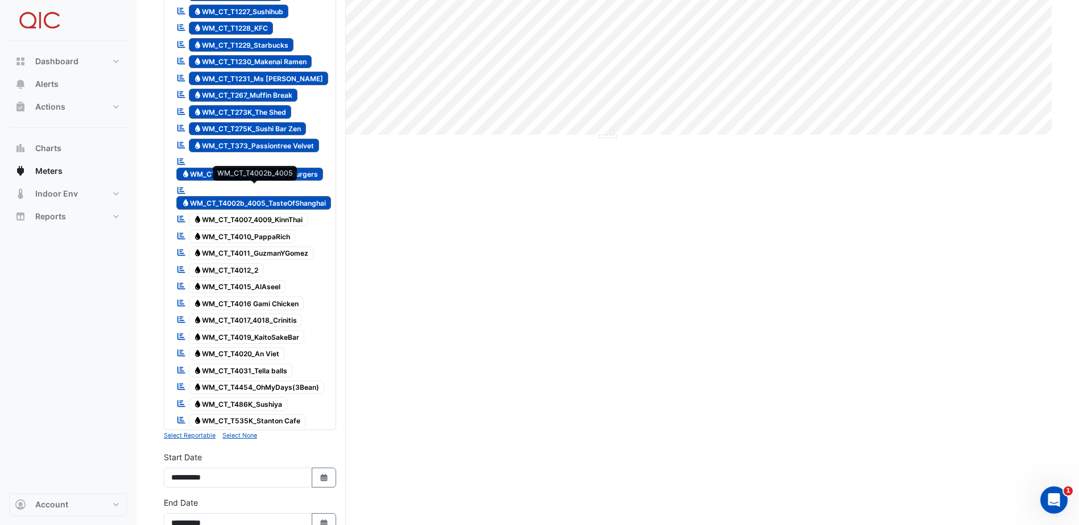
click at [299, 196] on span "Water WM_CT_T4002b_4005_TasteOfShanghai" at bounding box center [253, 203] width 155 height 14
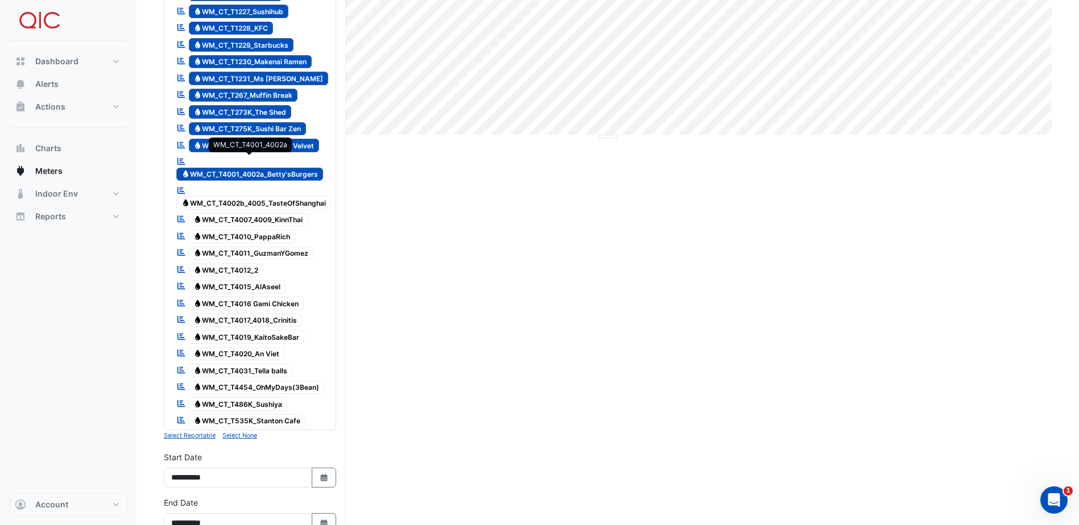
click at [306, 168] on span "Water WM_CT_T4001_4002a_Betty'sBurgers" at bounding box center [249, 175] width 147 height 14
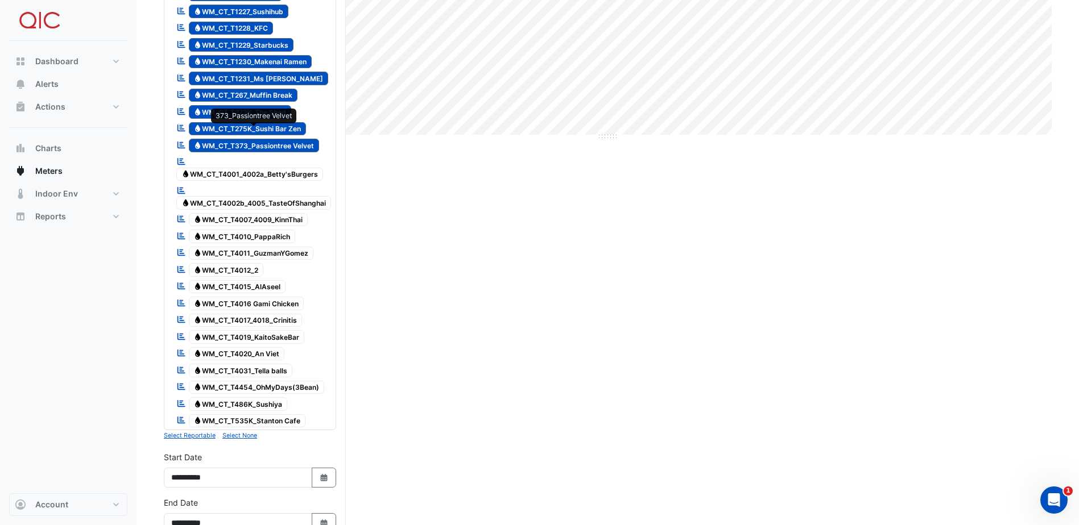
click at [304, 139] on span "Water WM_CT_T373_Passiontree Velvet" at bounding box center [254, 146] width 131 height 14
click at [299, 122] on span "Water WM_CT_T275K_Sushi Bar Zen" at bounding box center [248, 129] width 118 height 14
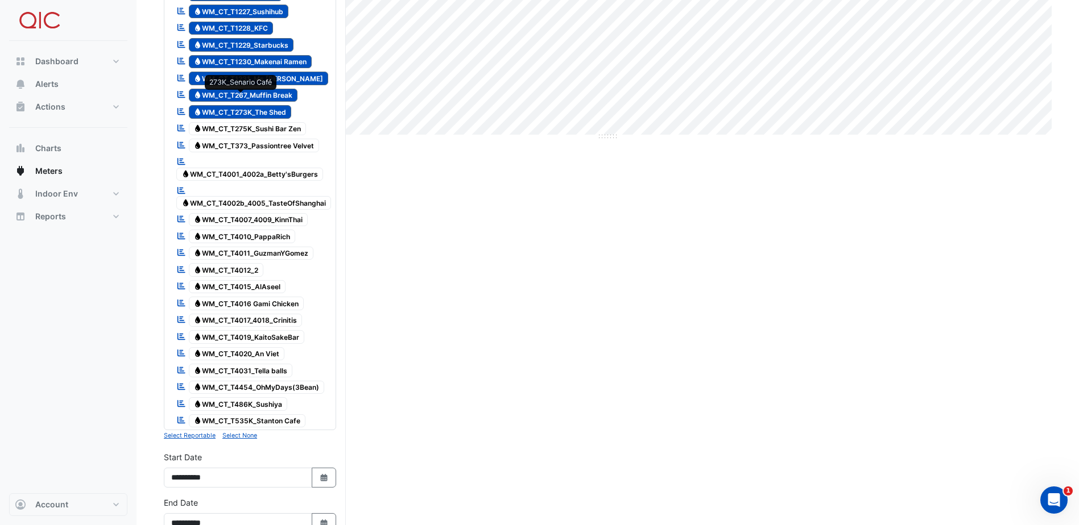
click at [285, 105] on span "Water WM_CT_T273K_The Shed" at bounding box center [240, 112] width 103 height 14
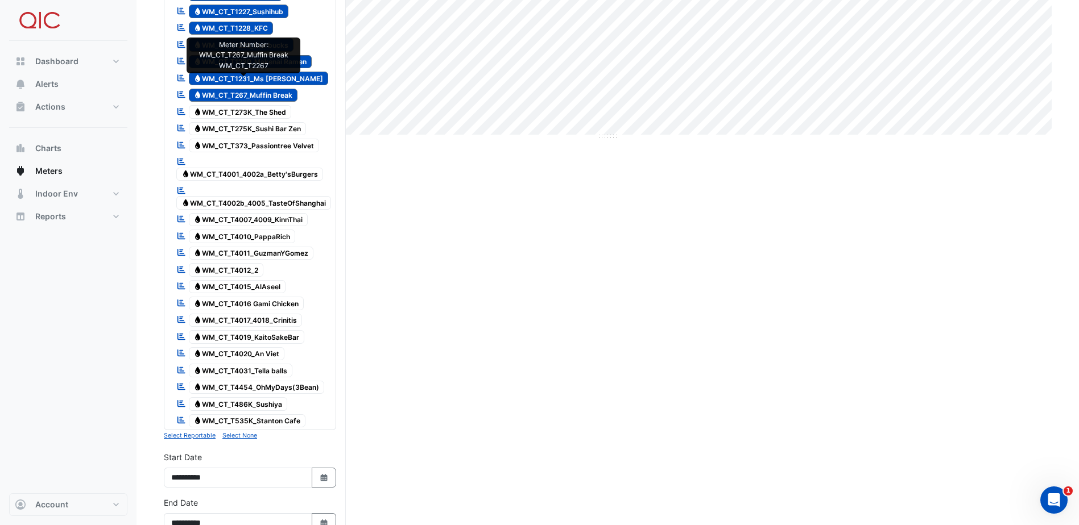
click at [286, 89] on span "Water WM_CT_T267_Muffin Break" at bounding box center [243, 96] width 109 height 14
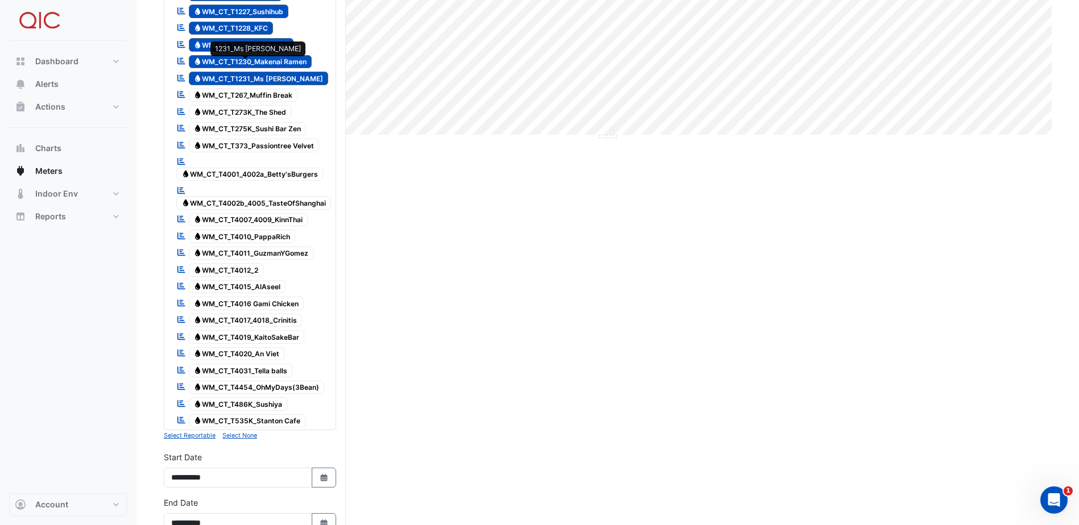
click at [292, 72] on span "Water WM_CT_T1231_Ms [PERSON_NAME]" at bounding box center [259, 79] width 140 height 14
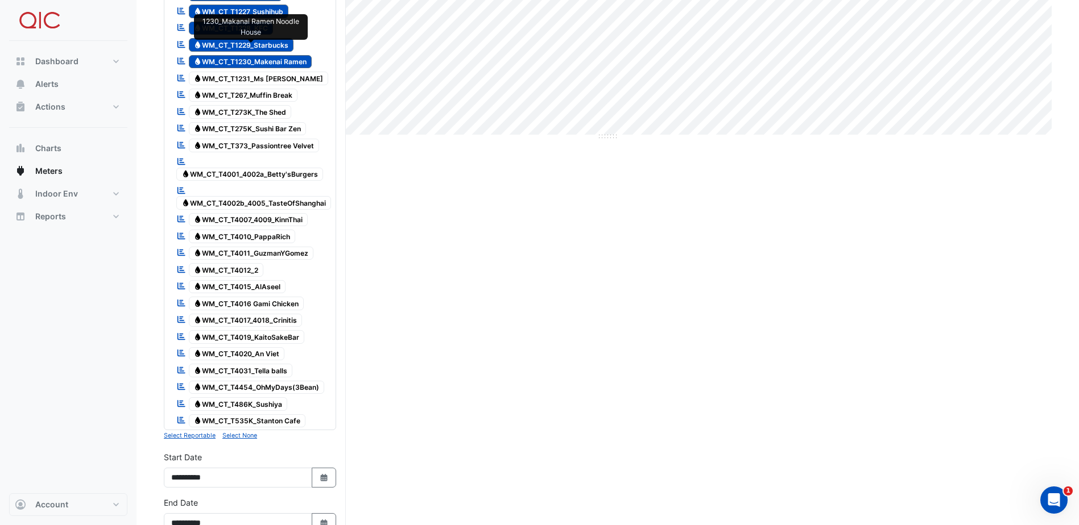
click at [301, 55] on span "Water WM_CT_T1230_Makenai Ramen" at bounding box center [250, 62] width 123 height 14
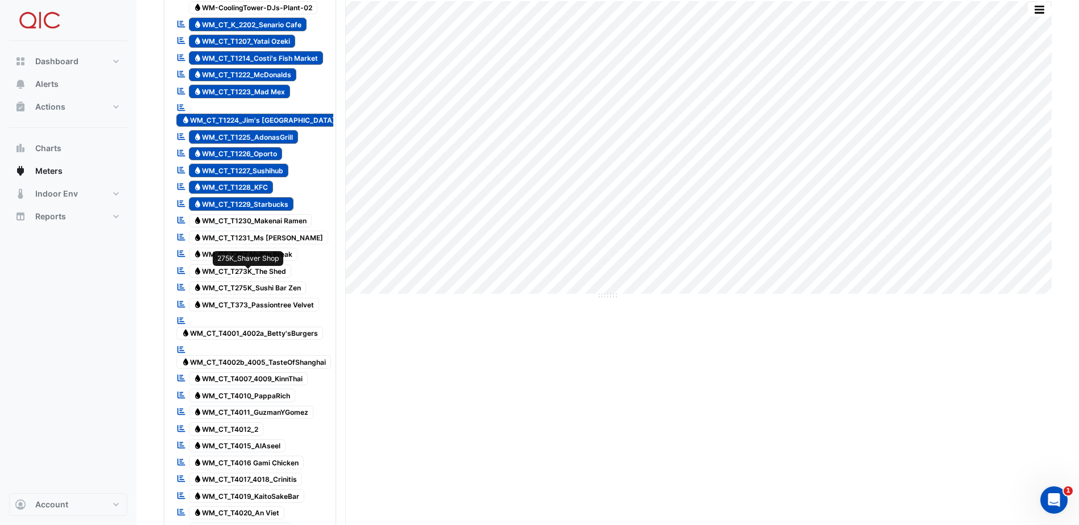
scroll to position [171, 0]
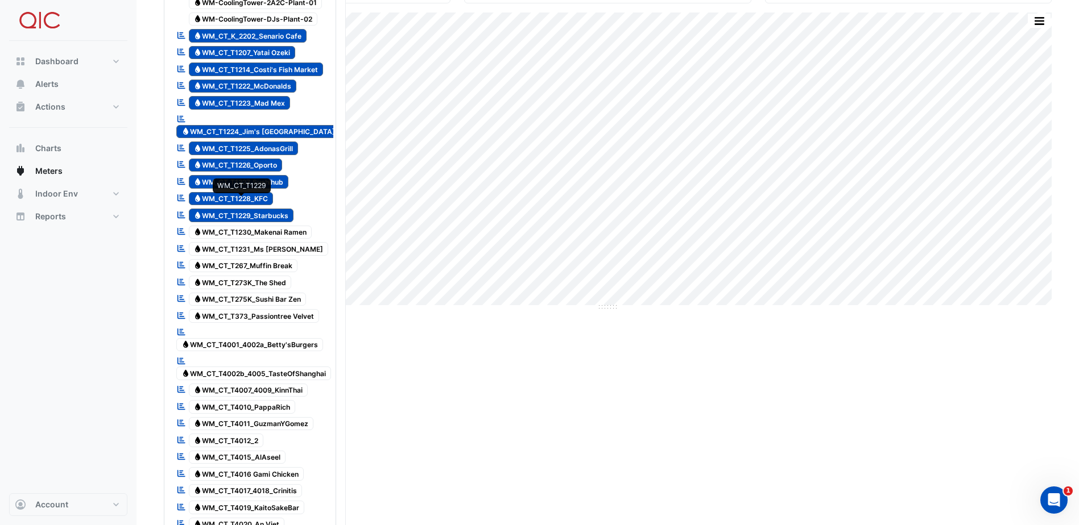
click at [285, 209] on span "Water WM_CT_T1229_Starbucks" at bounding box center [241, 216] width 105 height 14
click at [254, 192] on span "Water WM_CT_T1228_KFC" at bounding box center [231, 199] width 85 height 14
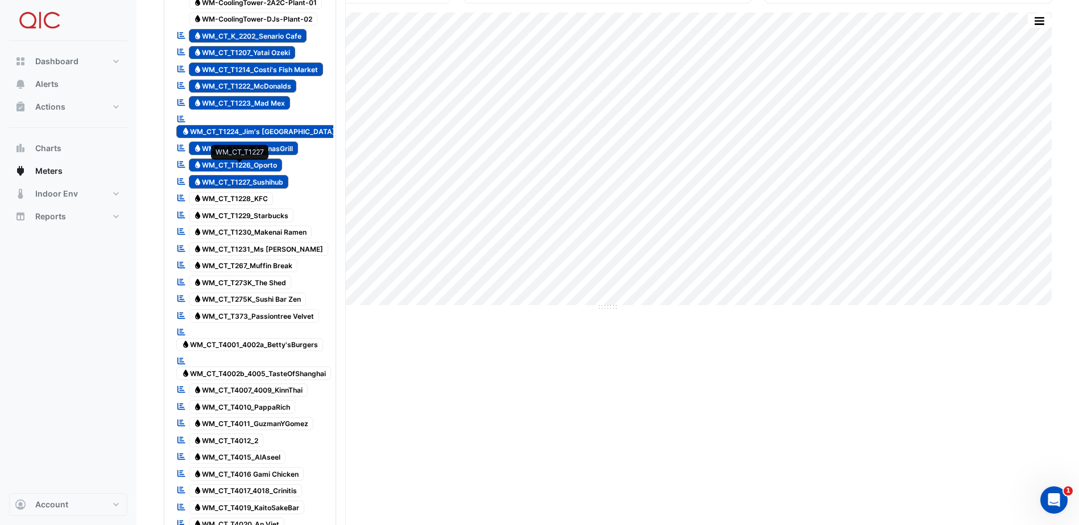
click at [262, 175] on span "Water WM_CT_T1227_Sushihub" at bounding box center [239, 182] width 100 height 14
click at [277, 142] on span "Water WM_CT_T1225_AdonasGrill" at bounding box center [244, 149] width 110 height 14
click at [275, 157] on div "Reportable Water WM_CT_T1226_Oporto" at bounding box center [228, 165] width 111 height 16
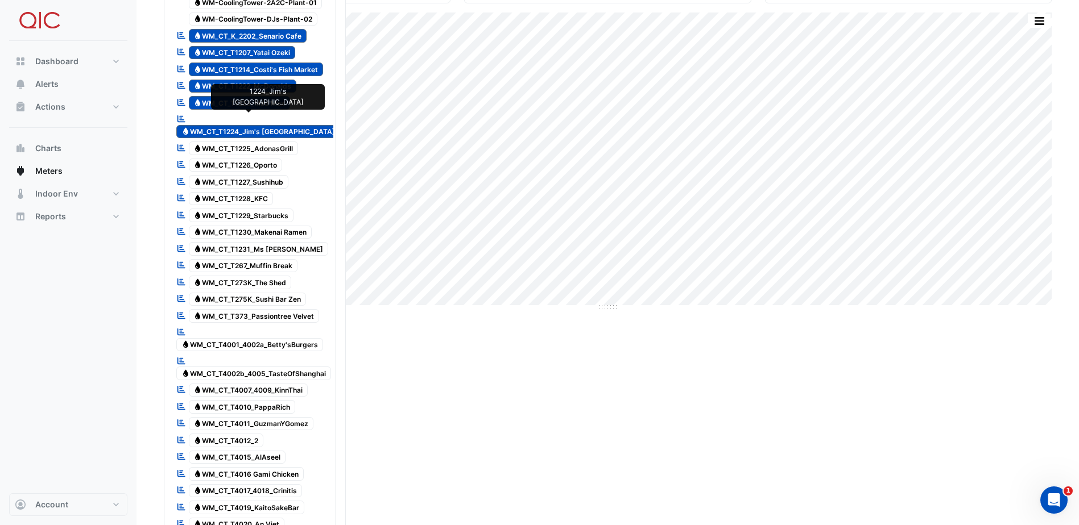
click at [291, 125] on span "Water WM_CT_T1224_Jim's [GEOGRAPHIC_DATA]" at bounding box center [258, 132] width 164 height 14
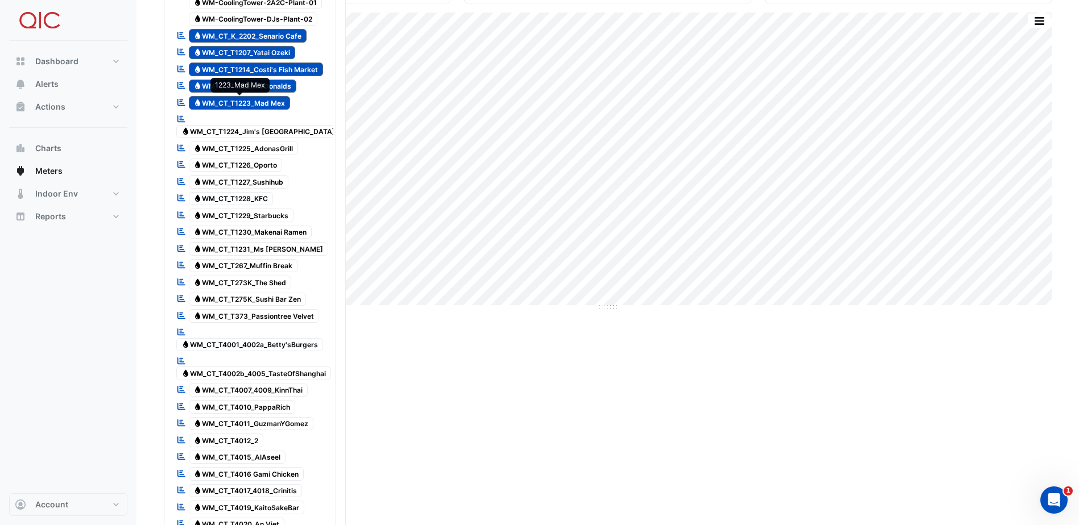
click at [289, 99] on span "Water WM_CT_T1223_Mad Mex" at bounding box center [240, 103] width 102 height 14
click at [288, 81] on span "Water WM_CT_T1222_McDonalds" at bounding box center [243, 87] width 108 height 14
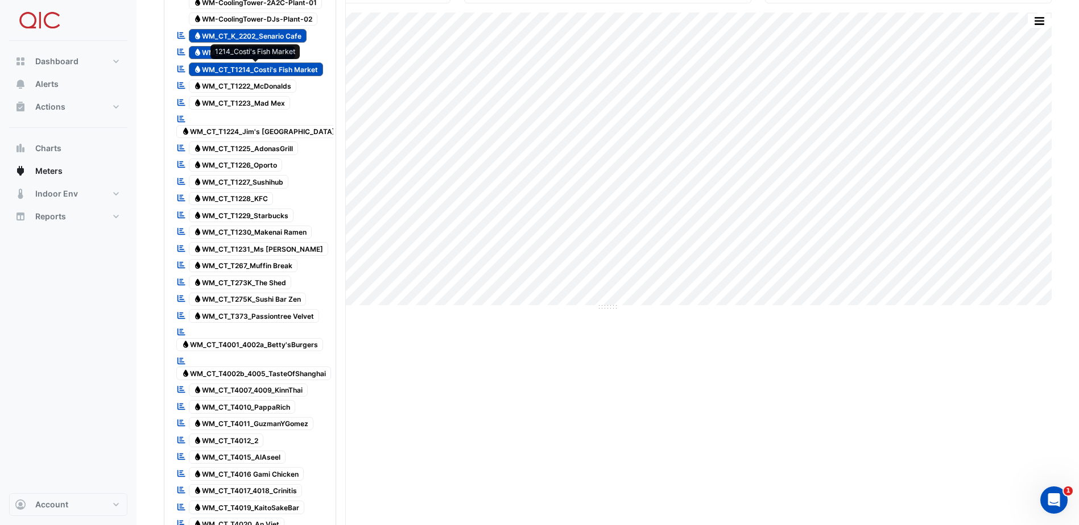
click at [292, 67] on span "Water WM_CT_T1214_Costi's Fish Market" at bounding box center [256, 70] width 135 height 14
click at [291, 59] on div "Reportable Water WM_CT_T1207_Yatai Ozeki" at bounding box center [235, 53] width 125 height 16
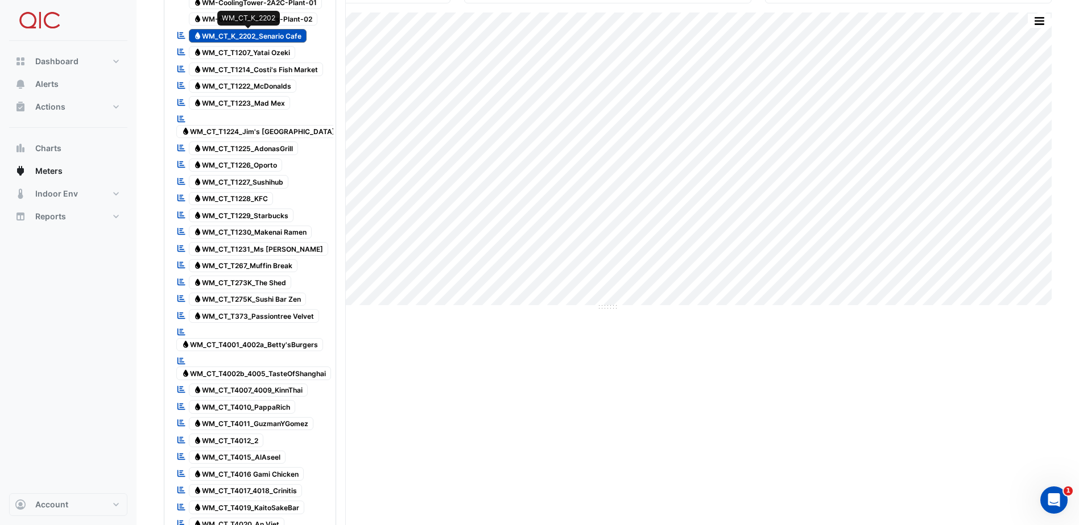
click at [301, 37] on span "Water WM_CT_K_2202_Senario Cafe" at bounding box center [248, 36] width 118 height 14
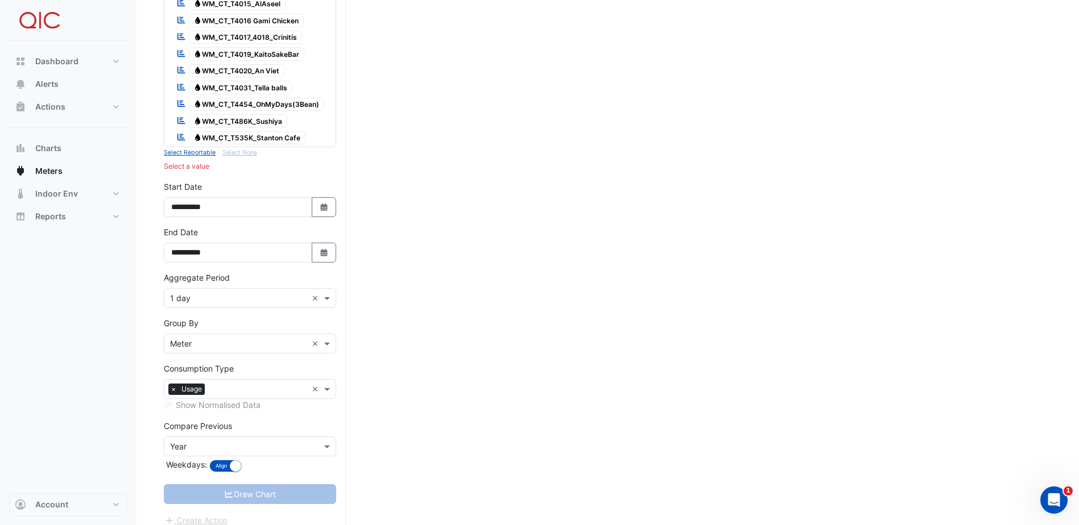
scroll to position [625, 0]
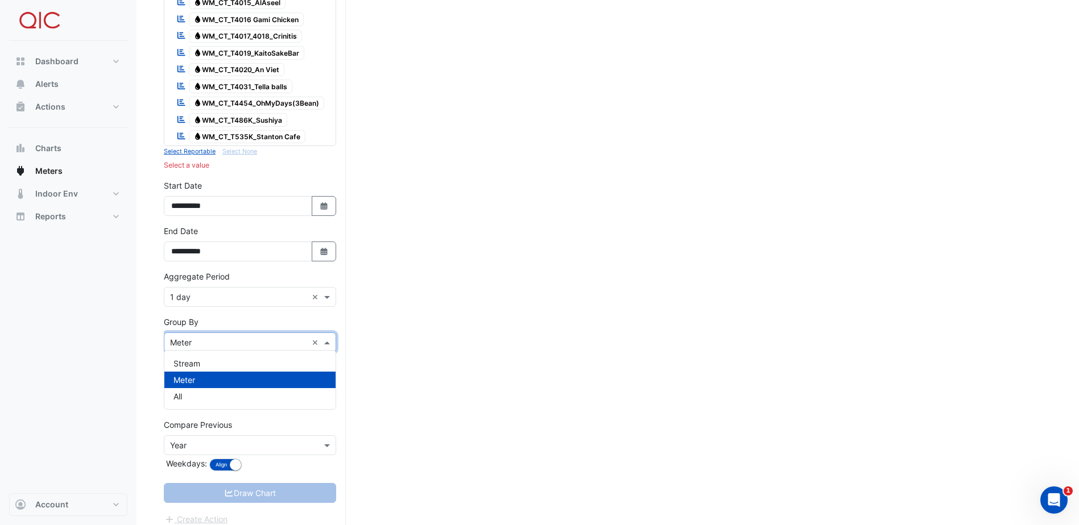
click at [323, 341] on span at bounding box center [328, 343] width 14 height 12
click at [211, 365] on div "Stream" at bounding box center [249, 363] width 171 height 16
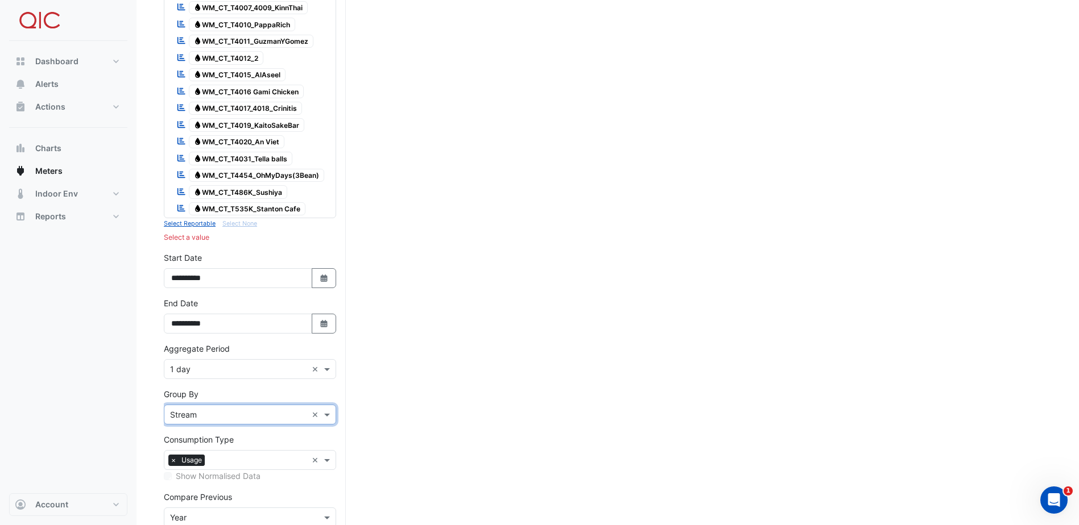
scroll to position [632, 0]
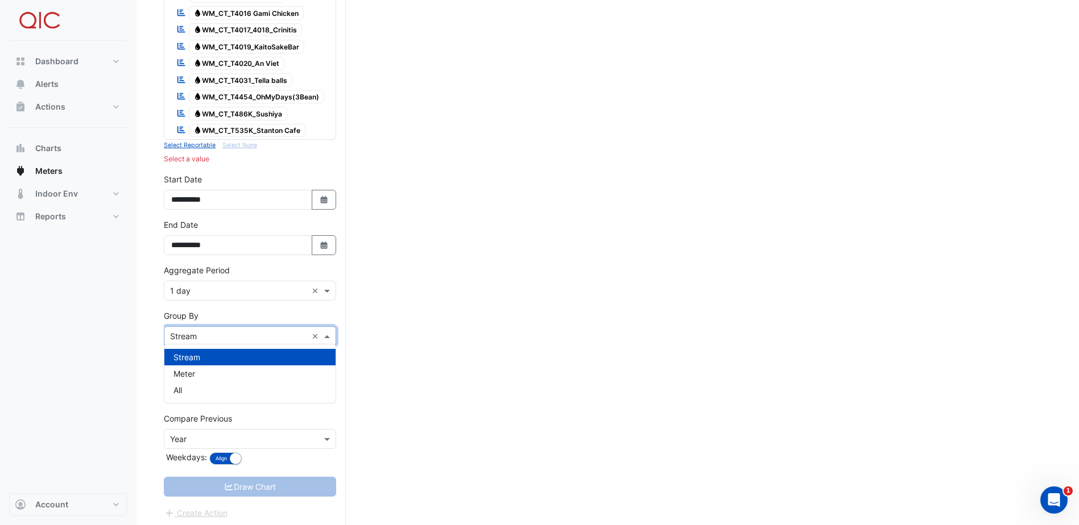
click at [326, 330] on span at bounding box center [328, 336] width 14 height 12
click at [209, 385] on div "All" at bounding box center [249, 390] width 171 height 16
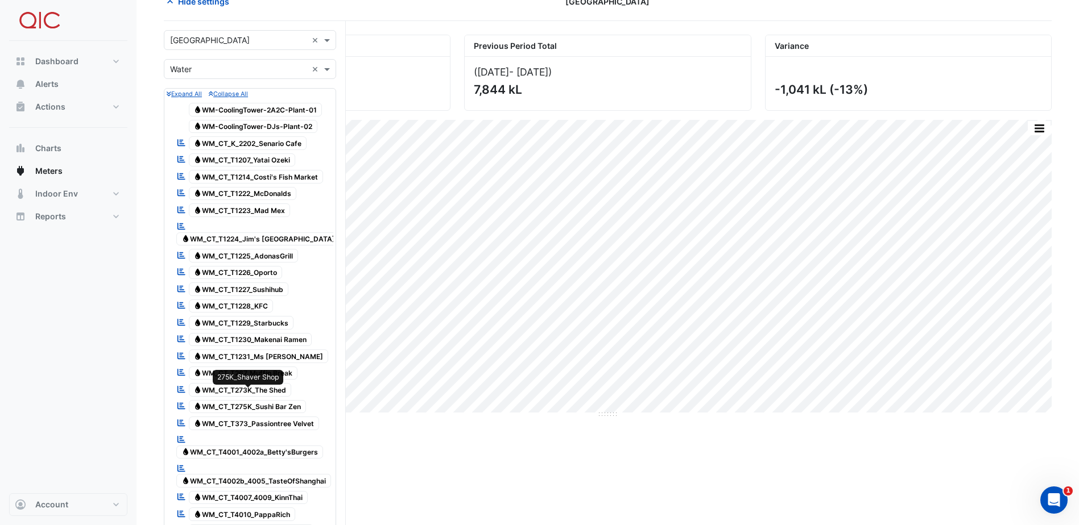
scroll to position [0, 0]
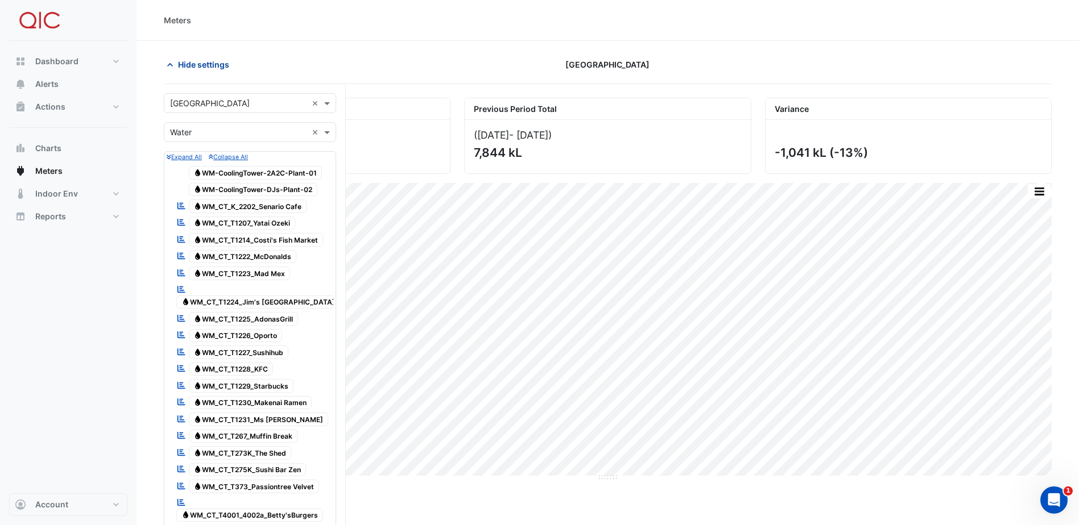
click at [203, 59] on span "Hide settings" at bounding box center [203, 65] width 51 height 12
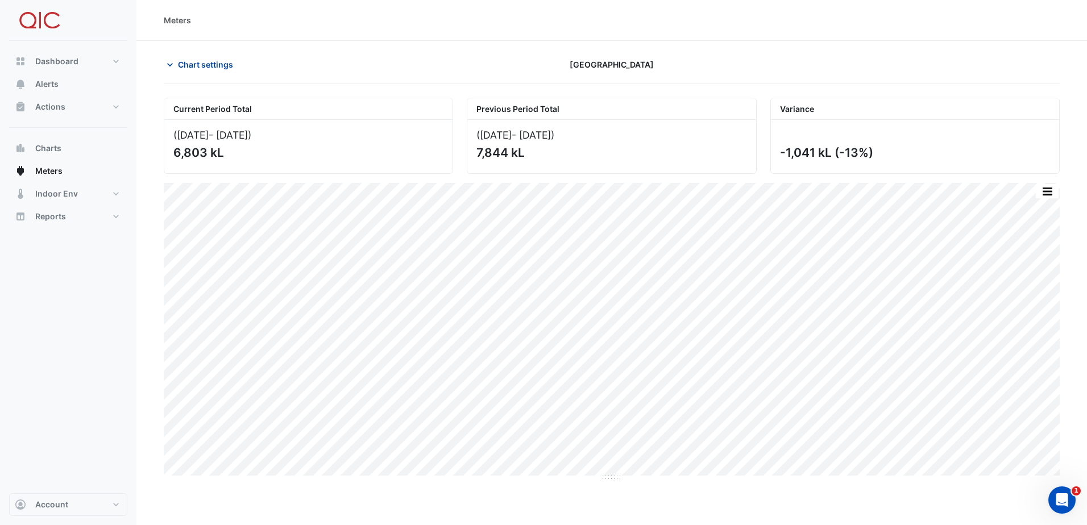
click at [203, 59] on span "Chart settings" at bounding box center [205, 65] width 55 height 12
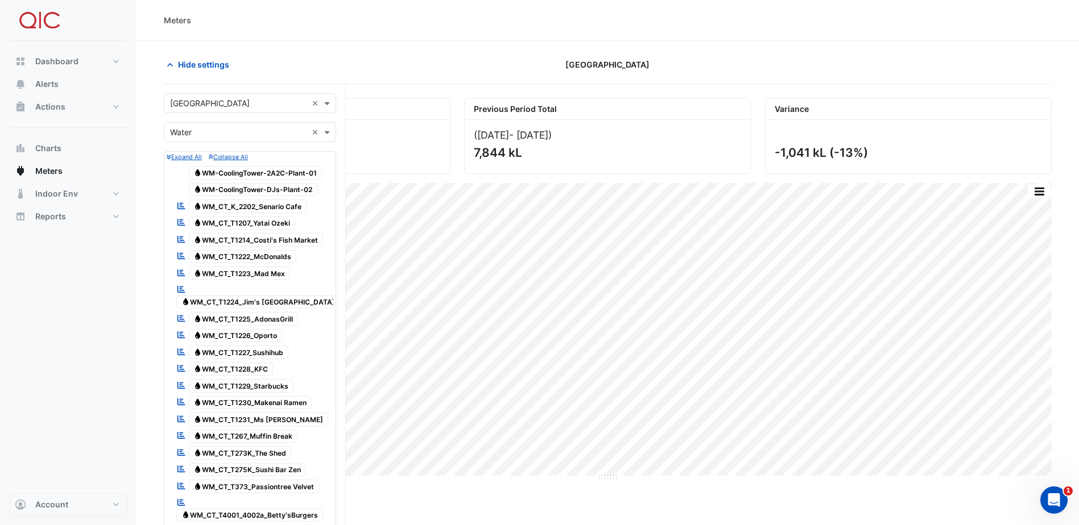
click at [736, 480] on div "Print Save as JPEG Save as PNG Pivot Data Table Export CSV - Flat Export CSV - …" at bounding box center [607, 332] width 887 height 298
